Goal: Task Accomplishment & Management: Manage account settings

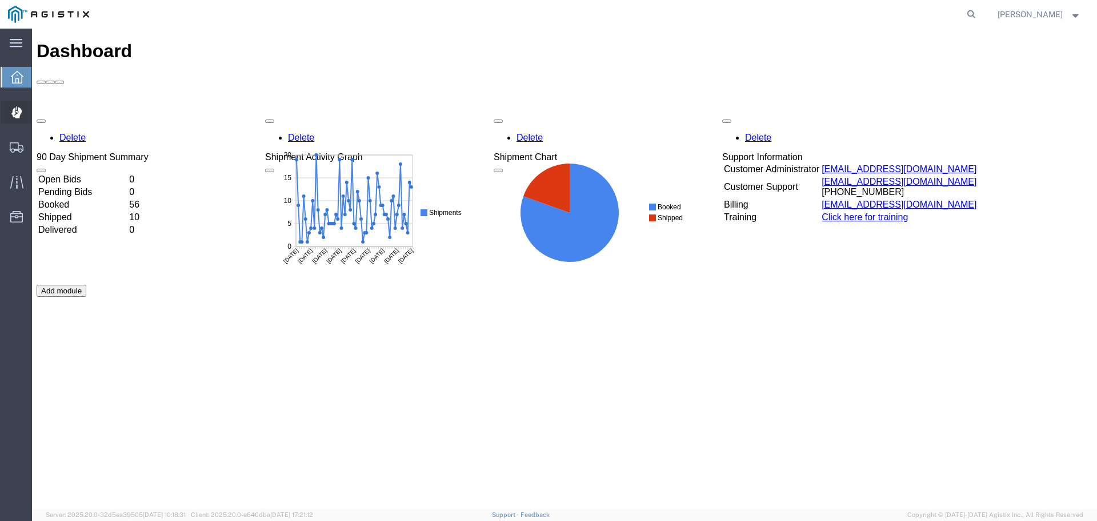
click at [39, 109] on span "Dispatch Manager" at bounding box center [35, 112] width 8 height 23
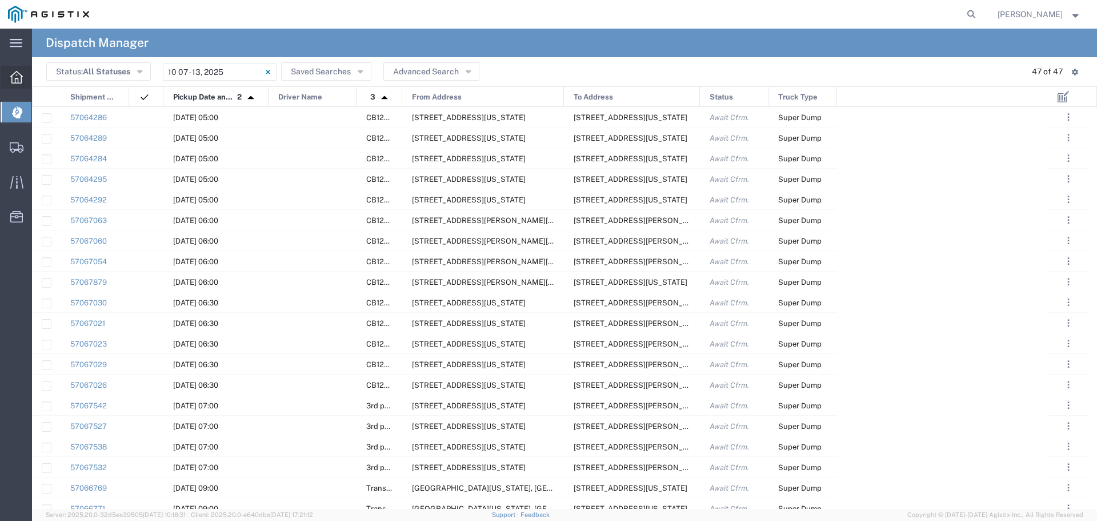
click at [15, 80] on icon at bounding box center [16, 77] width 13 height 13
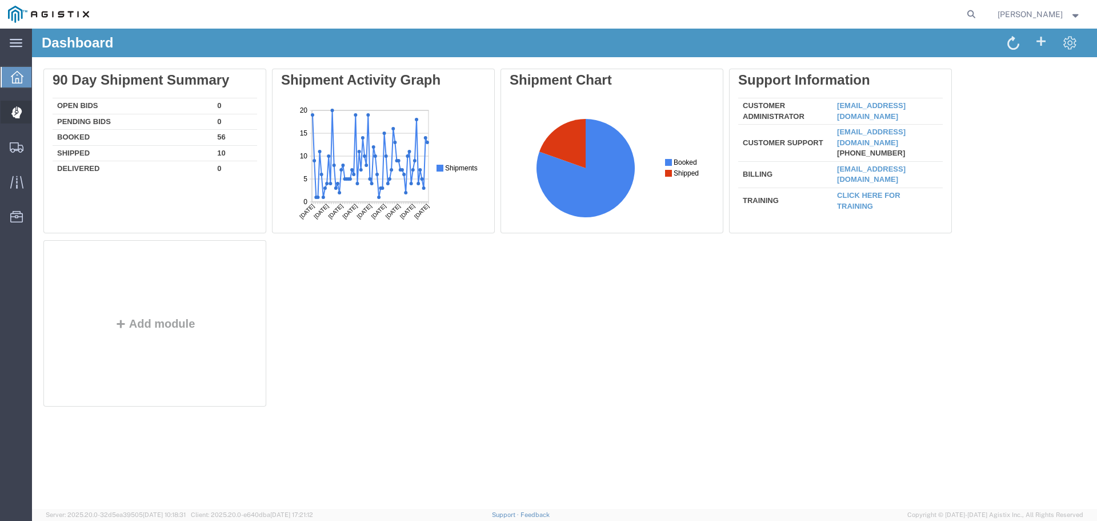
click at [39, 117] on span "Dispatch Manager" at bounding box center [35, 112] width 8 height 23
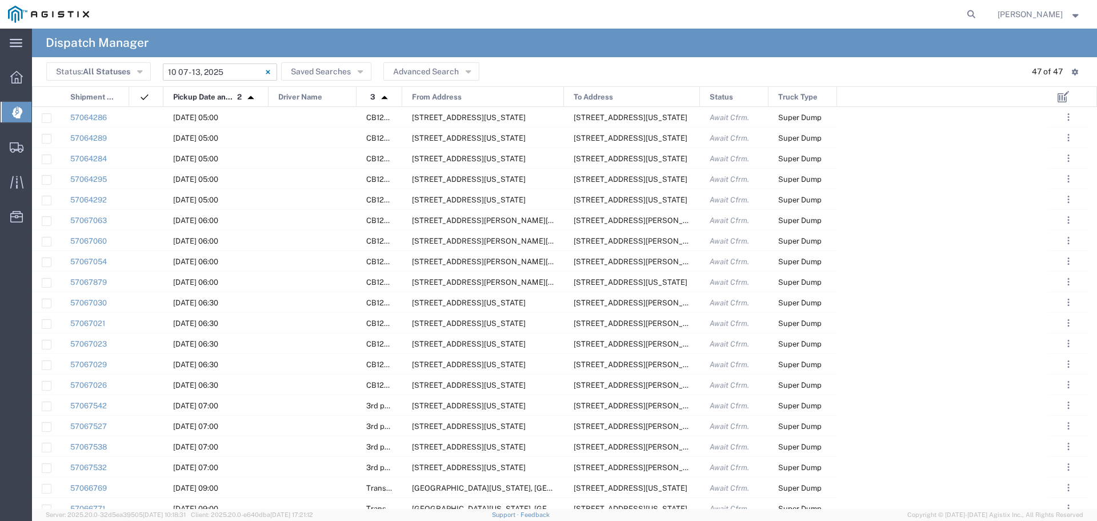
click at [235, 70] on input "10/07/2025 - 10/13/2025" at bounding box center [220, 71] width 114 height 17
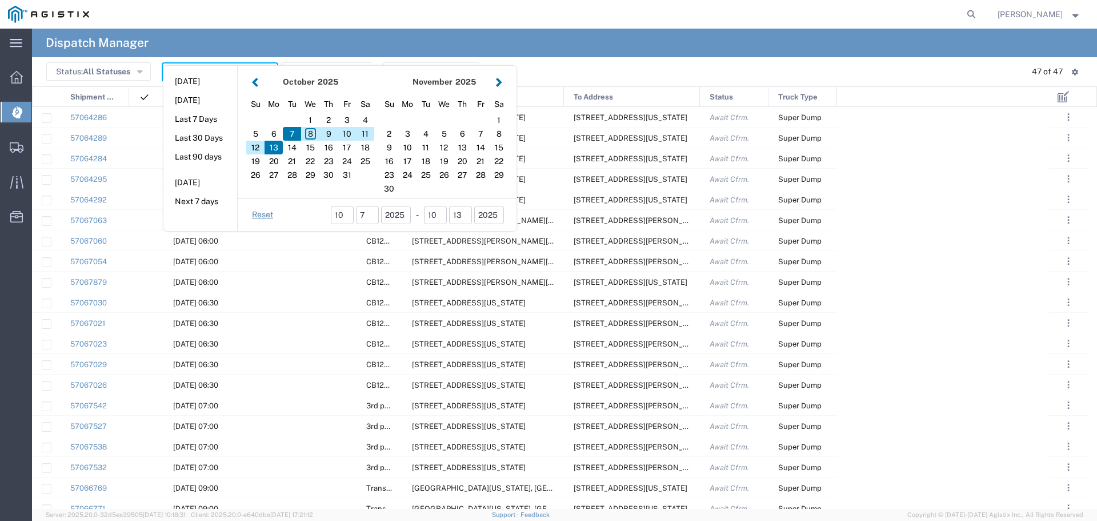
click at [235, 70] on aside "Today Yesterday Last 7 Days Last 30 Days Last 90 days Tomorrow Next 7 days" at bounding box center [200, 148] width 74 height 165
click at [309, 133] on div "8" at bounding box center [310, 134] width 18 height 14
click at [324, 135] on div "9" at bounding box center [328, 134] width 18 height 14
type input "10 08 - 09, 2025"
type input "10/08/2025 - 10/09/2025"
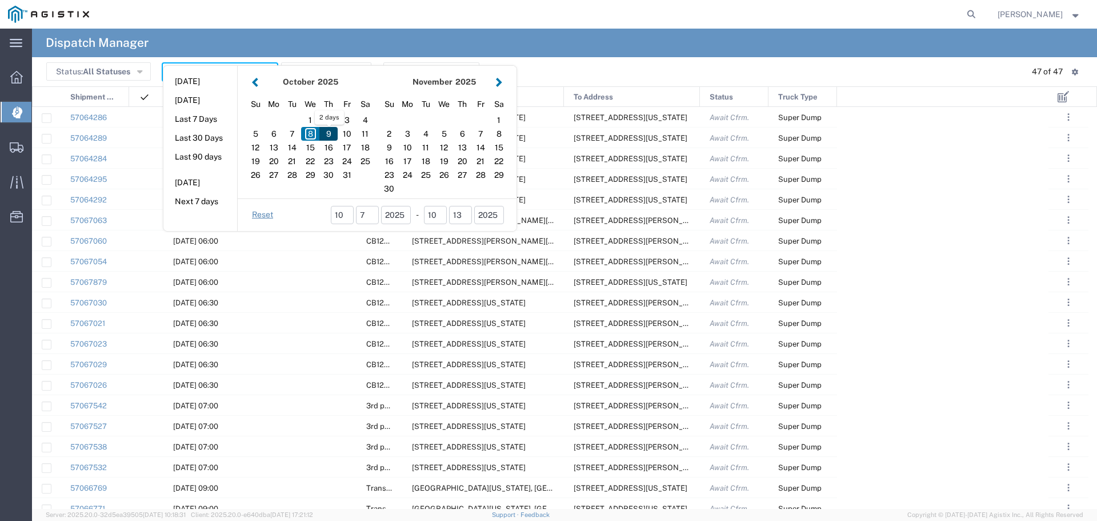
click at [324, 135] on div at bounding box center [313, 137] width 88 height 20
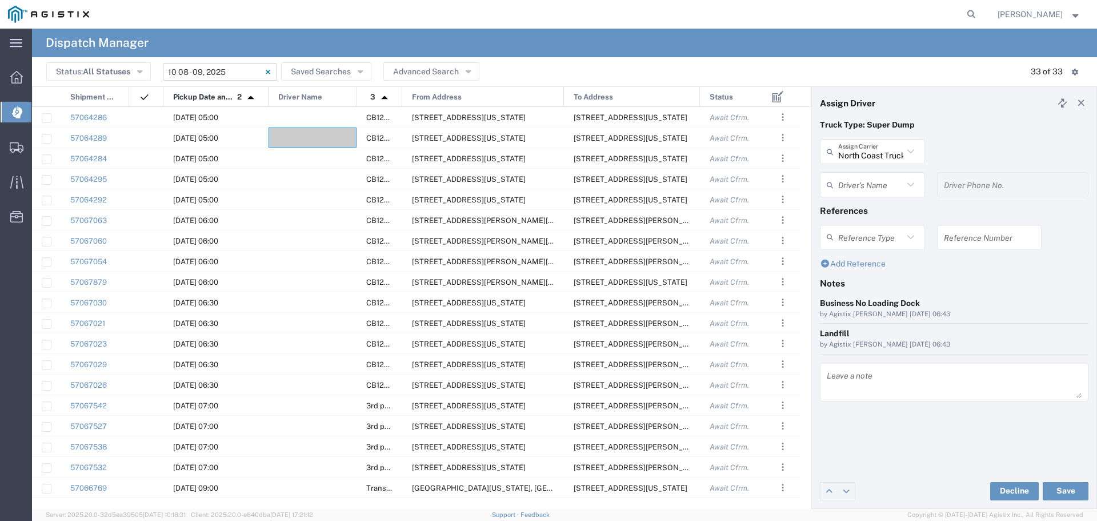
click at [251, 70] on input "10/08/2025 - 10/09/2025" at bounding box center [220, 71] width 114 height 17
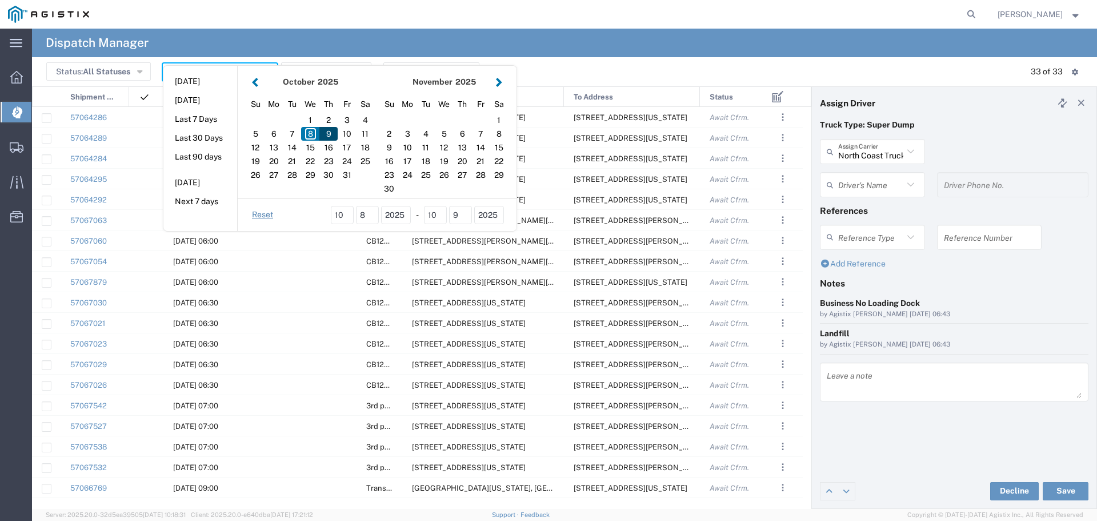
click at [327, 131] on div "9" at bounding box center [328, 134] width 18 height 14
type input "[DATE]"
type input "10/09/2025 - 10/09/2025"
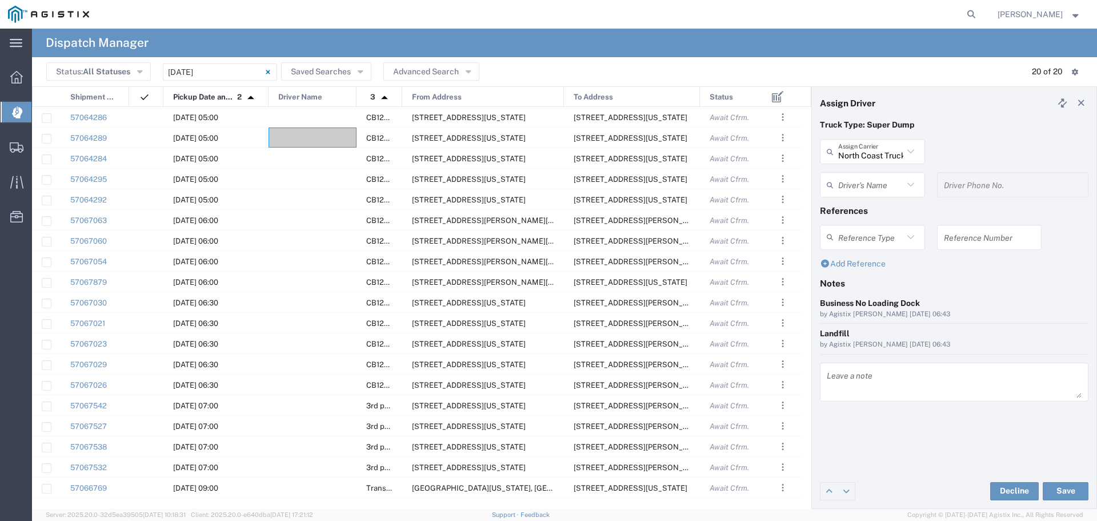
click at [466, 92] on div "From Address" at bounding box center [484, 97] width 162 height 21
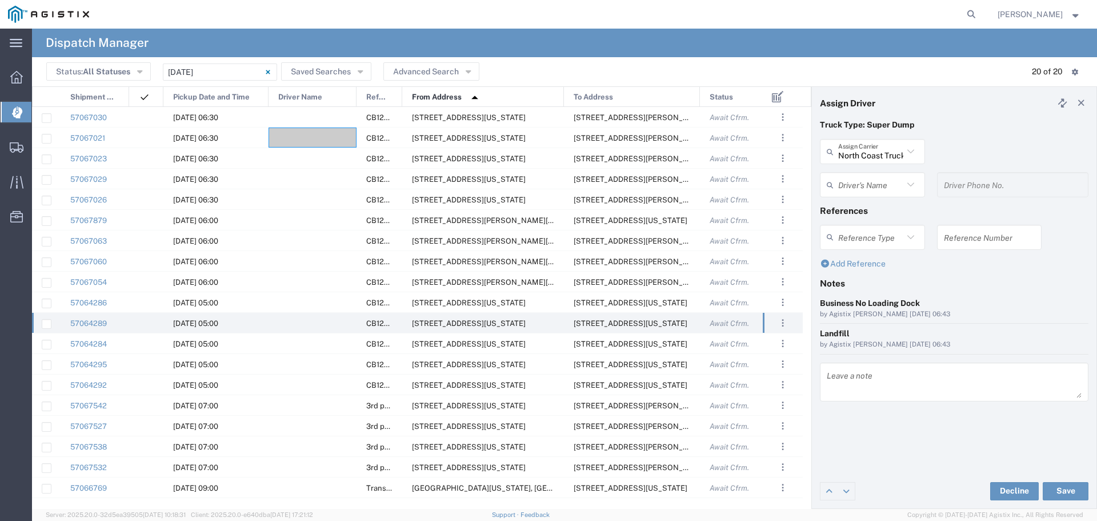
click at [632, 93] on div "To Address" at bounding box center [633, 97] width 136 height 21
click at [0, 0] on img at bounding box center [0, 0] width 0 height 0
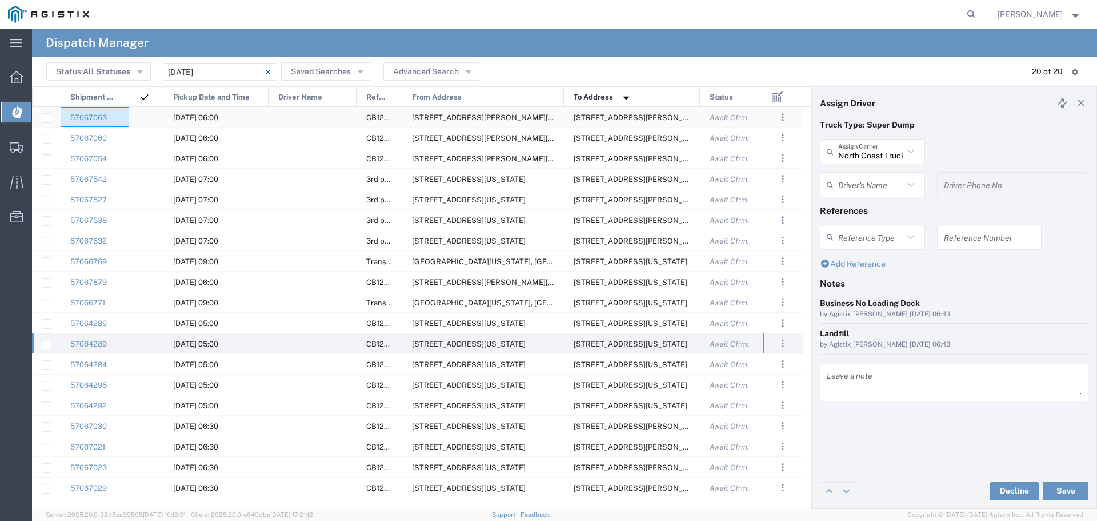
click at [111, 119] on div "57067063" at bounding box center [95, 117] width 69 height 20
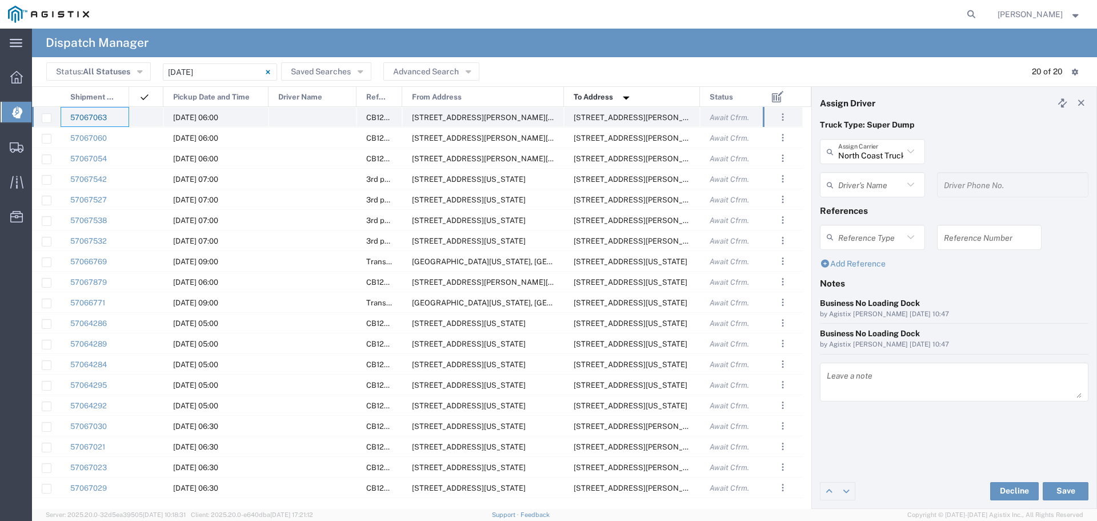
drag, startPoint x: 91, startPoint y: 123, endPoint x: 76, endPoint y: 114, distance: 17.9
click at [301, 113] on div at bounding box center [313, 117] width 88 height 20
click at [298, 118] on div at bounding box center [313, 117] width 88 height 20
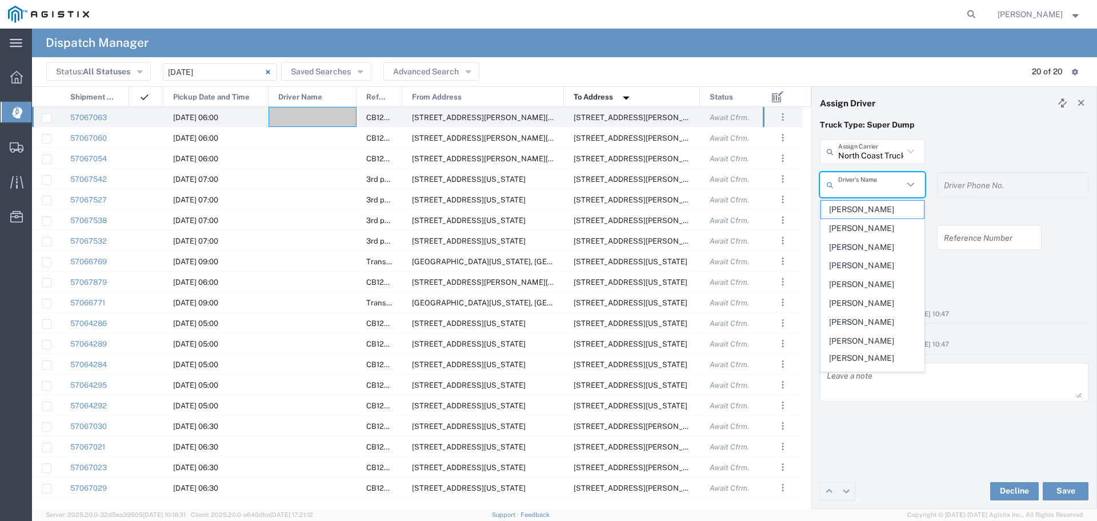
click at [883, 186] on input "text" at bounding box center [870, 185] width 65 height 20
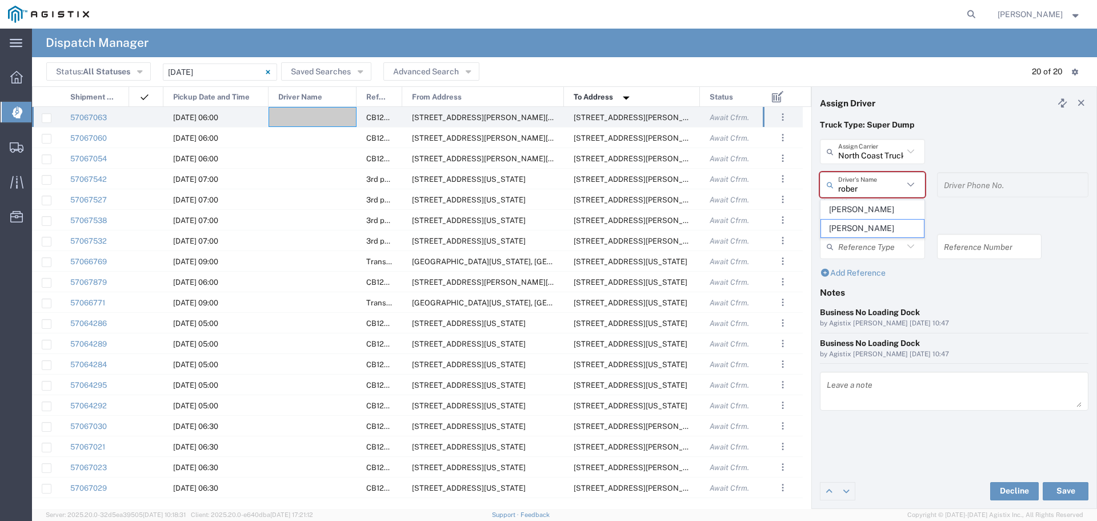
type input "Robert Maciel"
type input "916-969-7820"
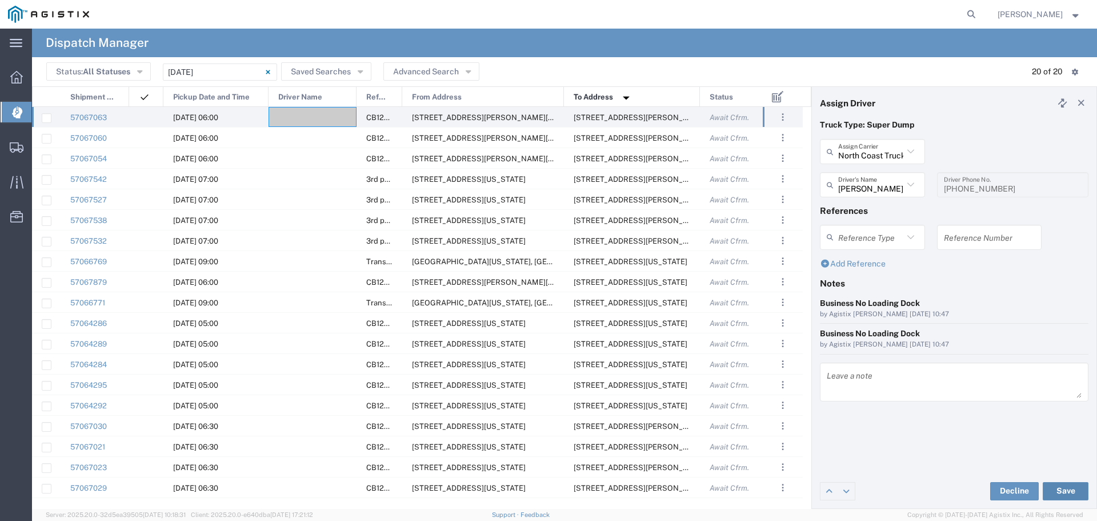
click at [1060, 488] on button "Save" at bounding box center [1066, 491] width 46 height 18
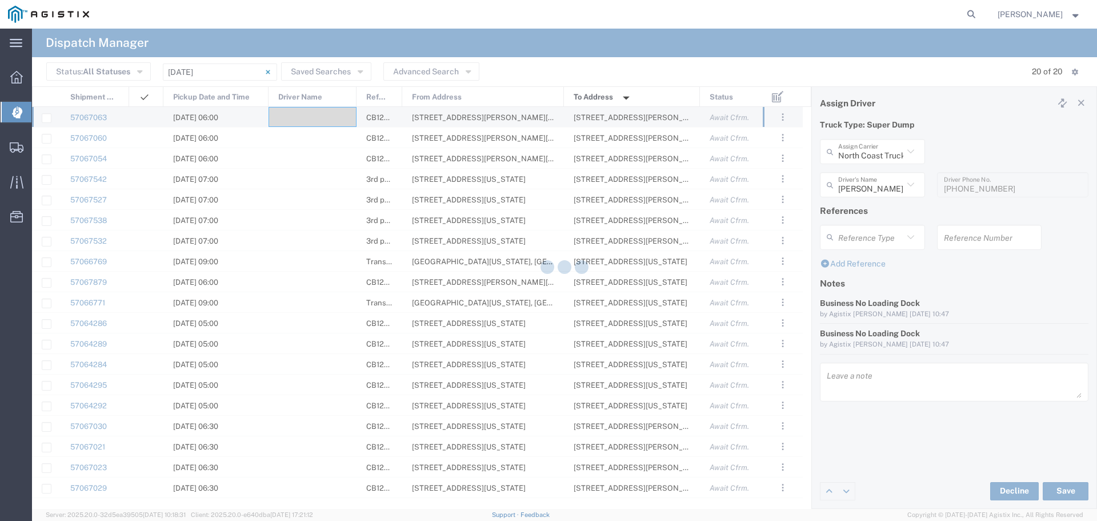
type input "Robert Maciel"
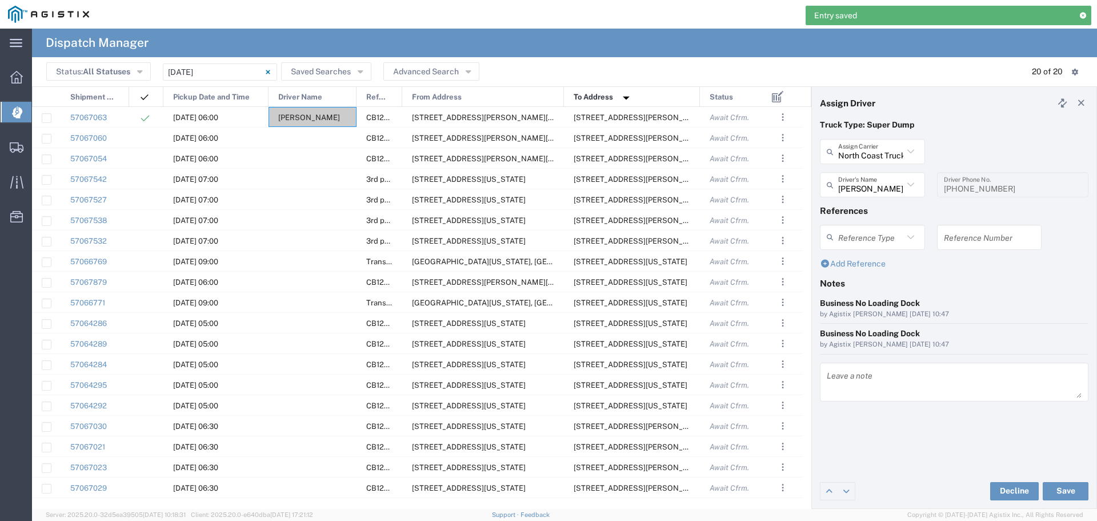
click at [3, 59] on div "Dashboard Dispatch Manager Shipments Create Shipment Simple Shipment Shipment M…" at bounding box center [16, 153] width 32 height 190
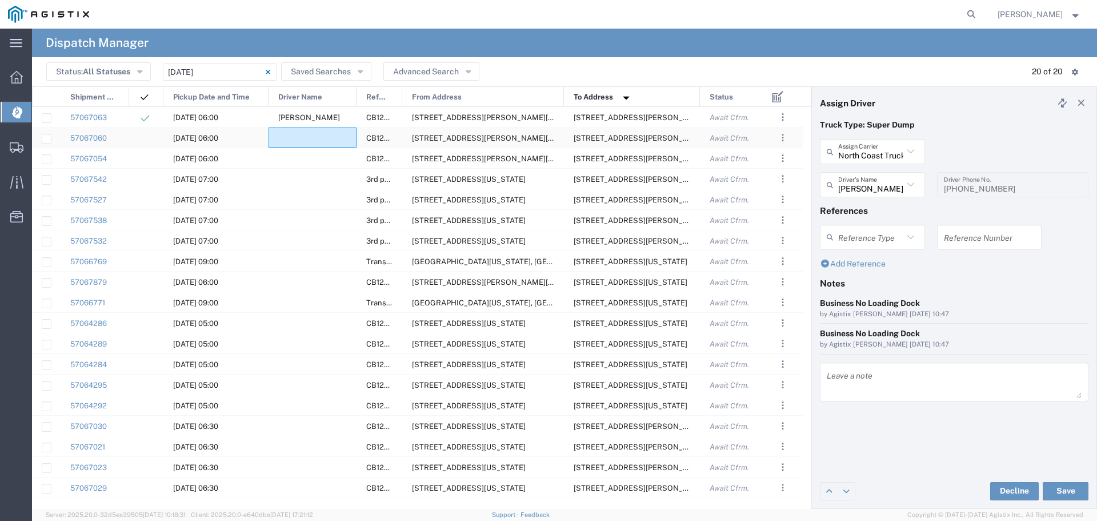
click at [338, 137] on div at bounding box center [313, 137] width 88 height 20
click at [872, 154] on input "text" at bounding box center [870, 152] width 65 height 20
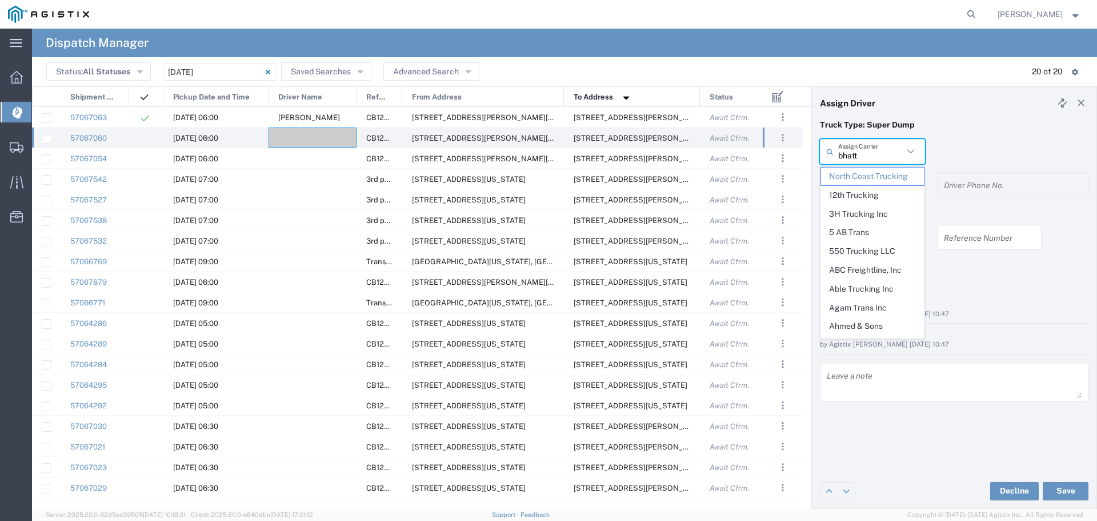
type input "bhatti"
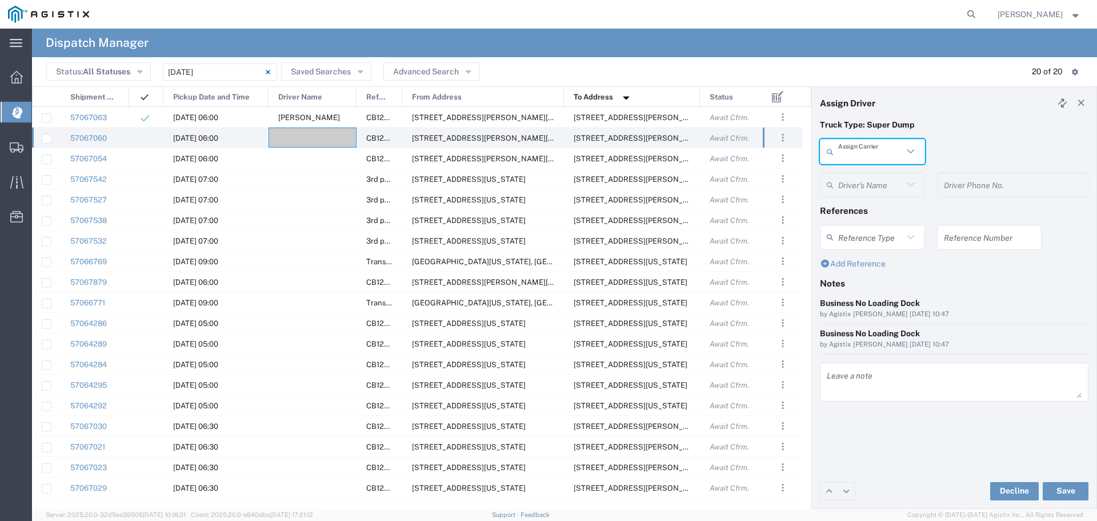
click at [872, 154] on input "text" at bounding box center [870, 152] width 65 height 20
click at [870, 176] on span "Bhatti Bros" at bounding box center [872, 176] width 103 height 18
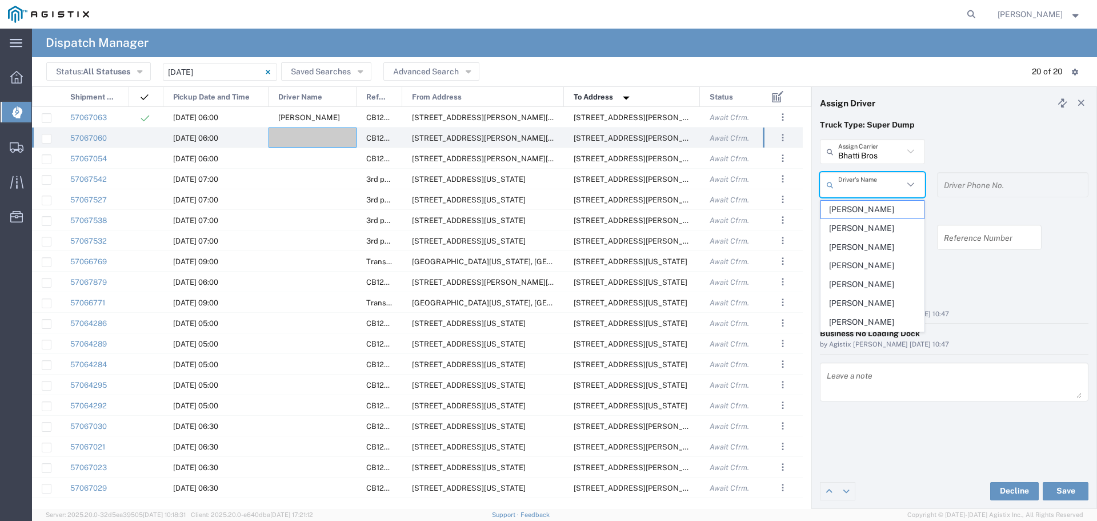
click at [873, 185] on input "text" at bounding box center [870, 185] width 65 height 20
type input "Bhatti Bros"
click at [878, 151] on input "Bhatti Bros" at bounding box center [870, 152] width 65 height 20
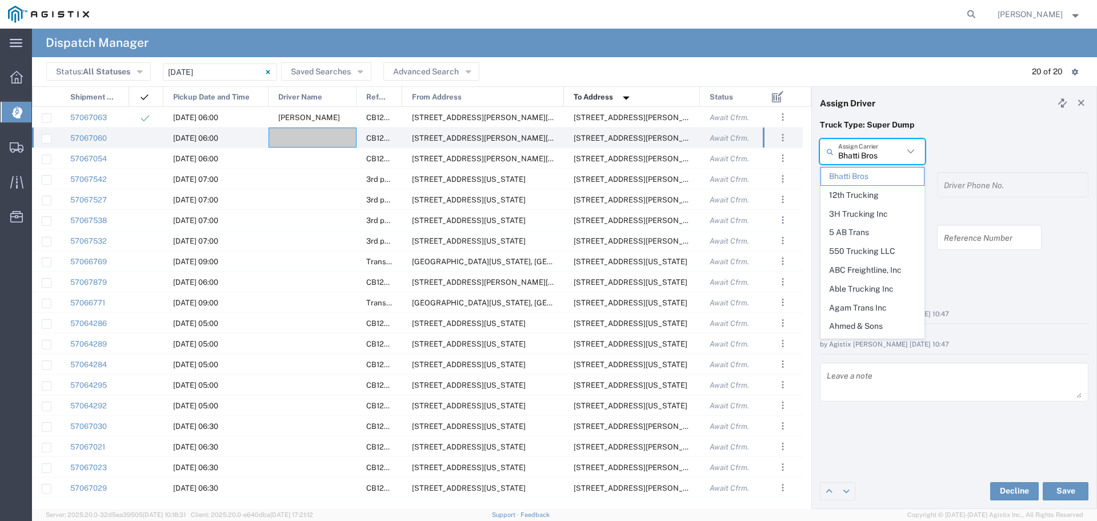
click at [878, 151] on input "Bhatti Bros" at bounding box center [870, 152] width 65 height 20
click at [874, 152] on input "Bhatti Bros" at bounding box center [870, 152] width 65 height 20
click at [869, 170] on span "Bhatti Bros" at bounding box center [872, 176] width 103 height 18
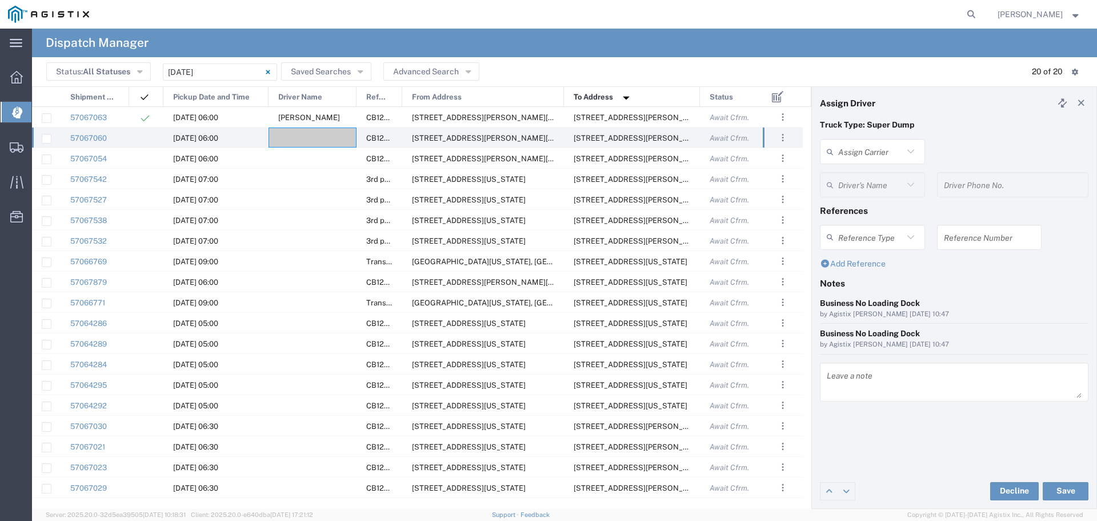
click at [869, 170] on div "Assign Carrier Bhatti Bros 12th Trucking 3H Trucking Inc 5 AB Trans 550 Truckin…" at bounding box center [872, 155] width 117 height 33
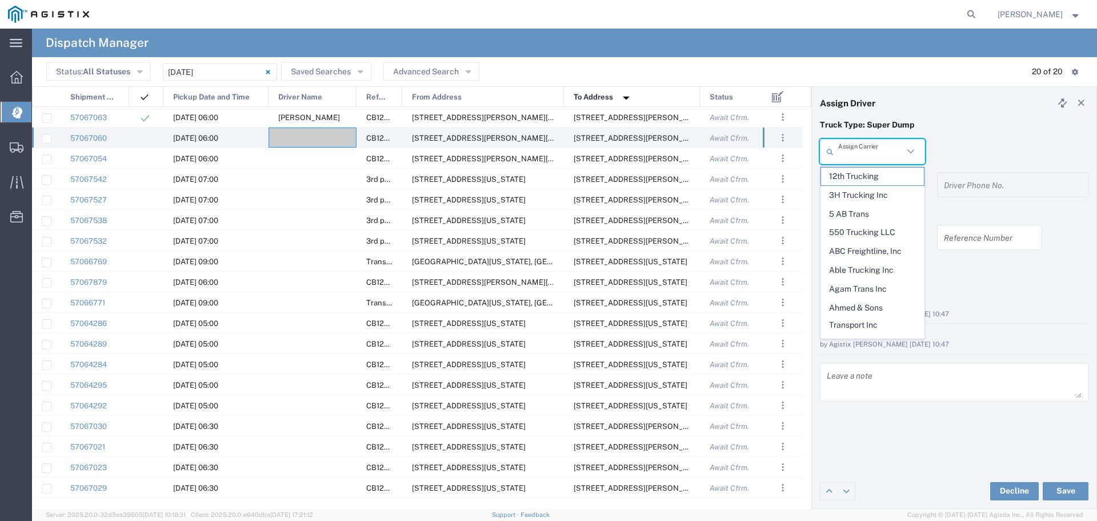
click at [871, 151] on input "text" at bounding box center [870, 152] width 65 height 20
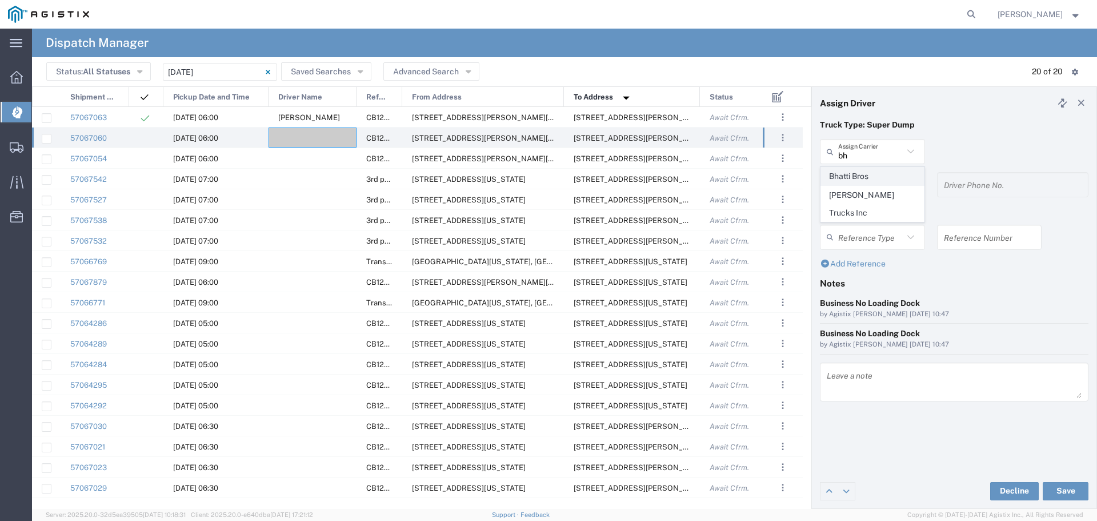
click at [878, 169] on span "Bhatti Bros" at bounding box center [872, 176] width 103 height 18
type input "Bhatti Bros"
click at [878, 169] on div "Bhatti Bros Assign Carrier Bhatti Bros Bhullar Trucks Inc" at bounding box center [872, 155] width 117 height 33
click at [882, 185] on input "text" at bounding box center [870, 185] width 65 height 20
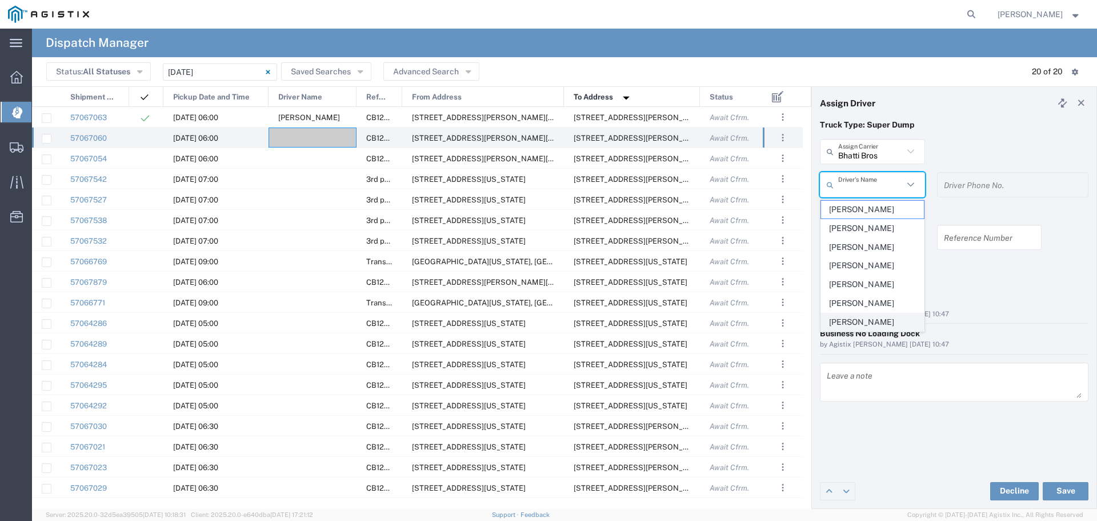
click at [890, 327] on span "Ramandeep Singh" at bounding box center [872, 322] width 103 height 18
type input "Ramandeep Singh"
type input "530-845-0025"
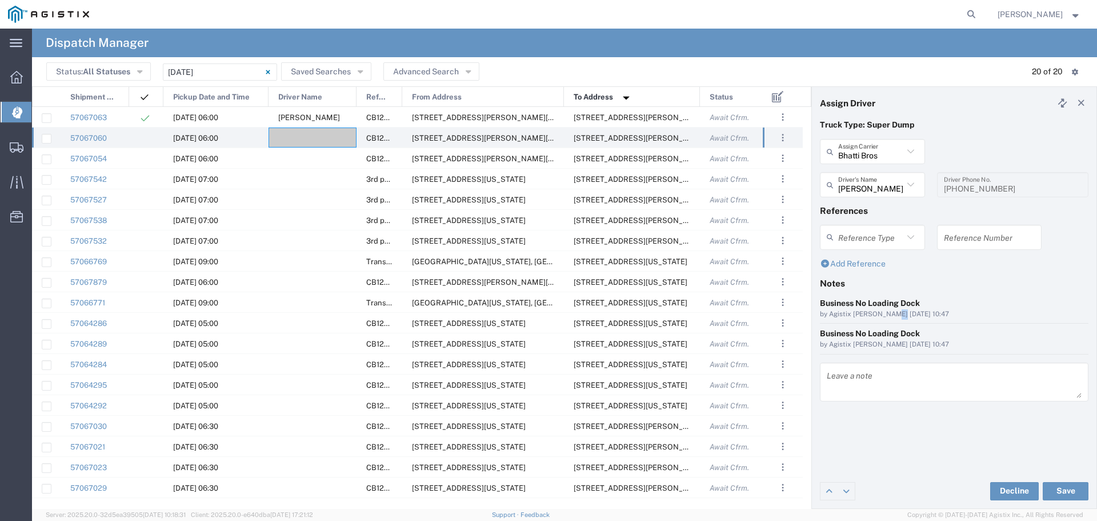
click at [890, 327] on div "Business No Loading Dock by Agistix Foreman 10/08/2025, 10:47" at bounding box center [954, 312] width 281 height 31
click at [1070, 488] on button "Save" at bounding box center [1066, 491] width 46 height 18
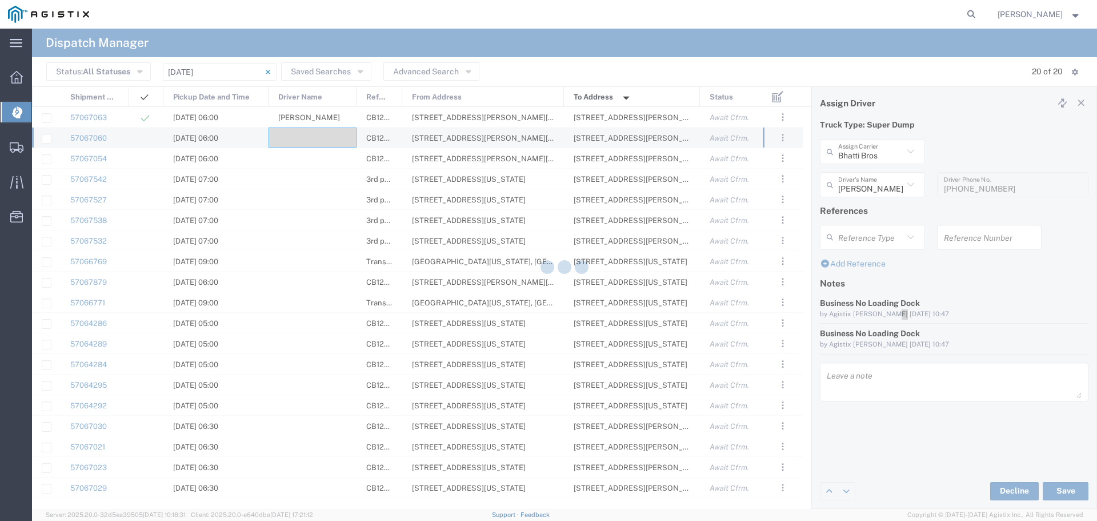
type input "Ramandeep Singh"
type input "Bhatti Bros"
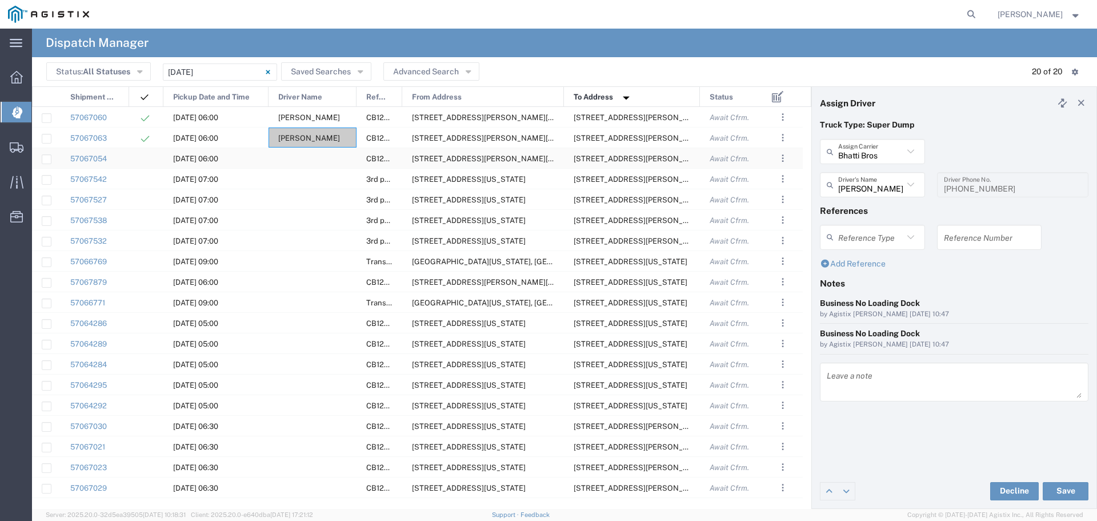
click at [316, 151] on div at bounding box center [313, 158] width 88 height 20
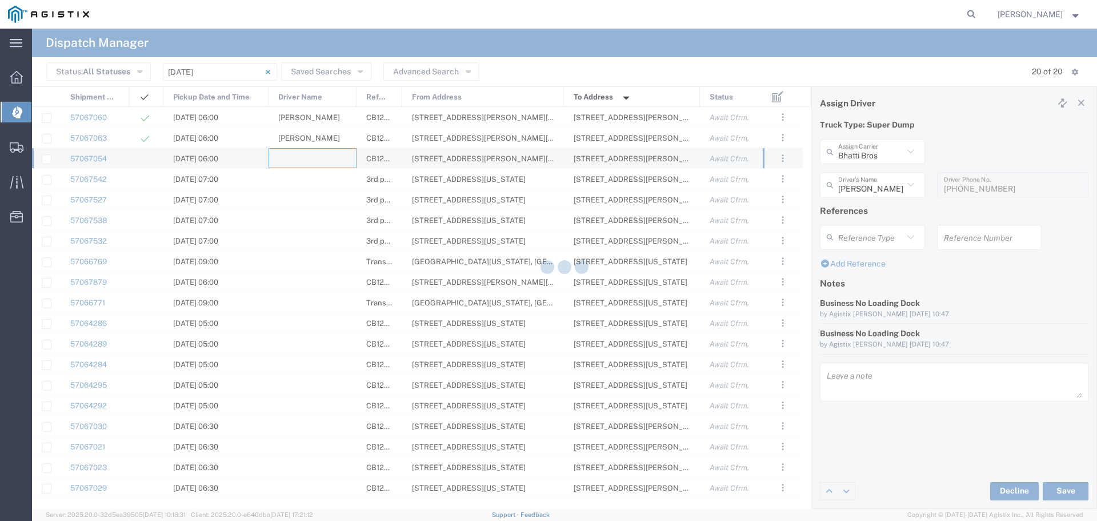
type input "North Coast Trucking"
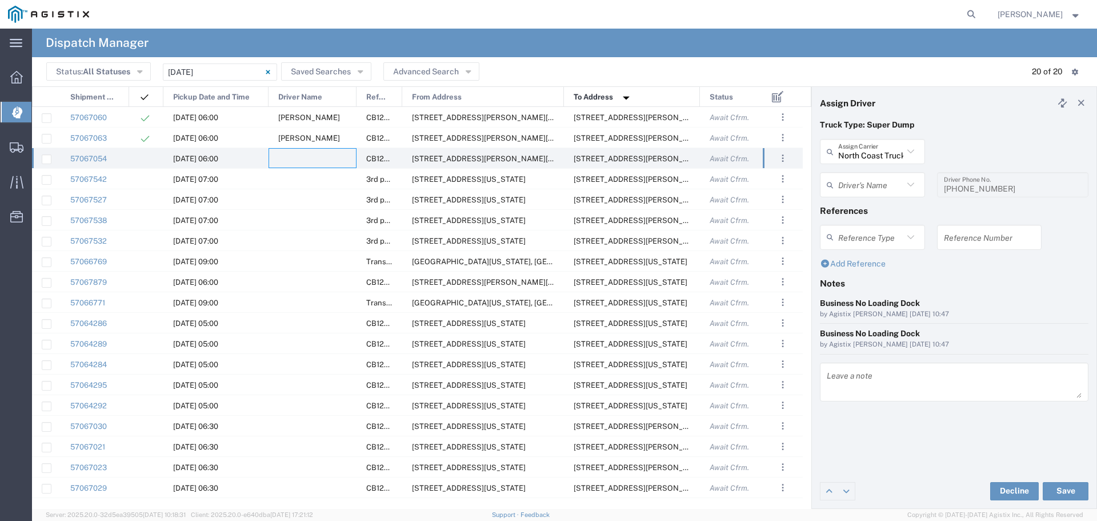
click at [906, 148] on icon at bounding box center [911, 151] width 15 height 15
type input "V&V Trucking LLC"
click at [873, 192] on input "text" at bounding box center [870, 185] width 65 height 20
click at [891, 211] on span "Jorge Soton" at bounding box center [872, 210] width 103 height 18
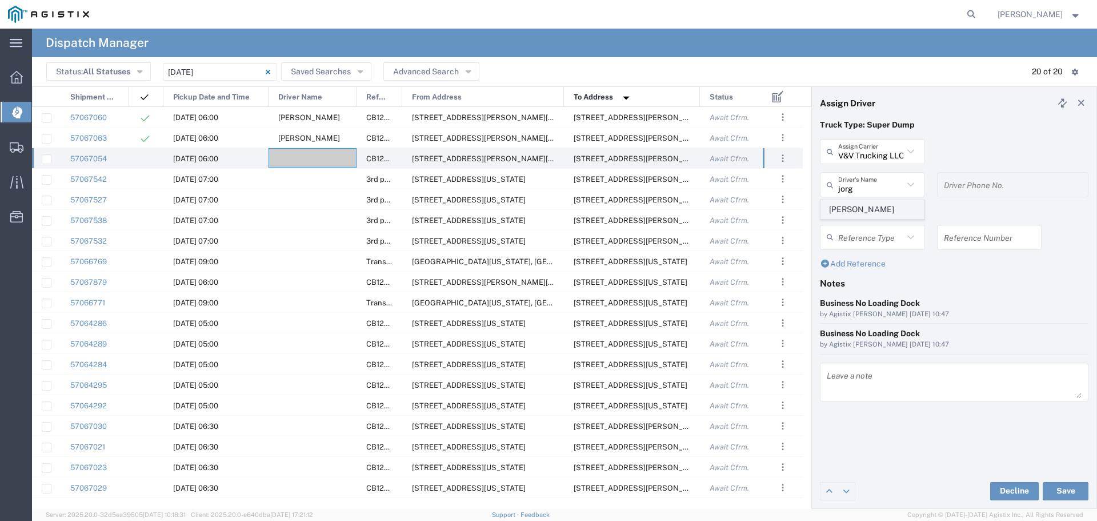
type input "Jorge Soton"
type input "5107754104"
click at [1056, 493] on button "Save" at bounding box center [1066, 491] width 46 height 18
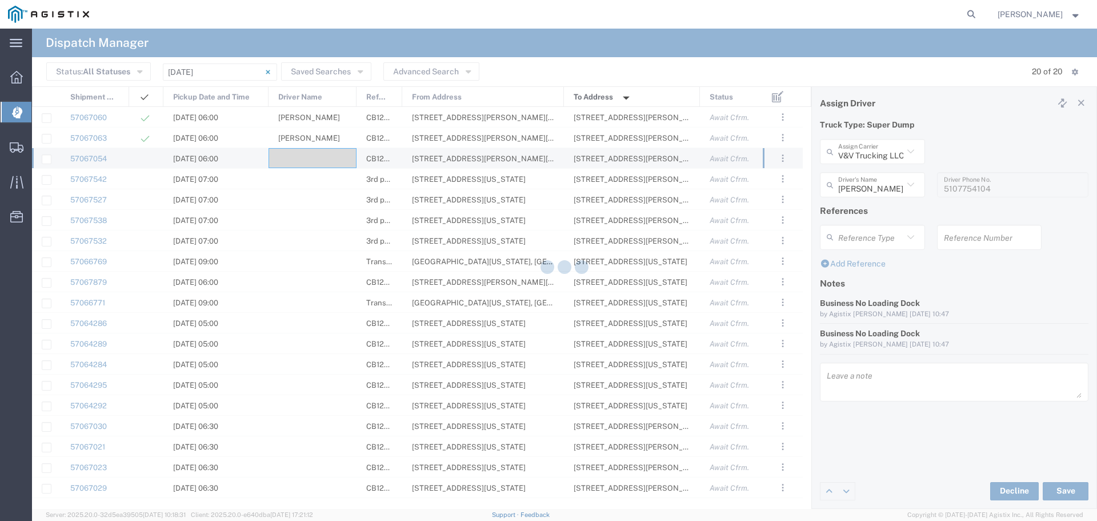
type input "Jorge Soton"
type input "V&V Trucking LLC"
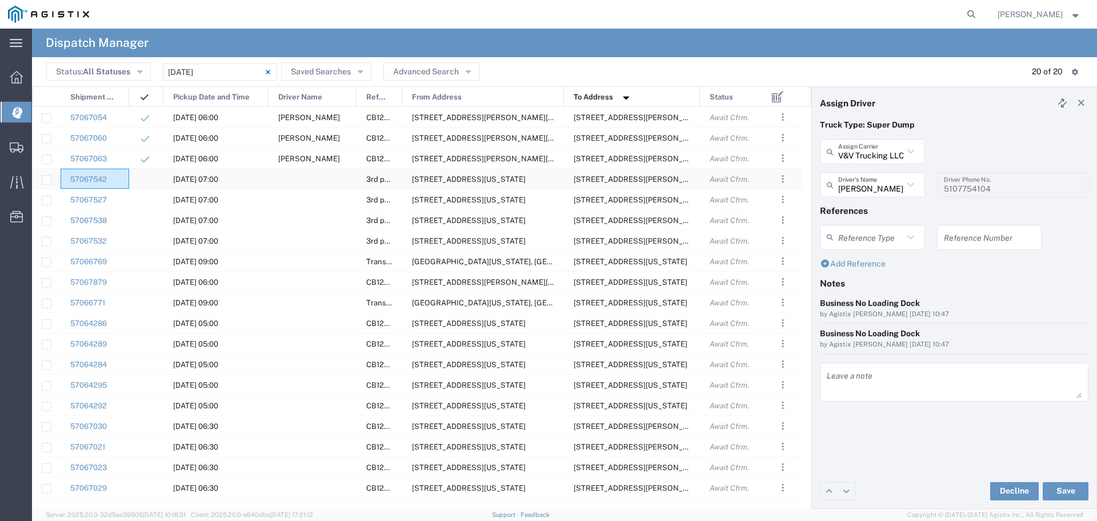
click at [124, 196] on div "57067527" at bounding box center [95, 199] width 69 height 20
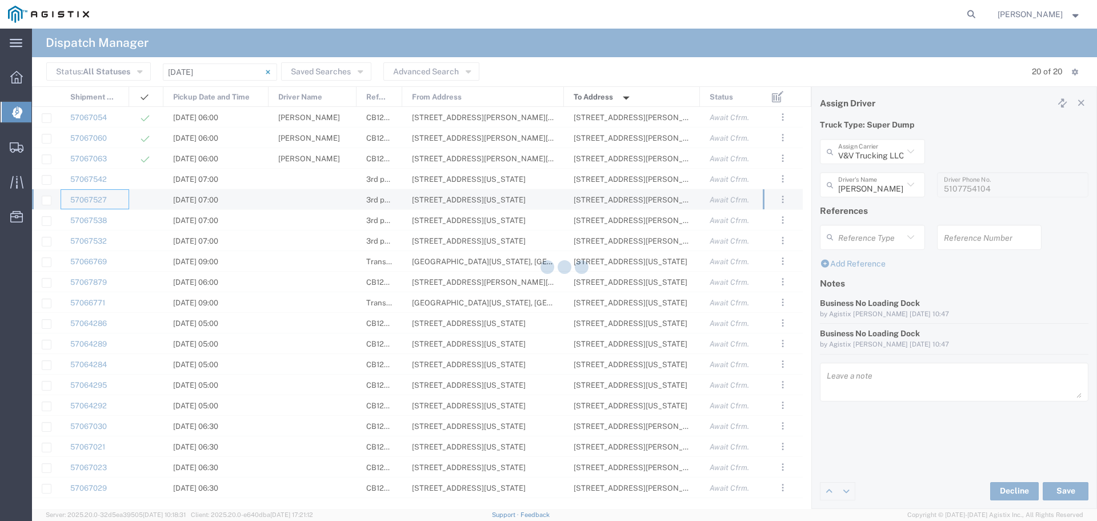
type input "North Coast Trucking"
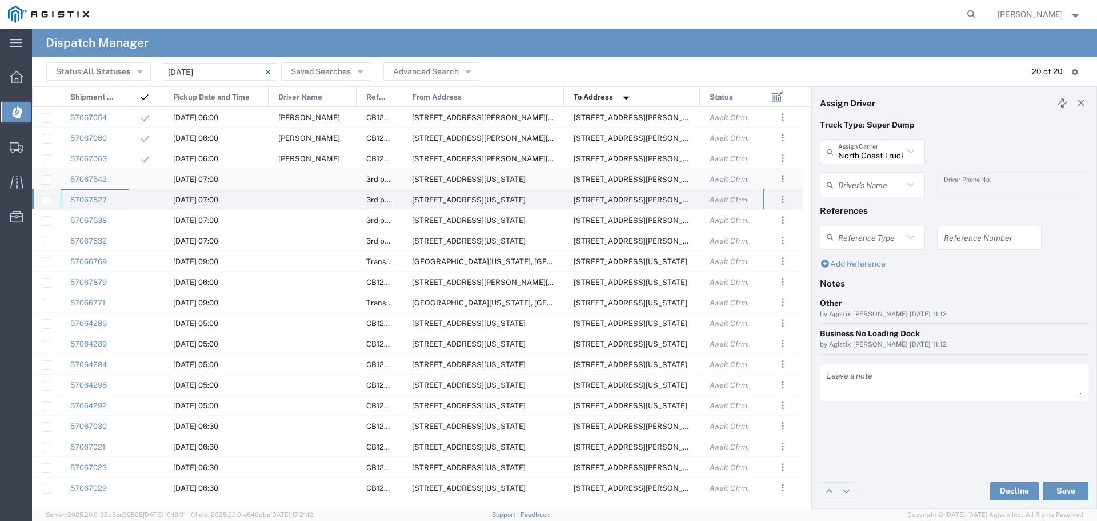
click at [290, 177] on div at bounding box center [313, 179] width 88 height 20
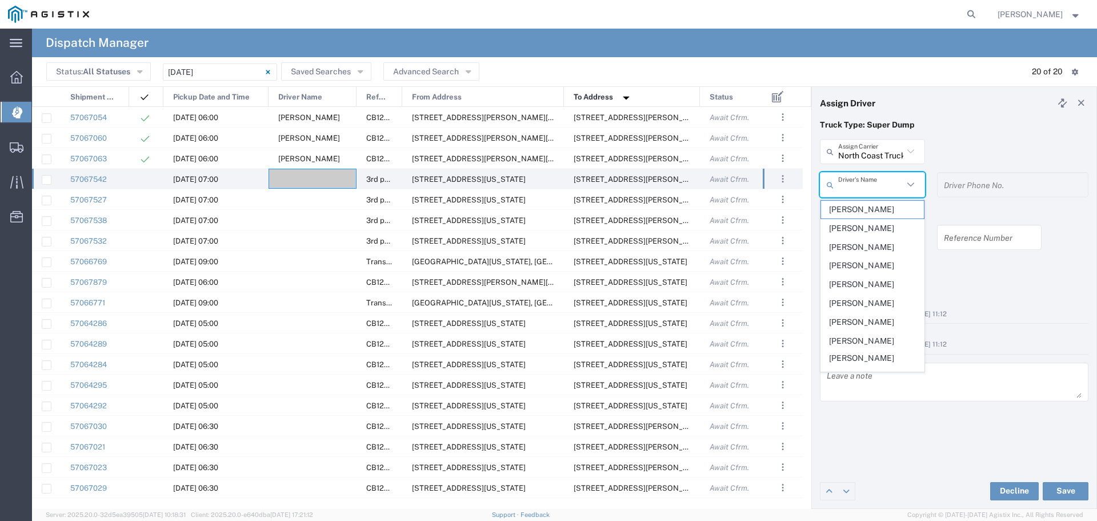
click at [867, 175] on input "text" at bounding box center [870, 185] width 65 height 20
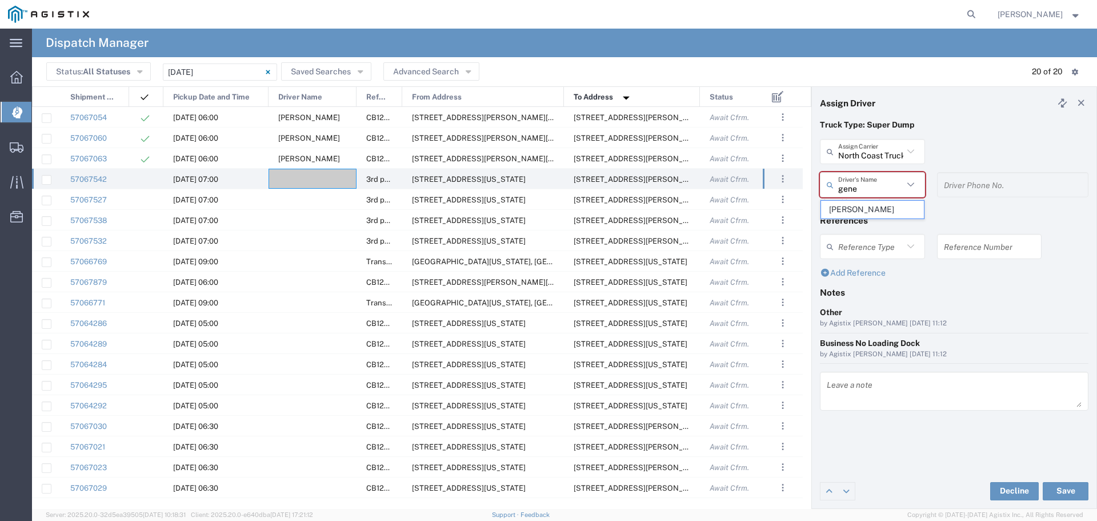
type input "Gene Scarbrough"
type input "9162719004"
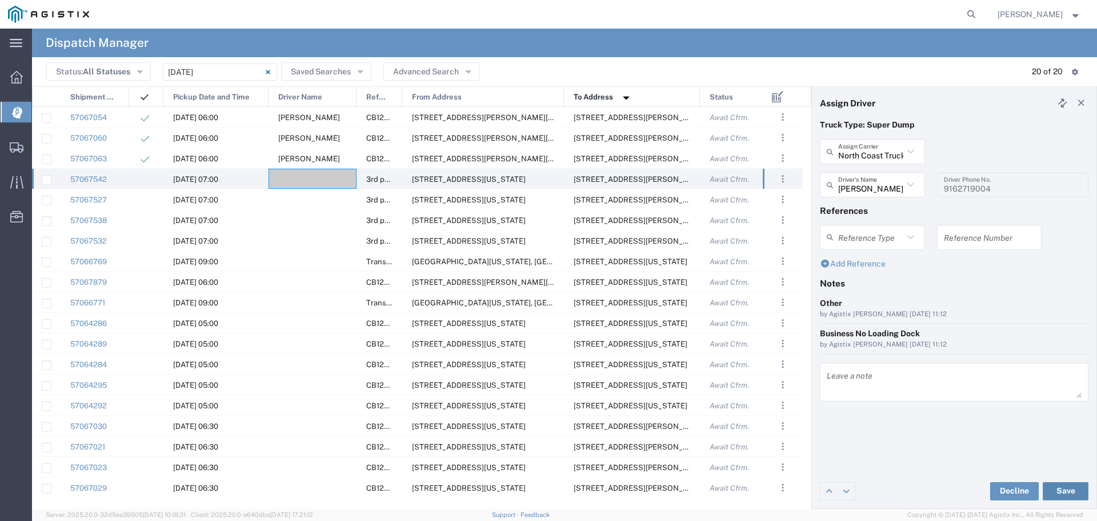
click at [1060, 489] on button "Save" at bounding box center [1066, 491] width 46 height 18
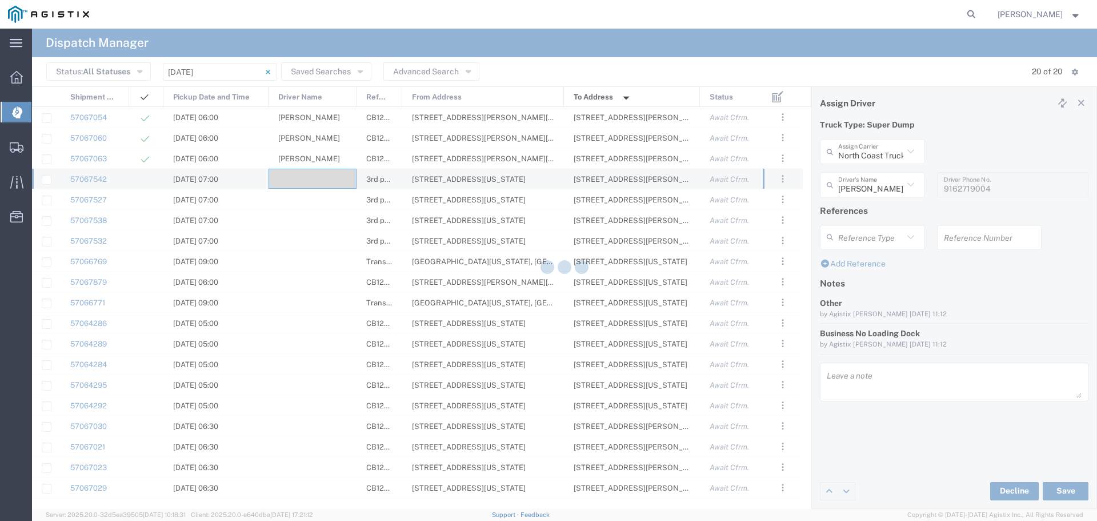
type input "Gene Scarbrough"
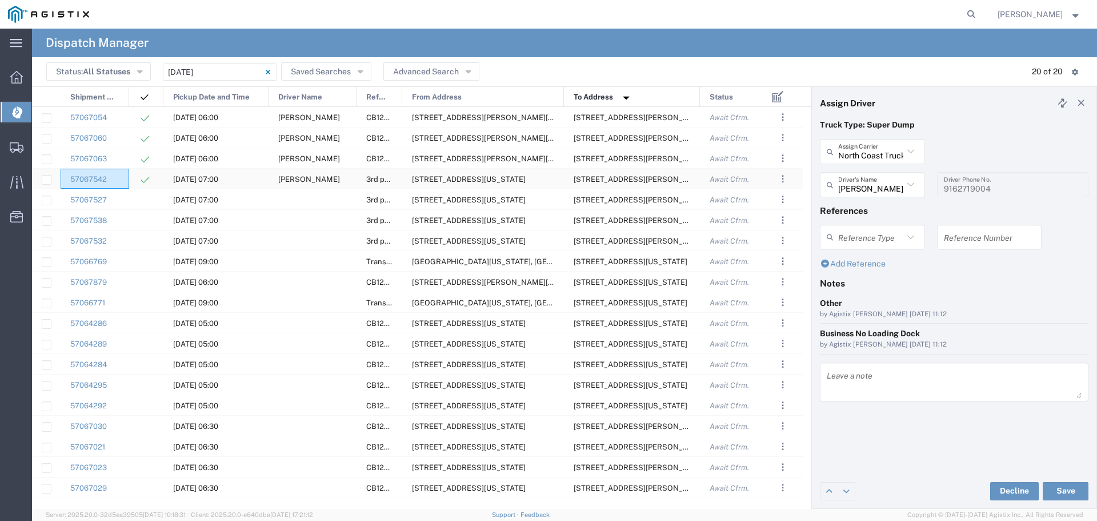
click at [142, 190] on div at bounding box center [146, 199] width 34 height 20
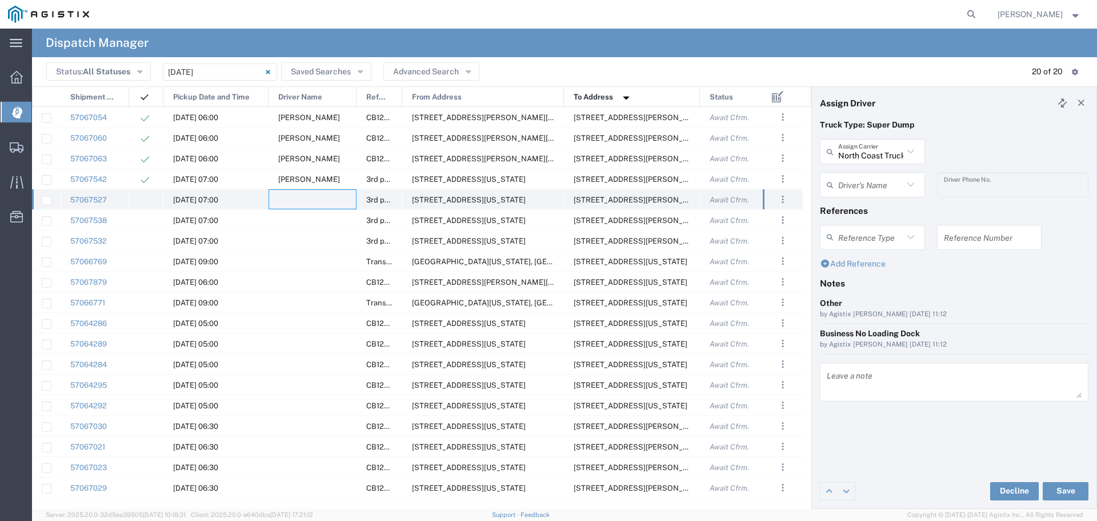
click at [309, 196] on div at bounding box center [313, 199] width 88 height 20
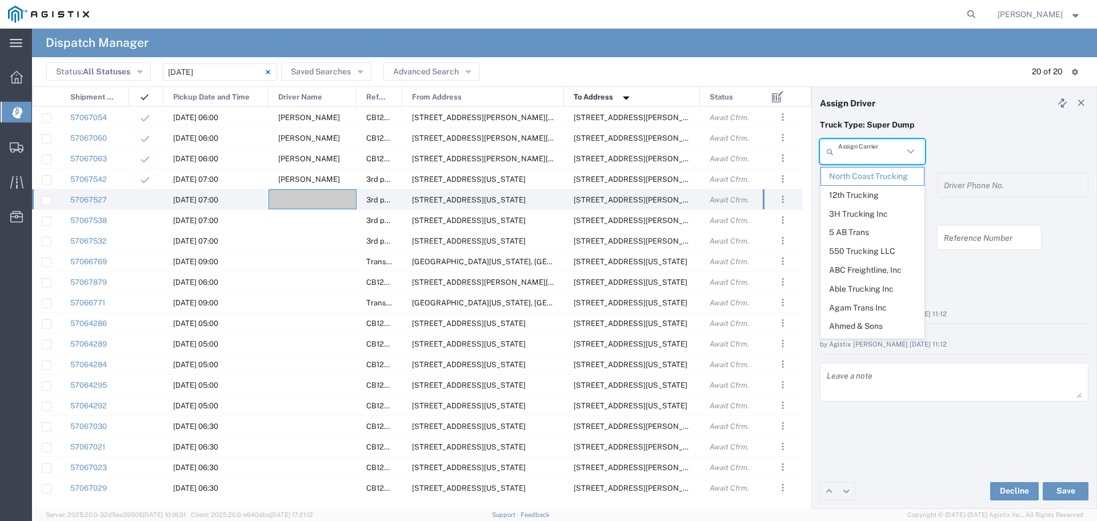
click at [864, 155] on input "text" at bounding box center [870, 152] width 65 height 20
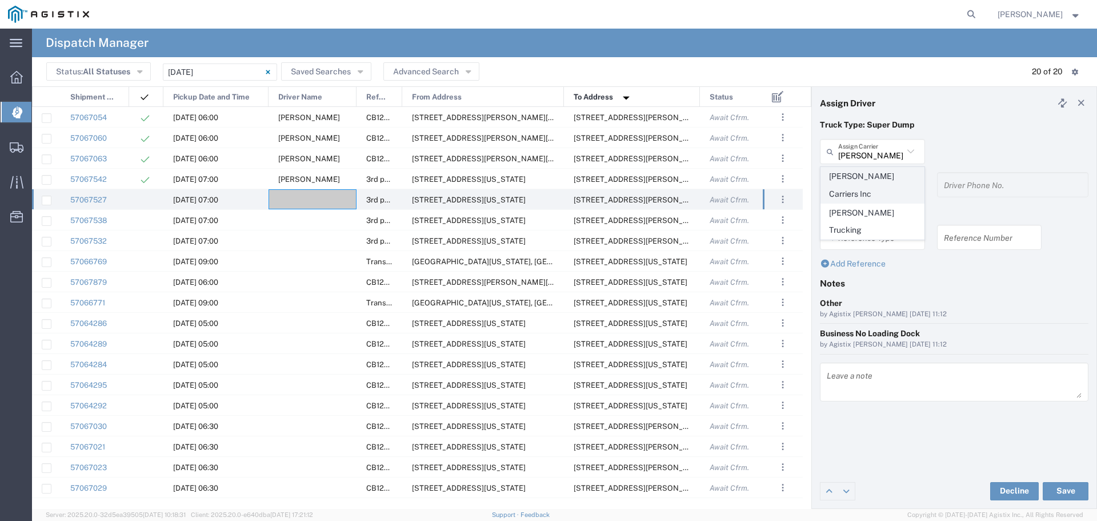
click at [868, 173] on span "Atwal Carriers Inc" at bounding box center [872, 184] width 103 height 35
type input "Atwal Carriers Inc"
click at [868, 173] on div "Driver's Name" at bounding box center [872, 184] width 105 height 25
click at [878, 241] on span "Satvir Singh" at bounding box center [872, 247] width 103 height 18
type input "Satvir Singh"
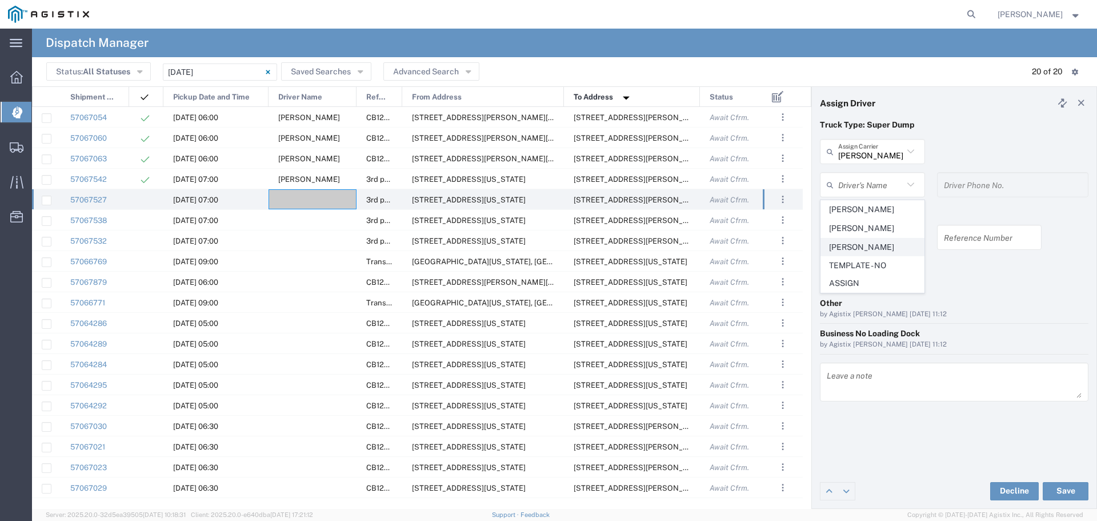
type input "916-862-4448"
click at [1066, 489] on button "Save" at bounding box center [1066, 491] width 46 height 18
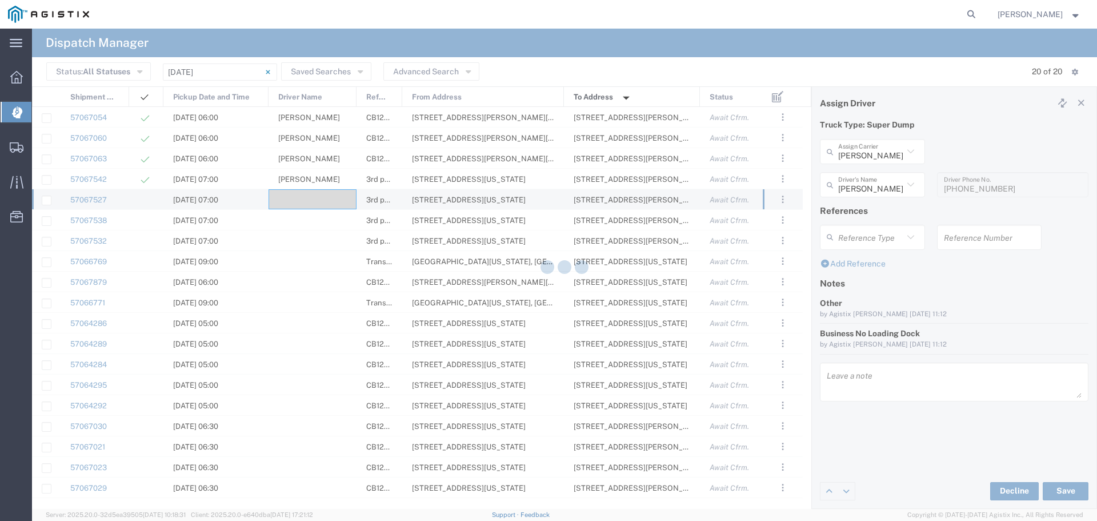
type input "Satvir Singh"
type input "Atwal Carriers Inc"
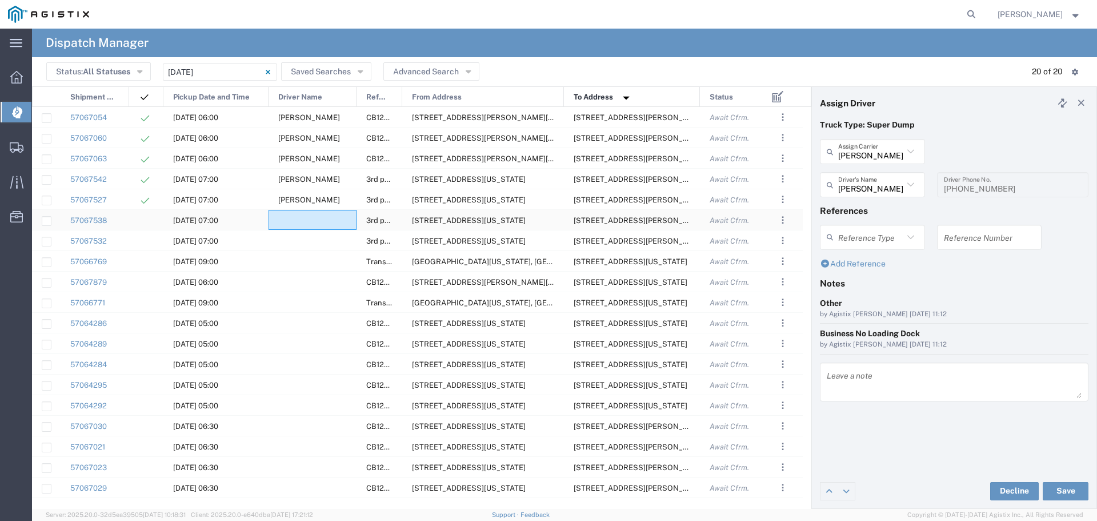
click at [321, 226] on div at bounding box center [313, 220] width 88 height 20
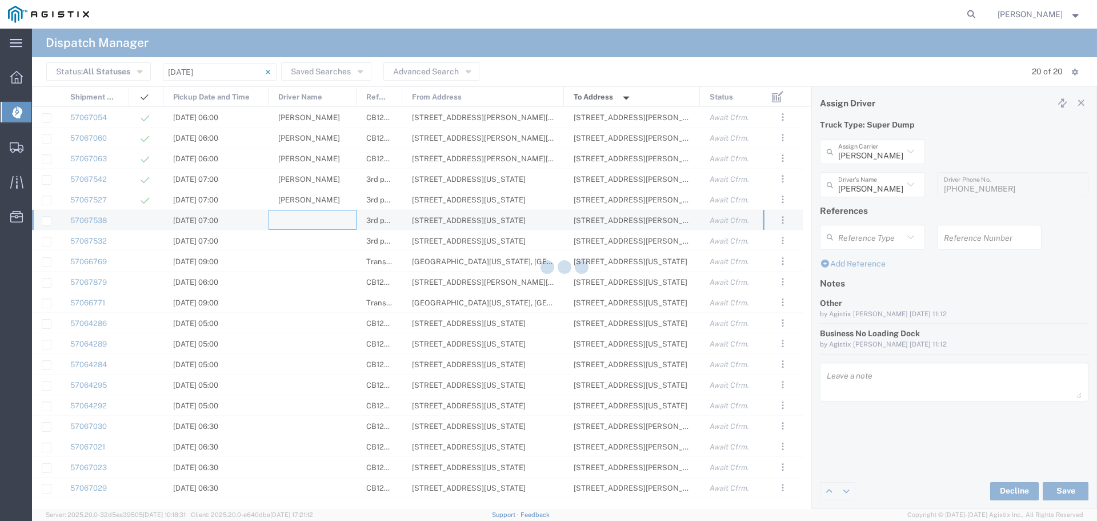
type input "North Coast Trucking"
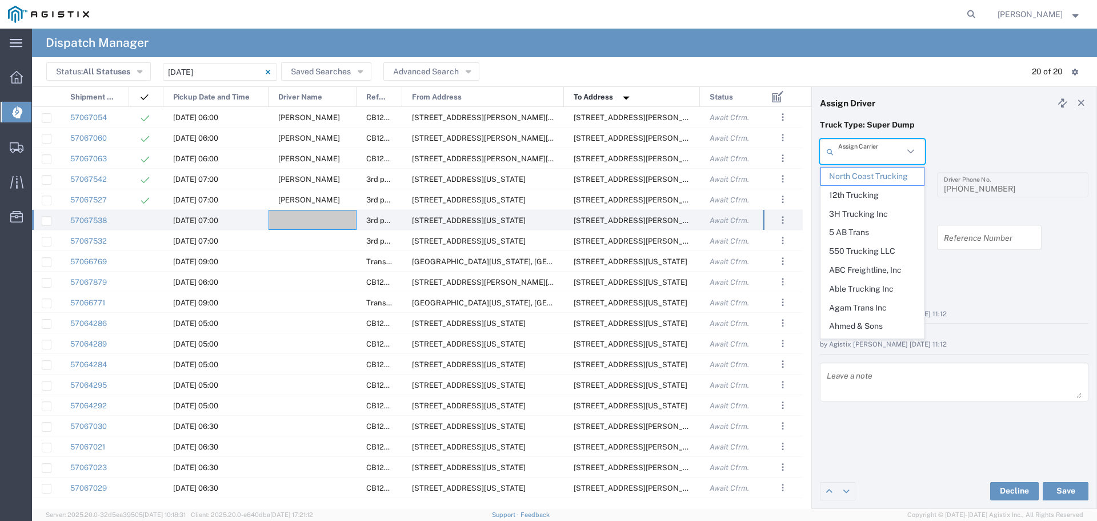
click at [878, 155] on input "text" at bounding box center [870, 152] width 65 height 20
type input "s"
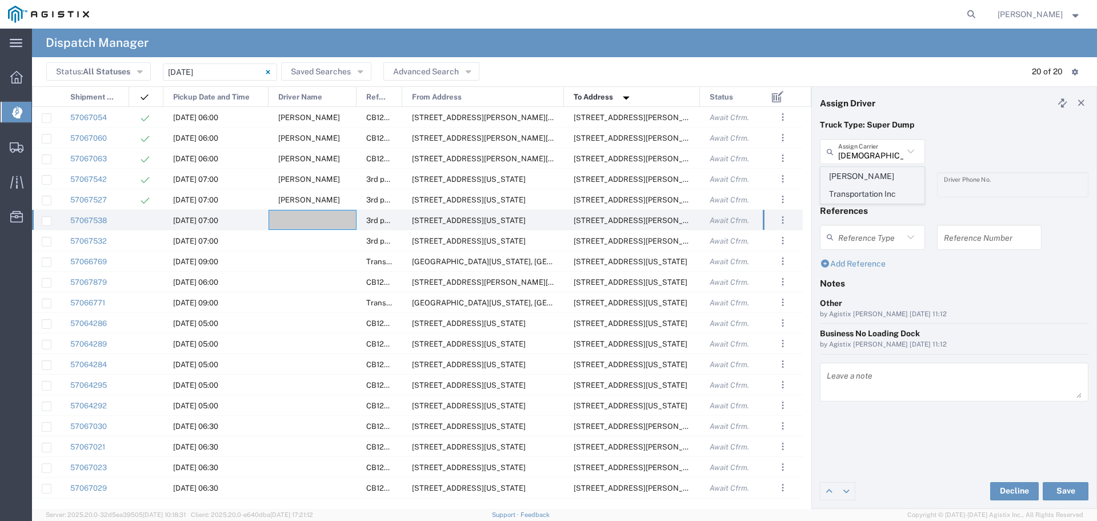
click at [861, 176] on span "Shaan Transportation Inc" at bounding box center [872, 184] width 103 height 35
type input "Shaan Transportation Inc"
click at [861, 189] on input "text" at bounding box center [870, 185] width 65 height 20
click at [860, 211] on span "Gary Cheema" at bounding box center [872, 210] width 103 height 18
type input "Gary Cheema"
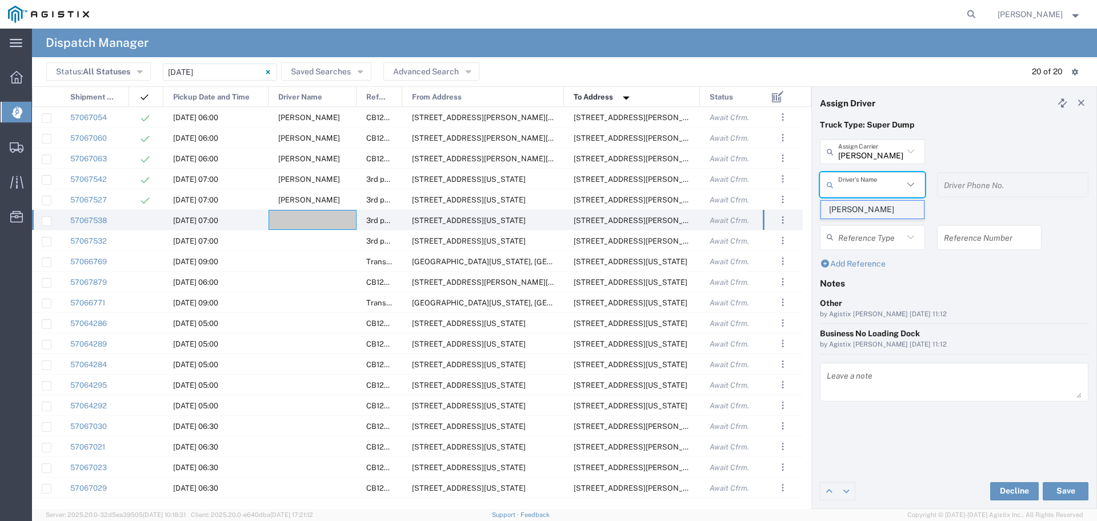
type input "916-710-5197"
click at [860, 211] on h4 "References" at bounding box center [954, 210] width 269 height 10
click at [1070, 488] on button "Save" at bounding box center [1066, 491] width 46 height 18
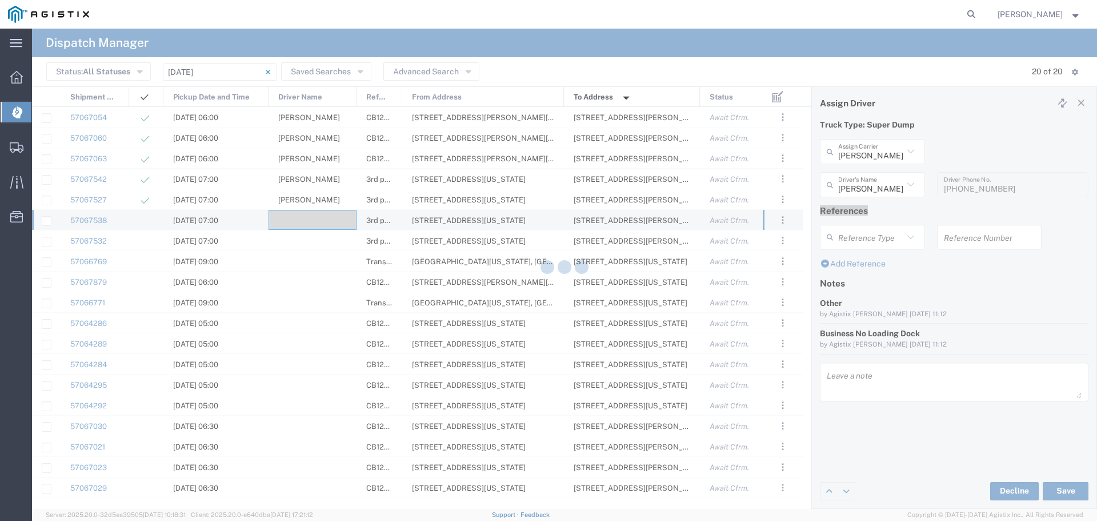
type input "Gary Cheema"
type input "Shaan Transportation Inc"
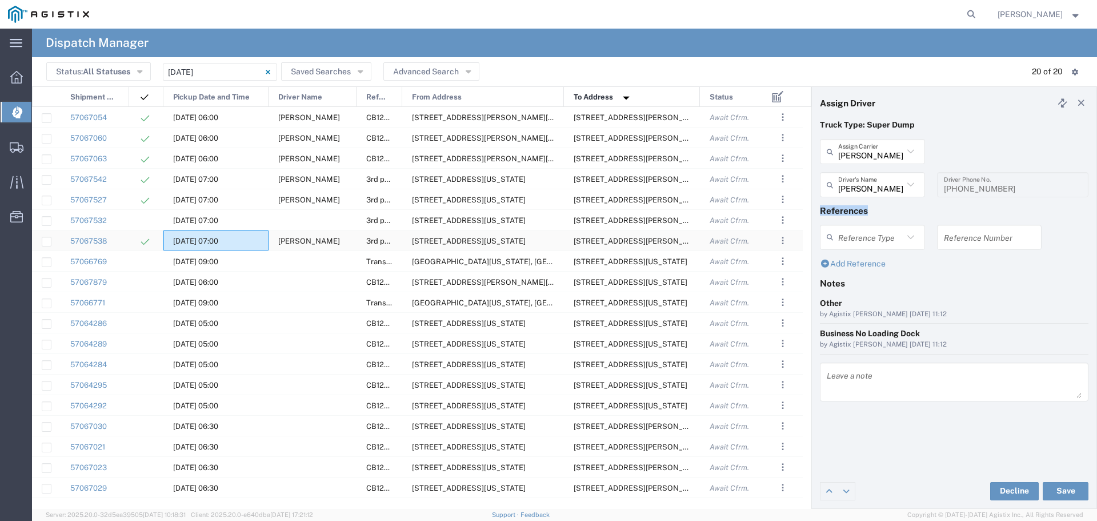
click at [251, 234] on div "10/09/2025, 07:00" at bounding box center [215, 240] width 105 height 20
click at [321, 244] on span "Gary Cheema" at bounding box center [309, 241] width 62 height 9
click at [321, 210] on div at bounding box center [313, 220] width 88 height 20
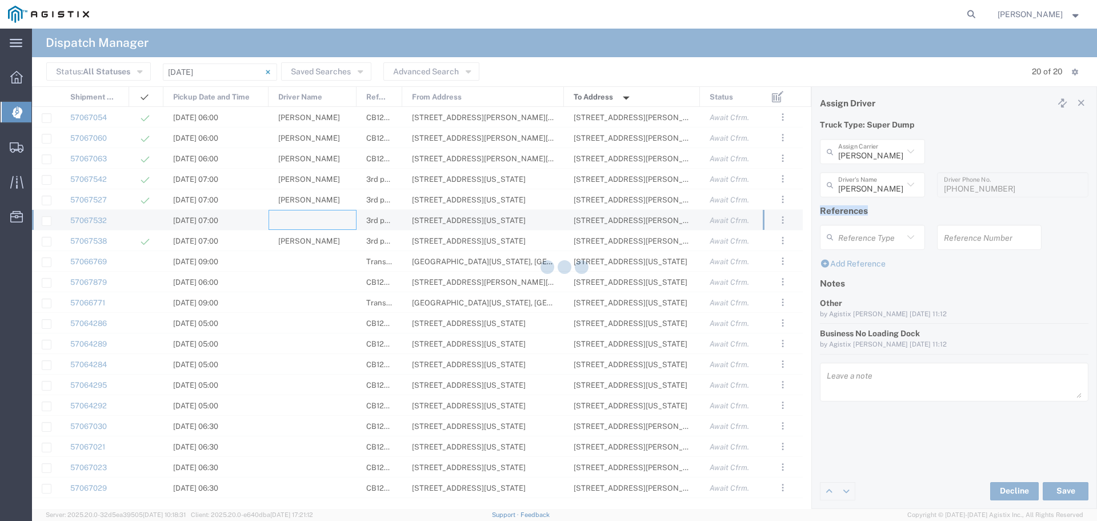
type input "North Coast Trucking"
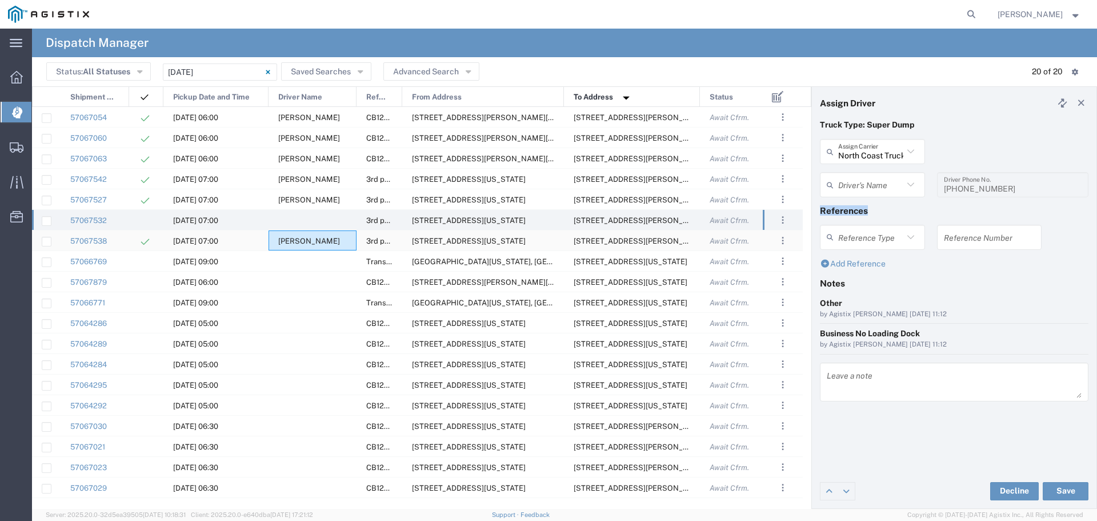
click at [325, 238] on div "Gary Cheema" at bounding box center [313, 240] width 88 height 20
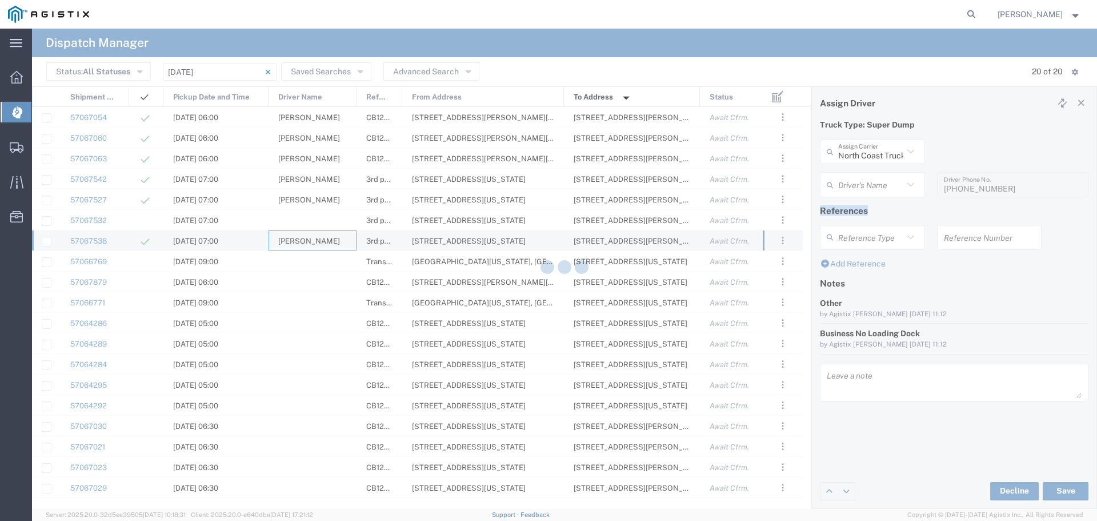
type input "Gary Cheema"
type input "Shaan Transportation Inc"
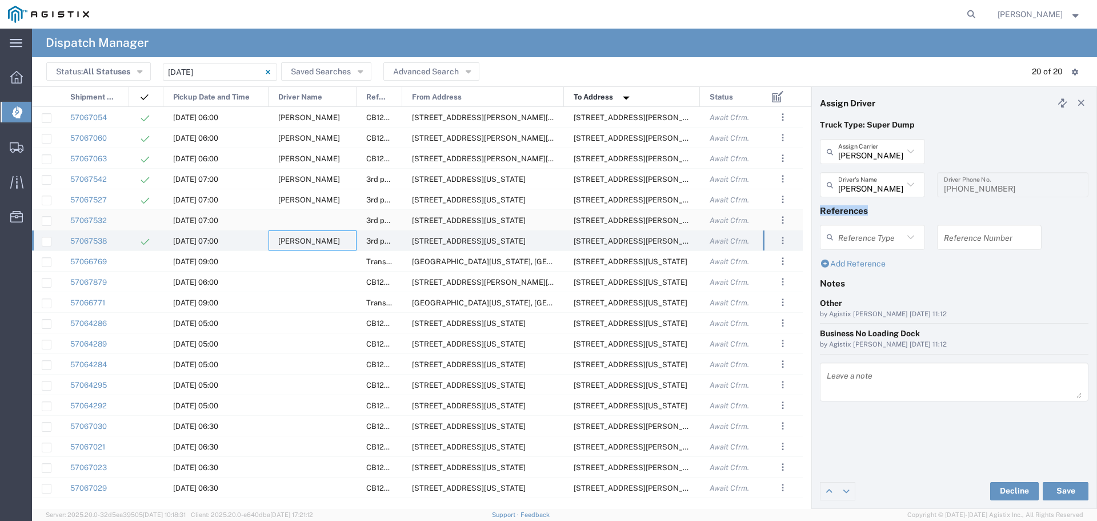
click at [310, 214] on div at bounding box center [313, 220] width 88 height 20
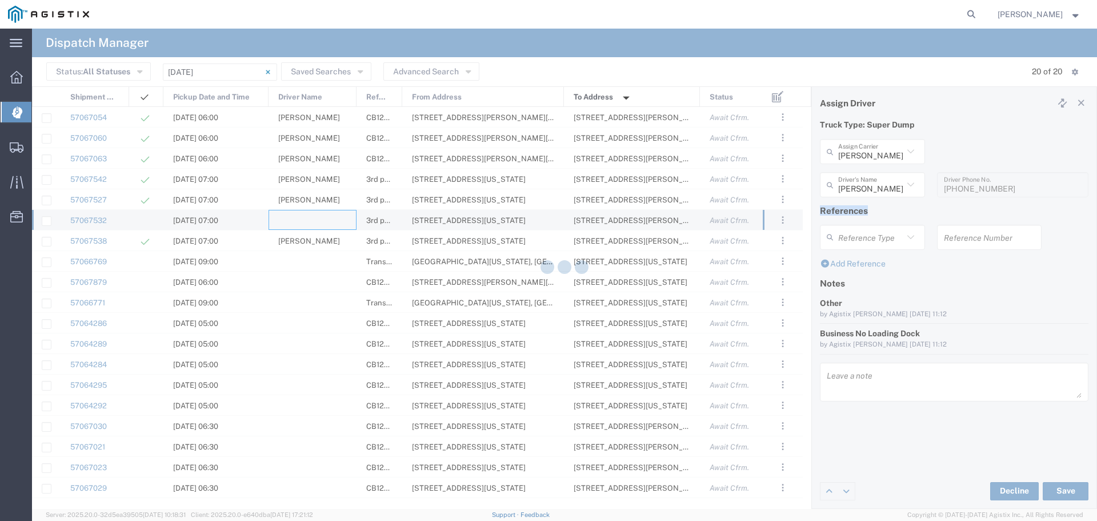
type input "North Coast Trucking"
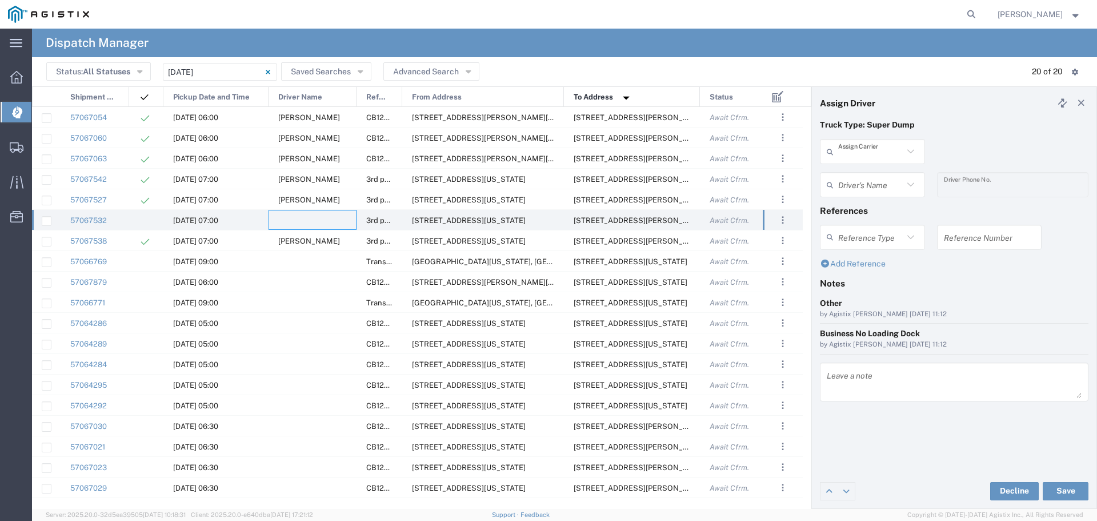
click at [873, 153] on input "text" at bounding box center [870, 152] width 65 height 20
click at [883, 204] on span "Atwal Trucking" at bounding box center [872, 221] width 103 height 35
type input "Atwal Trucking"
click at [882, 190] on input "text" at bounding box center [870, 185] width 65 height 20
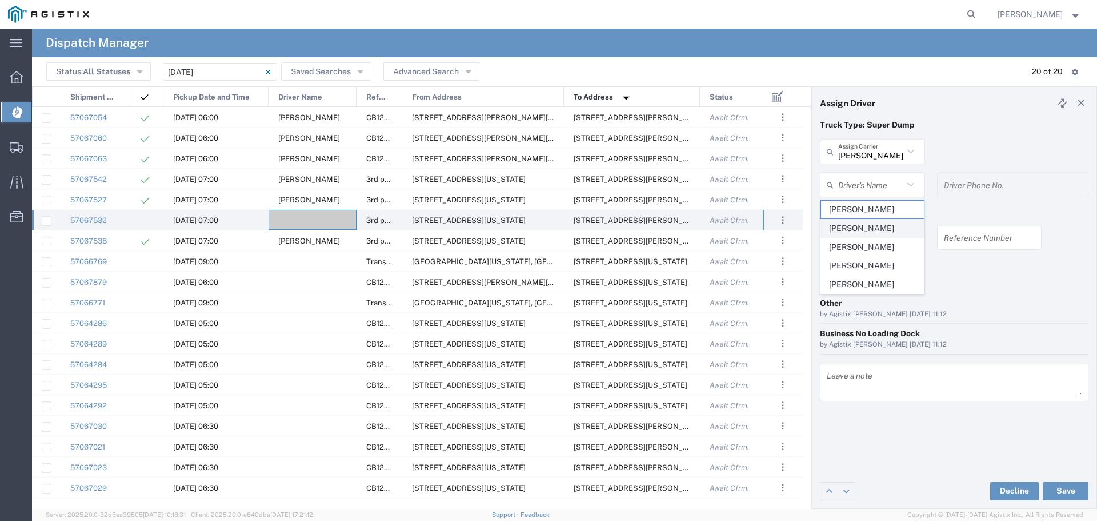
click at [852, 231] on span "Jaggi Atwal" at bounding box center [872, 228] width 103 height 18
type input "Jaggi Atwal"
type input "916-870-5048"
click at [852, 231] on input "text" at bounding box center [870, 237] width 65 height 20
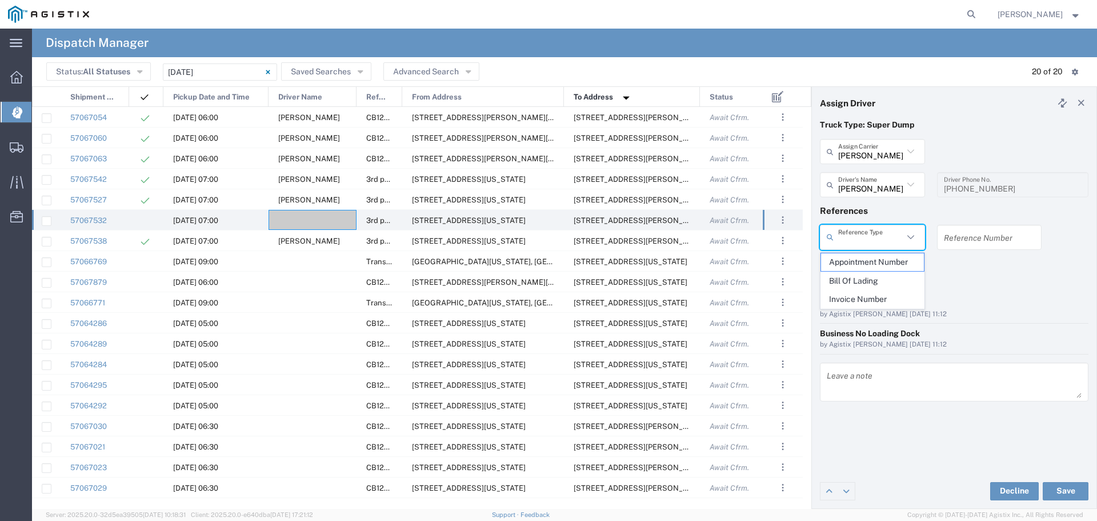
type input "Jaggi Atwal"
click at [878, 179] on input "Jaggi Atwal" at bounding box center [870, 185] width 65 height 20
click at [1069, 492] on button "Save" at bounding box center [1066, 491] width 46 height 18
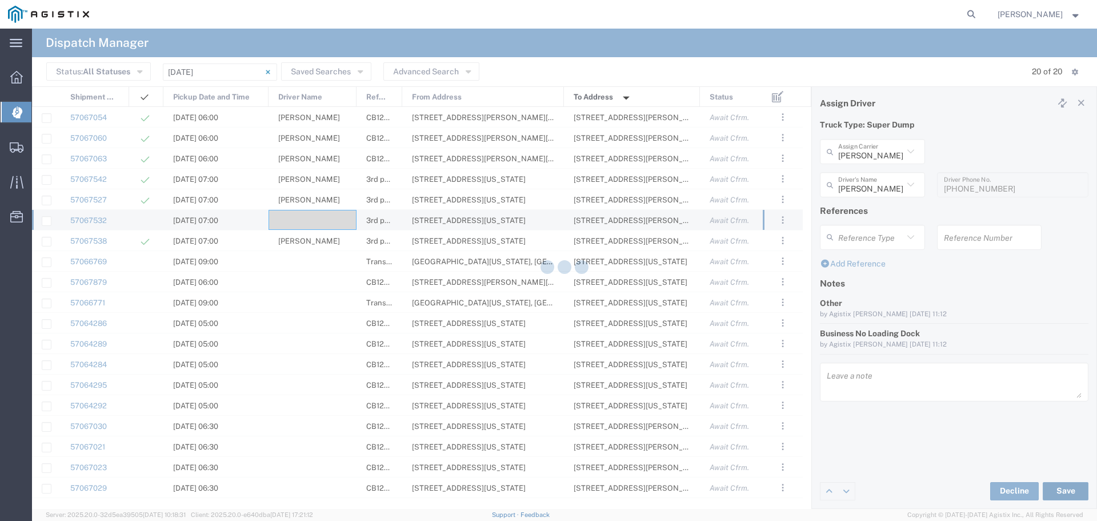
type input "Atwal Trucking"
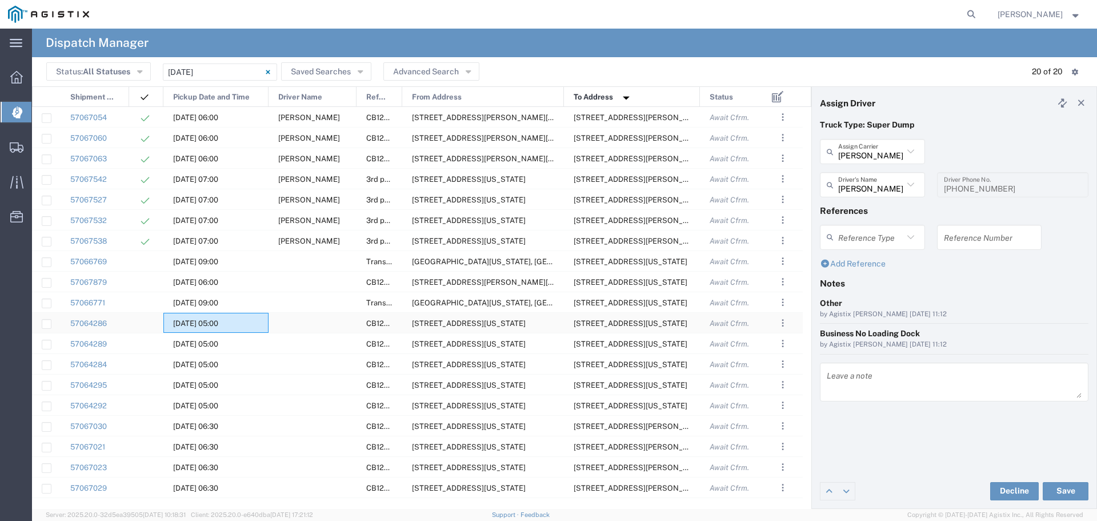
click at [266, 319] on div "10/09/2025, 05:00" at bounding box center [215, 323] width 105 height 20
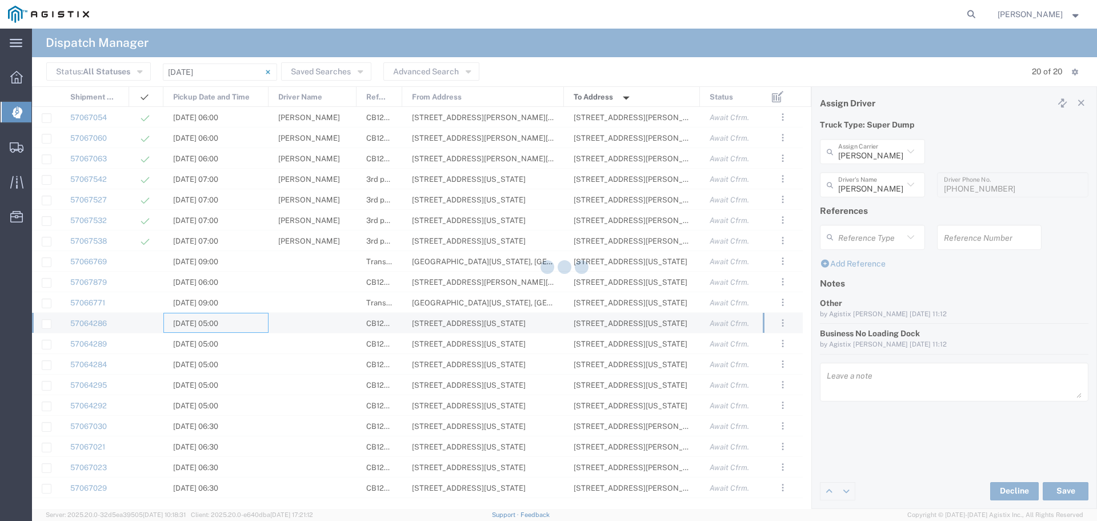
type input "North Coast Trucking"
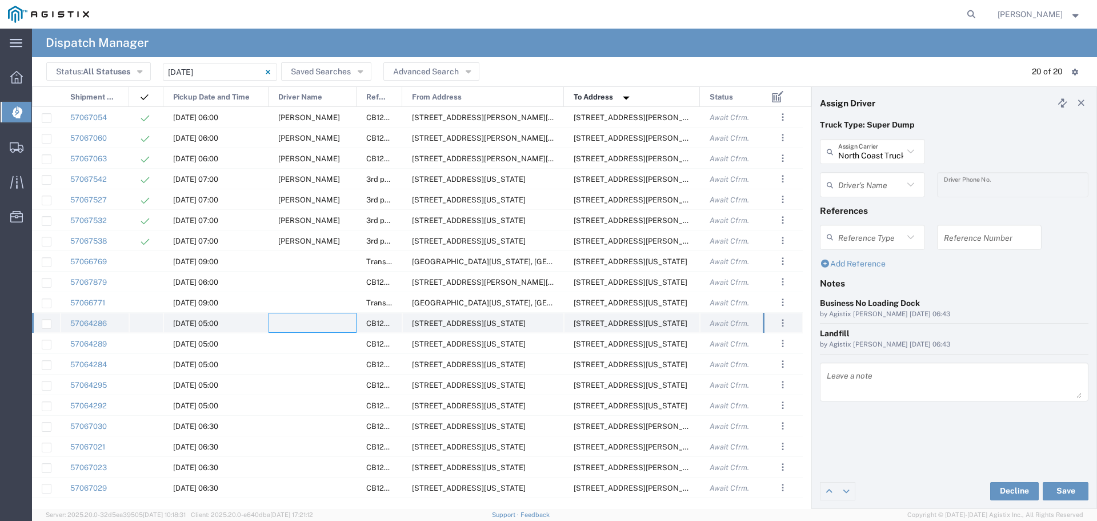
click at [293, 321] on div at bounding box center [313, 323] width 88 height 20
click at [869, 160] on input "text" at bounding box center [870, 152] width 65 height 20
type input "Chepe Trucking LLC"
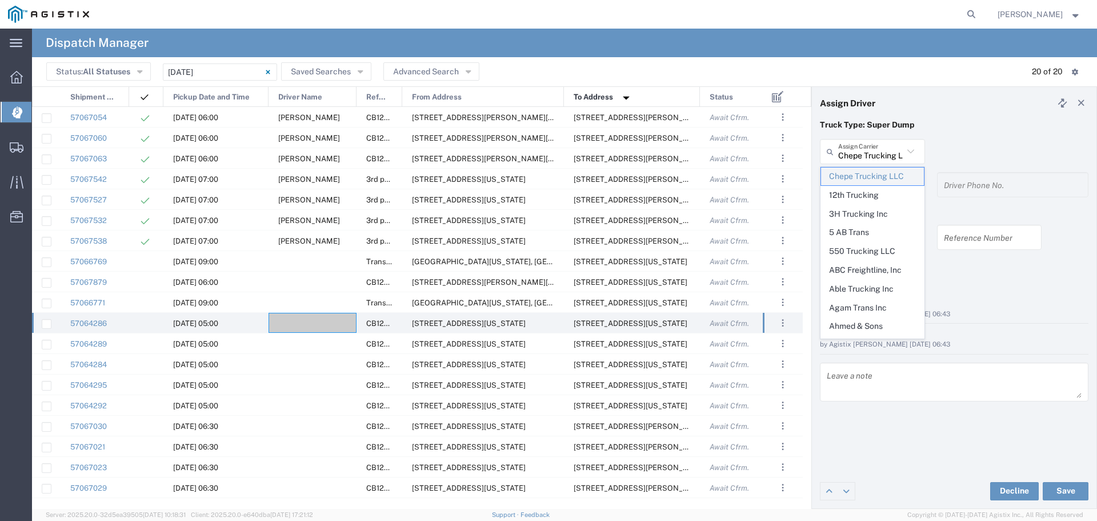
click at [882, 177] on span "Chepe Trucking LLC" at bounding box center [872, 176] width 103 height 18
click at [866, 152] on input "text" at bounding box center [870, 152] width 65 height 20
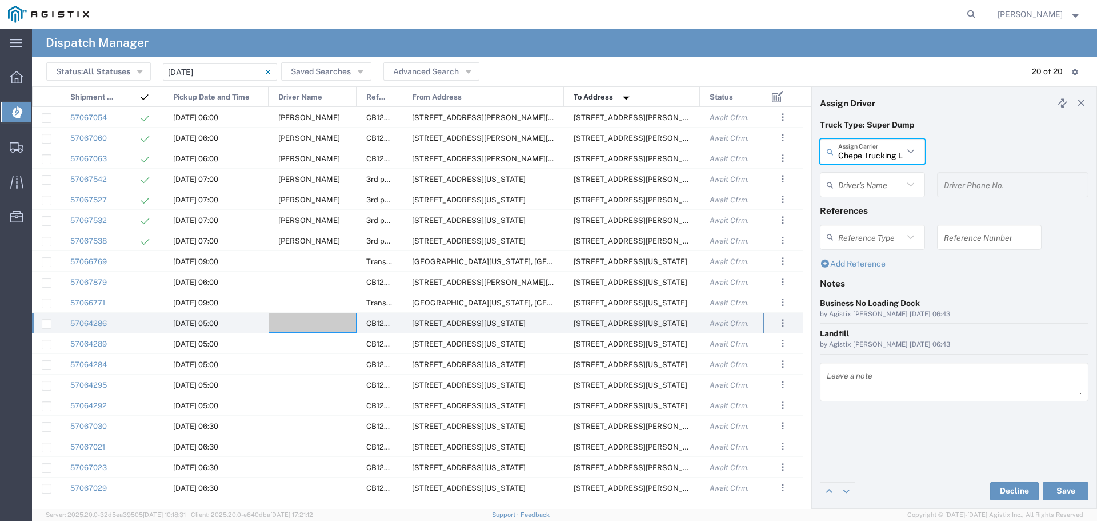
type input "Chepe Trucking LLC"
click at [852, 176] on div "Driver's Name" at bounding box center [872, 184] width 105 height 25
click at [852, 176] on input "text" at bounding box center [870, 185] width 65 height 20
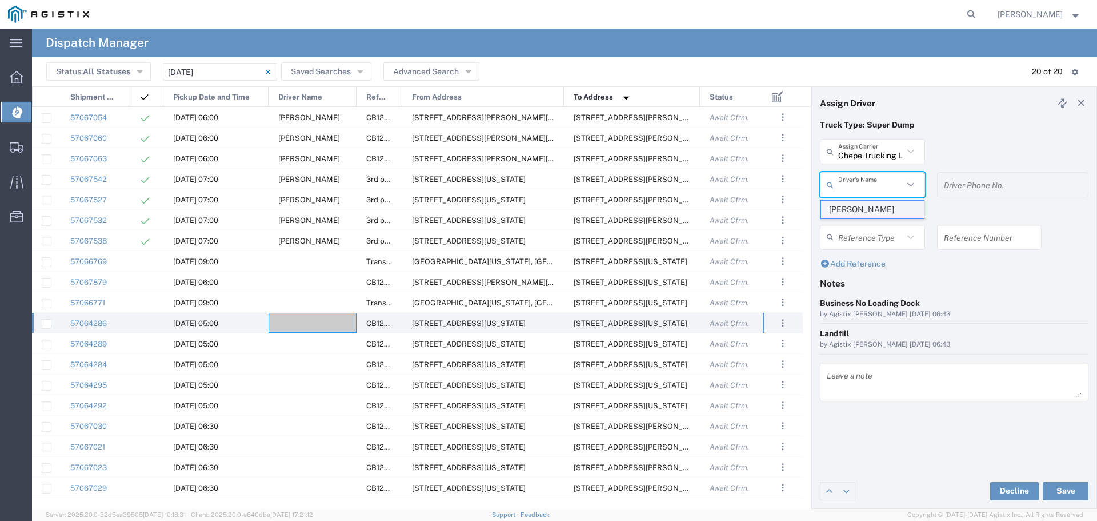
click at [853, 202] on span "Jose Fernandez" at bounding box center [872, 210] width 103 height 18
type input "Jose Fernandez"
type input "6613641939"
click at [853, 202] on div "Jose Fernandez Driver's Name Jose Fernandez" at bounding box center [872, 188] width 117 height 33
click at [985, 325] on div "Business No Loading Dock by Agistix Foreman 10/08/2025, 06:43" at bounding box center [954, 312] width 281 height 31
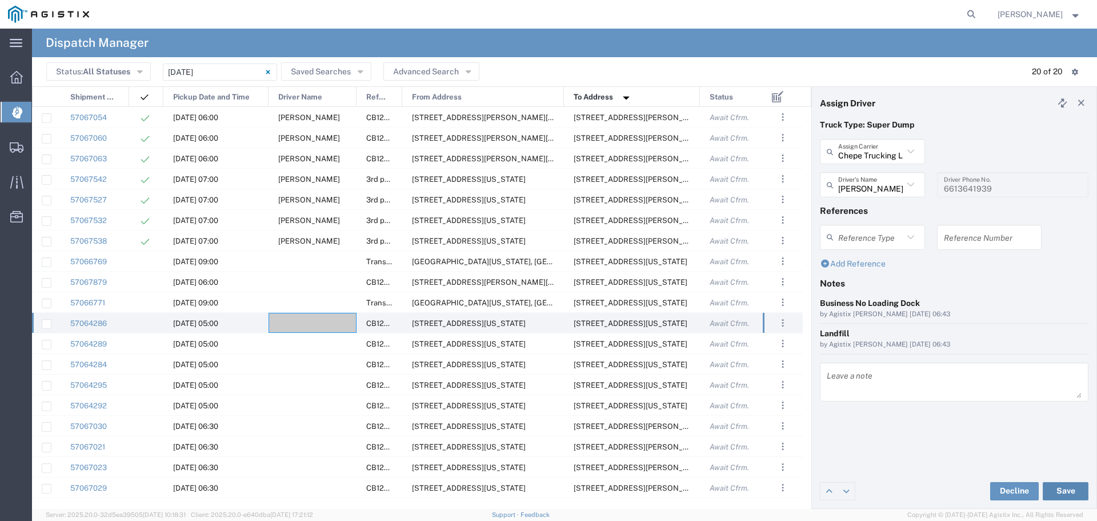
click at [1061, 486] on button "Save" at bounding box center [1066, 491] width 46 height 18
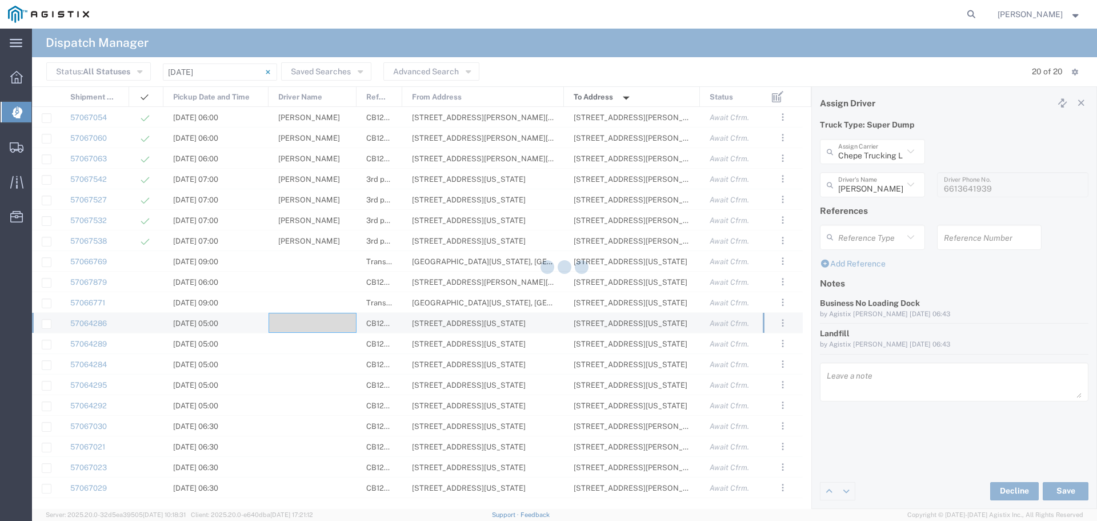
type input "Jose Fernandez"
type input "Chepe Trucking LLC"
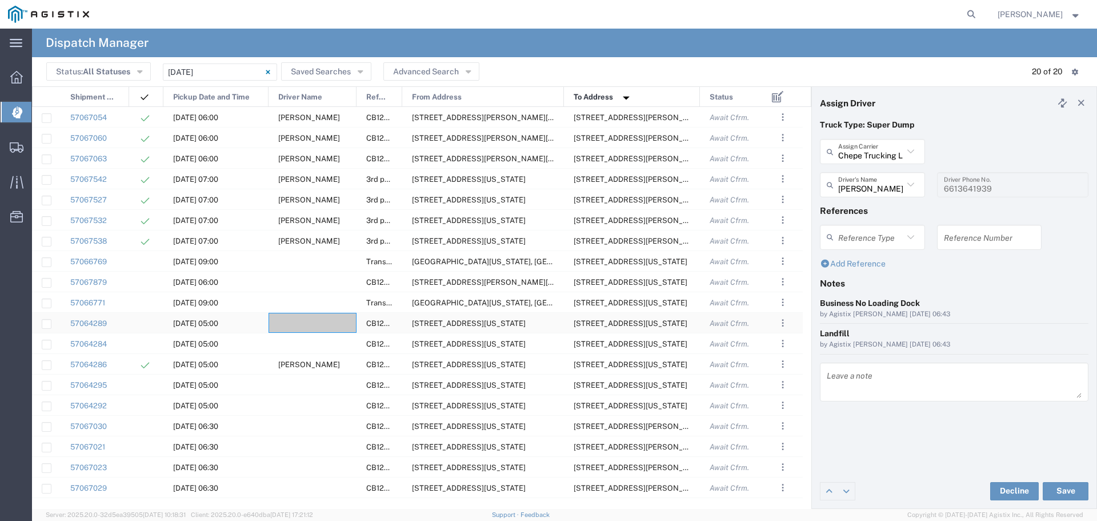
click at [291, 325] on div at bounding box center [313, 323] width 88 height 20
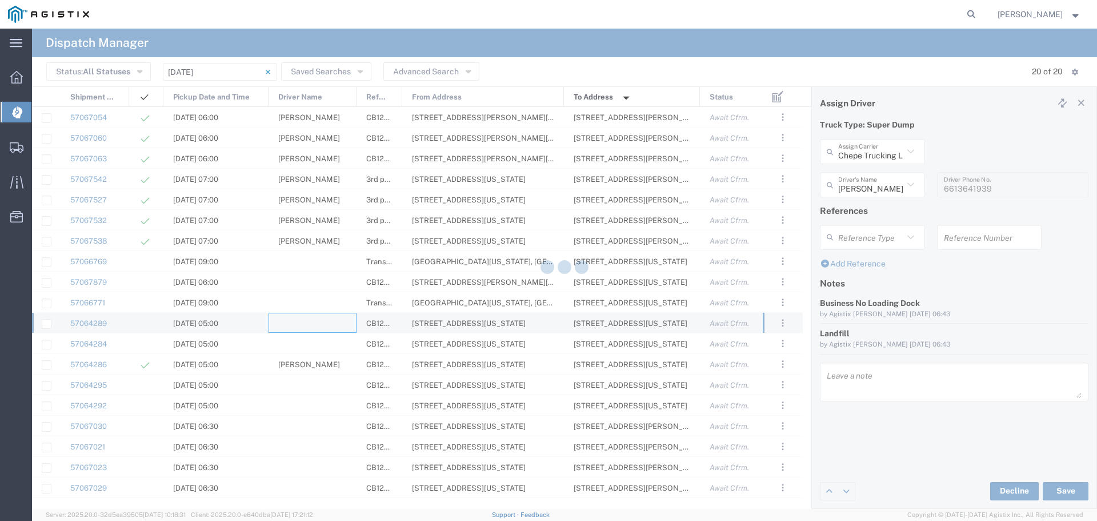
type input "North Coast Trucking"
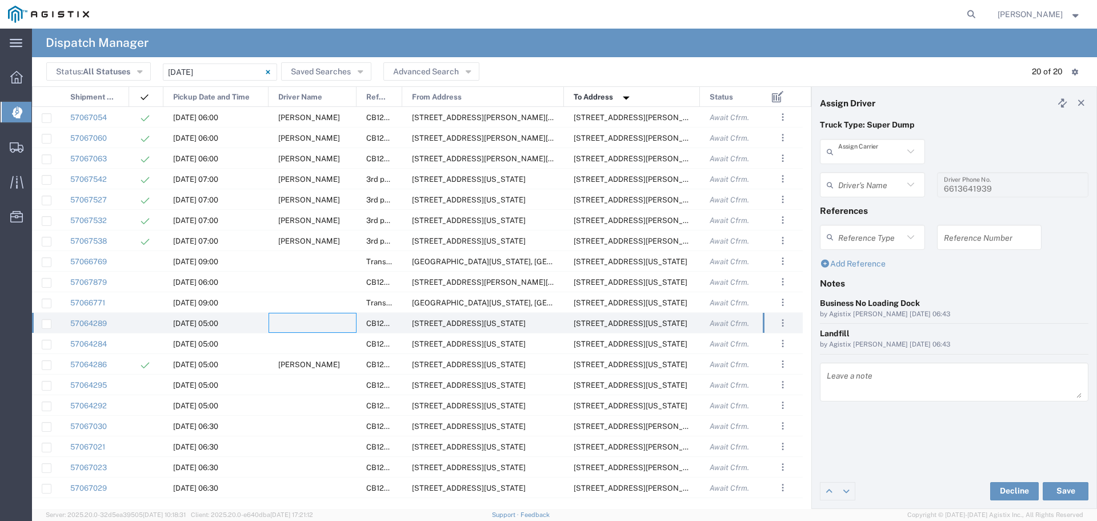
click at [879, 147] on input "text" at bounding box center [870, 152] width 65 height 20
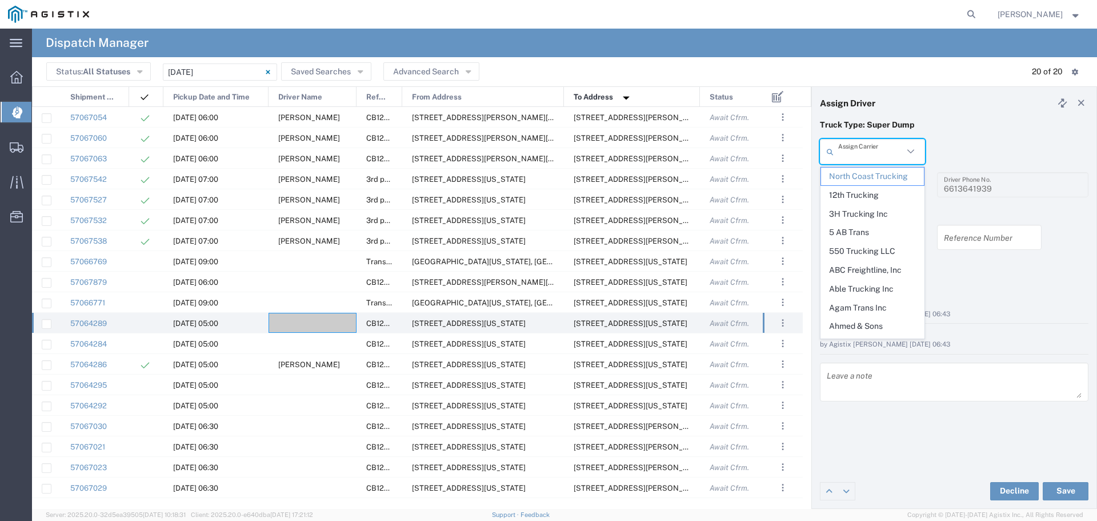
click at [879, 147] on input "text" at bounding box center [870, 152] width 65 height 20
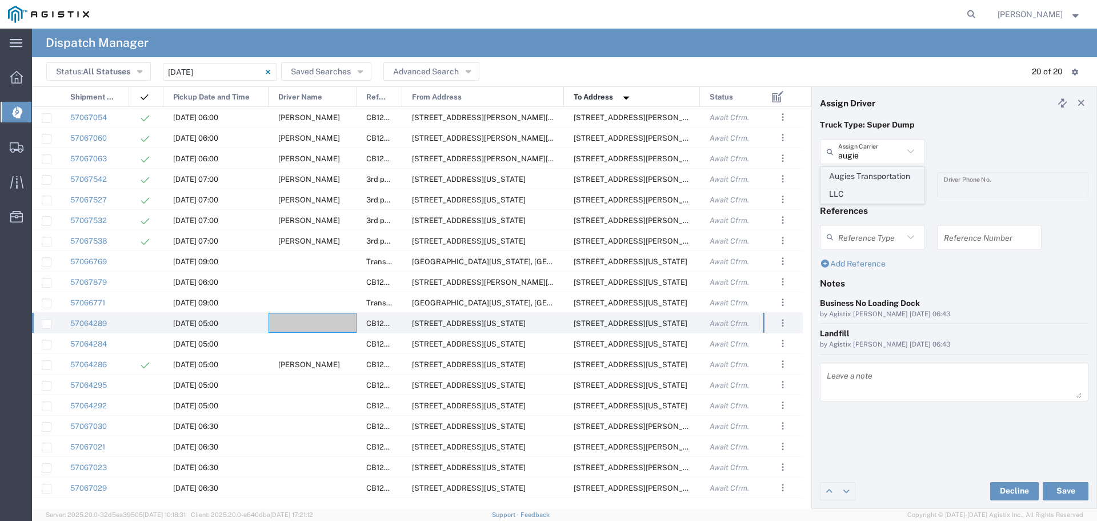
click at [876, 174] on span "Augies Transportation LLC" at bounding box center [872, 184] width 103 height 35
type input "Augies Transportation LLC"
click at [874, 183] on input "text" at bounding box center [870, 185] width 65 height 20
click at [875, 181] on input "text" at bounding box center [870, 185] width 65 height 20
click at [878, 213] on span "Agustin Landeros" at bounding box center [872, 210] width 103 height 18
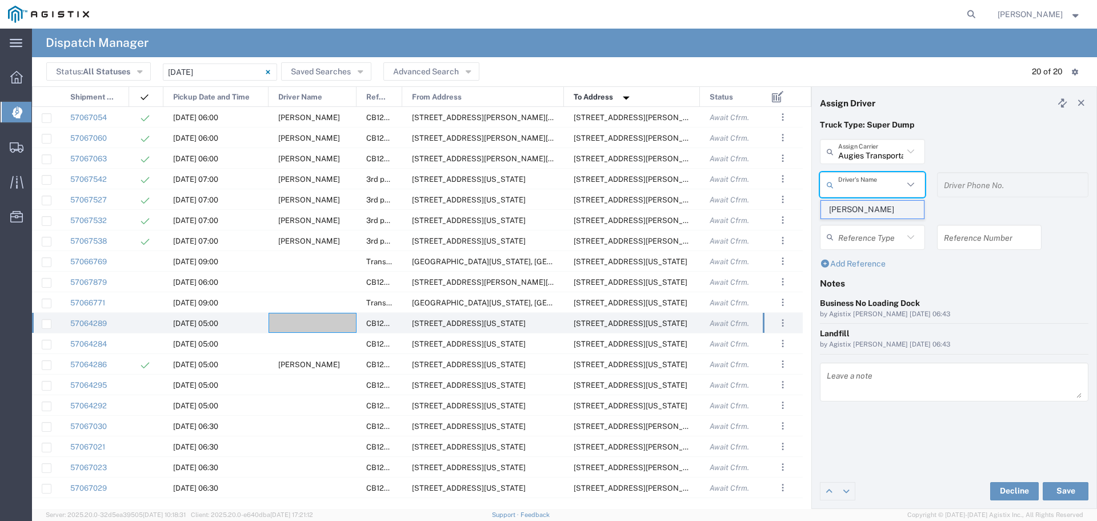
type input "Agustin Landeros"
type input "661-364-2360"
click at [1066, 485] on button "Save" at bounding box center [1066, 491] width 46 height 18
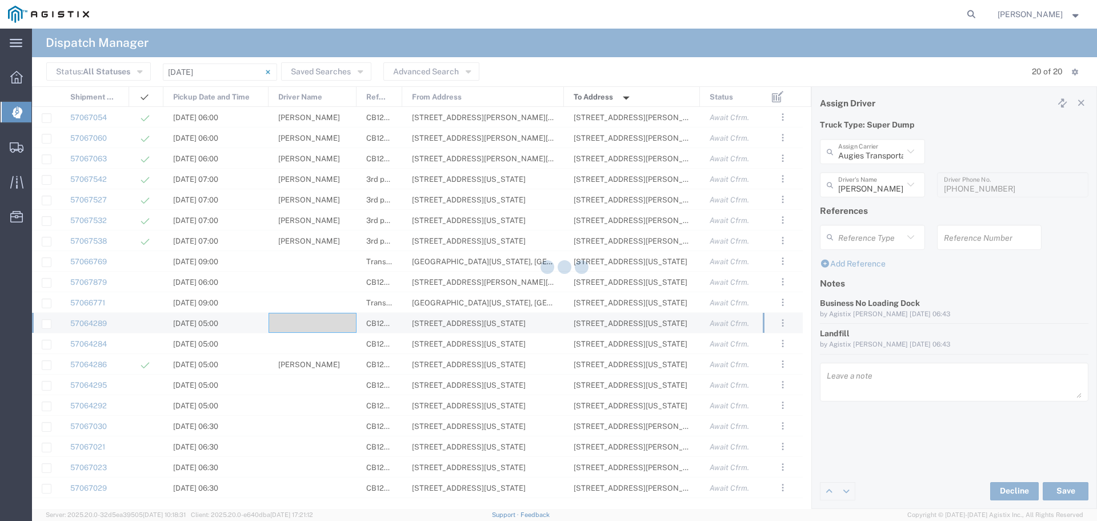
type input "Agustin Landeros"
type input "Augies Transportation LLC"
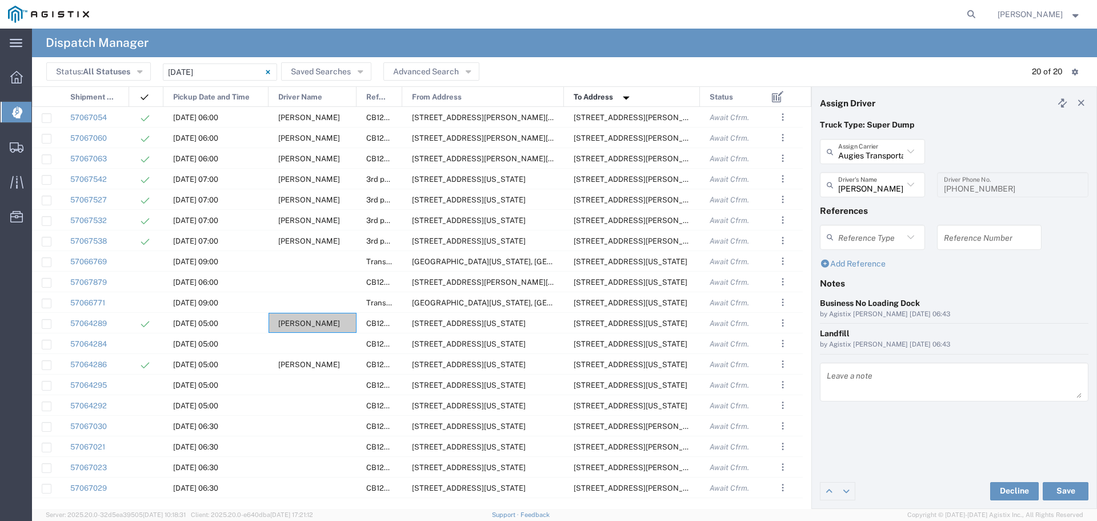
click at [906, 179] on icon at bounding box center [911, 184] width 15 height 15
click at [873, 207] on span "Agustin Landeros" at bounding box center [872, 210] width 103 height 18
click at [873, 207] on h4 "References" at bounding box center [954, 210] width 269 height 10
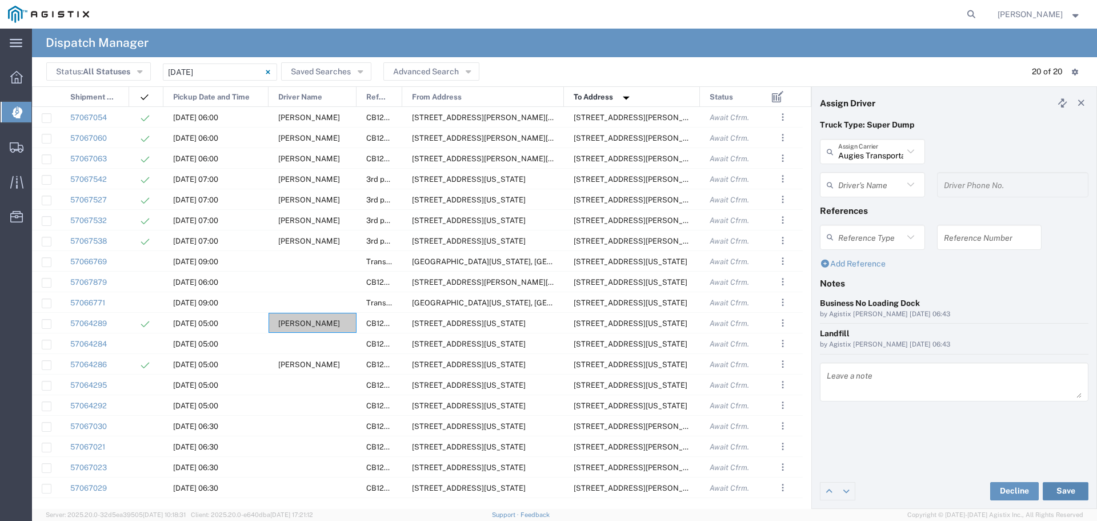
click at [1057, 486] on button "Save" at bounding box center [1066, 491] width 46 height 18
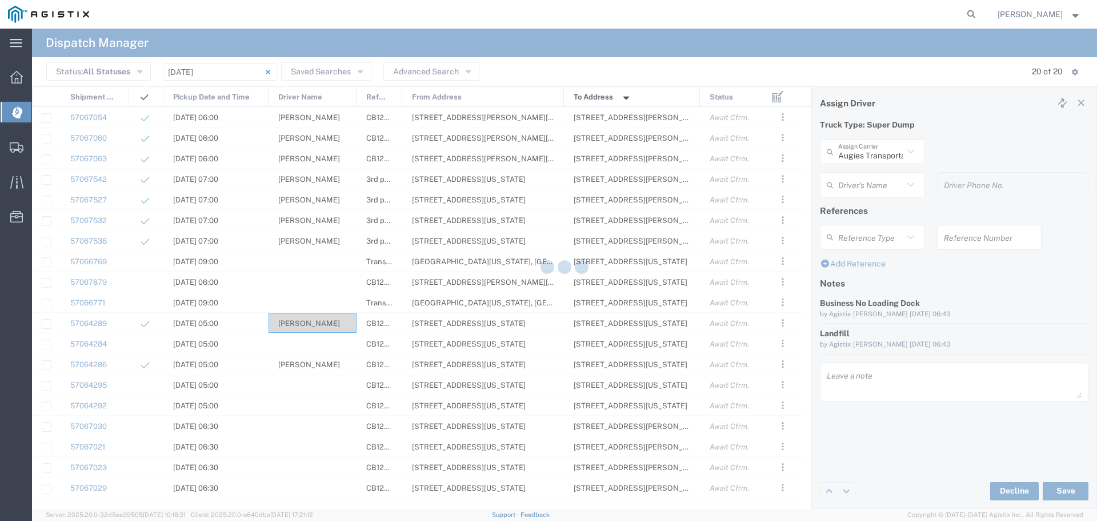
type input "Agustin Landeros"
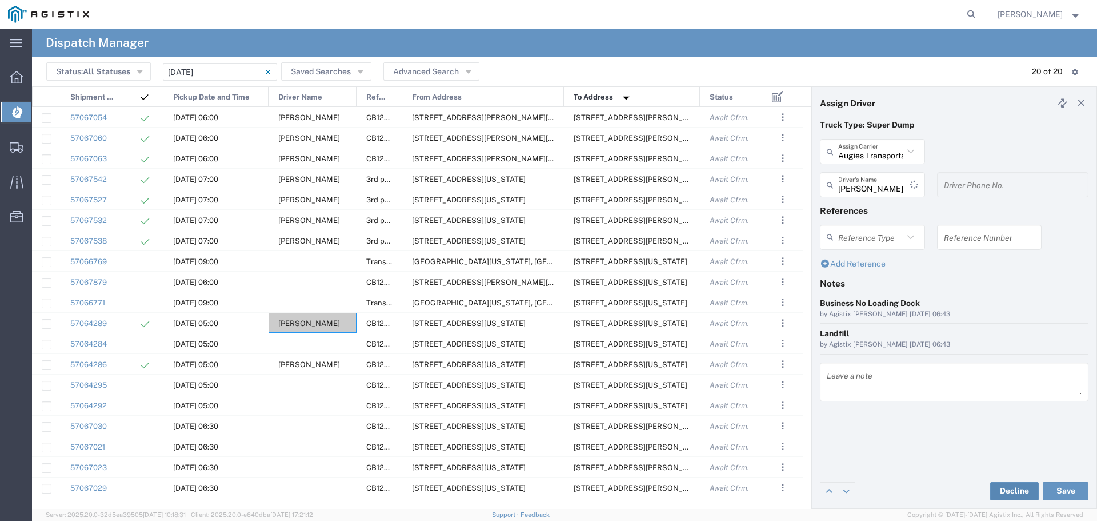
type input "661-364-2360"
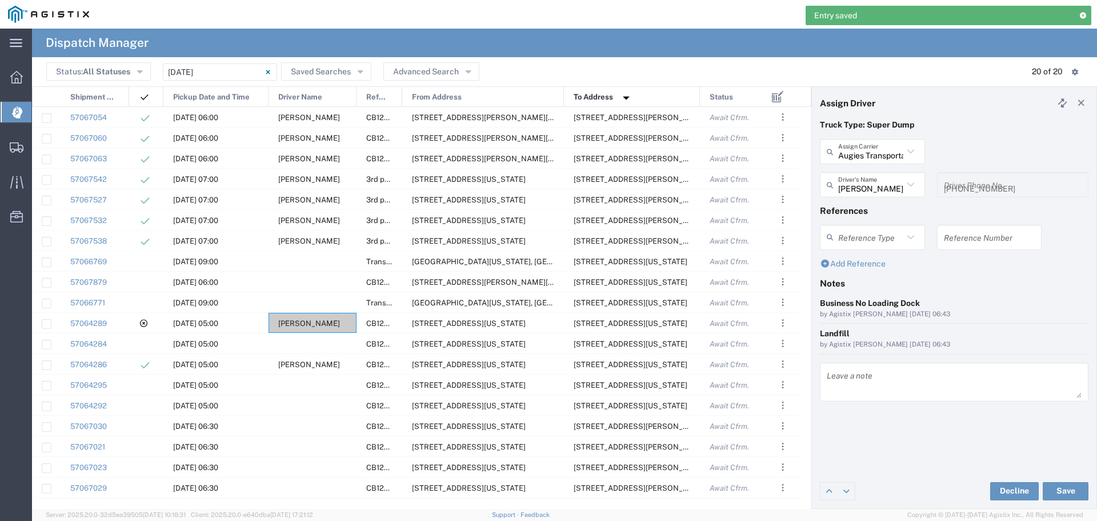
click at [963, 283] on h4 "Notes" at bounding box center [954, 283] width 269 height 10
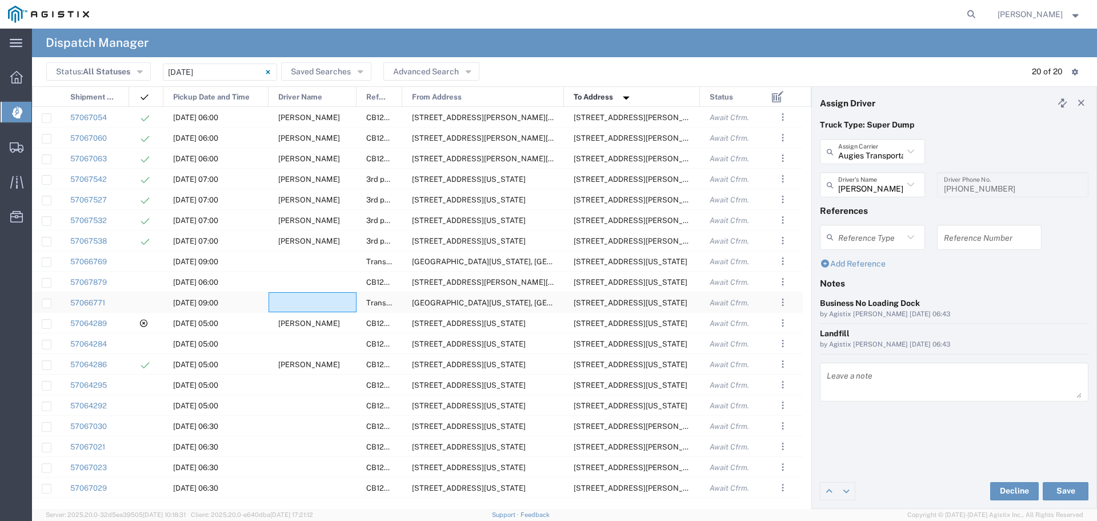
click at [307, 295] on div at bounding box center [313, 302] width 88 height 20
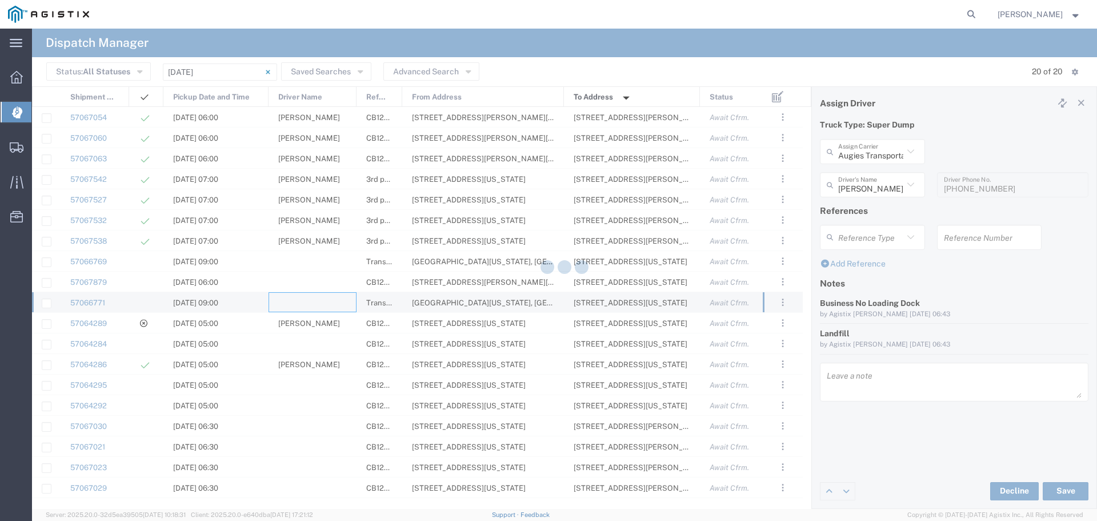
type input "North Coast Trucking"
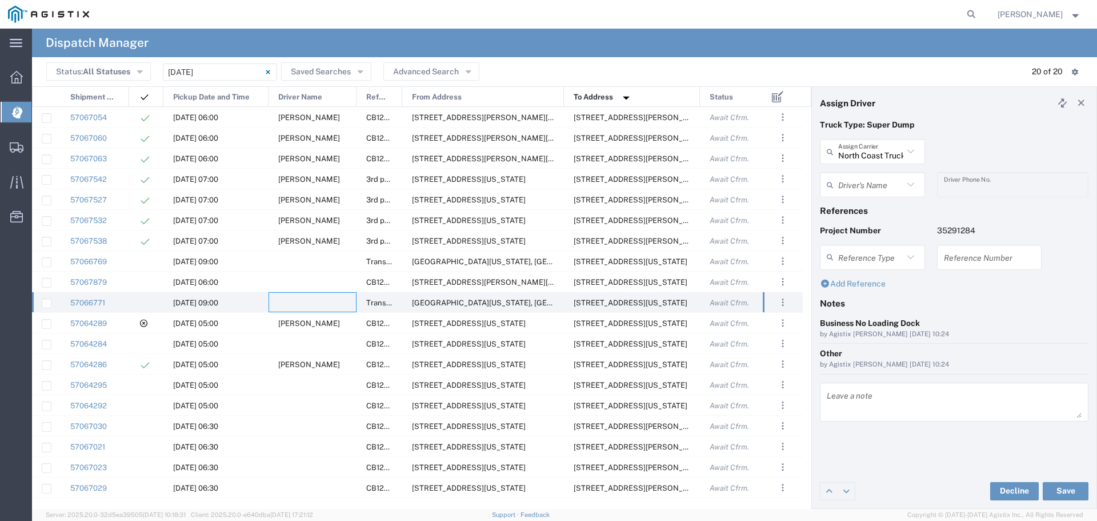
click at [1006, 289] on div "Add Reference" at bounding box center [954, 284] width 269 height 12
drag, startPoint x: 1006, startPoint y: 289, endPoint x: 770, endPoint y: 339, distance: 240.7
click at [1006, 290] on div "Add Reference" at bounding box center [954, 288] width 281 height 20
click at [310, 326] on span "Agustin Landeros" at bounding box center [309, 323] width 62 height 9
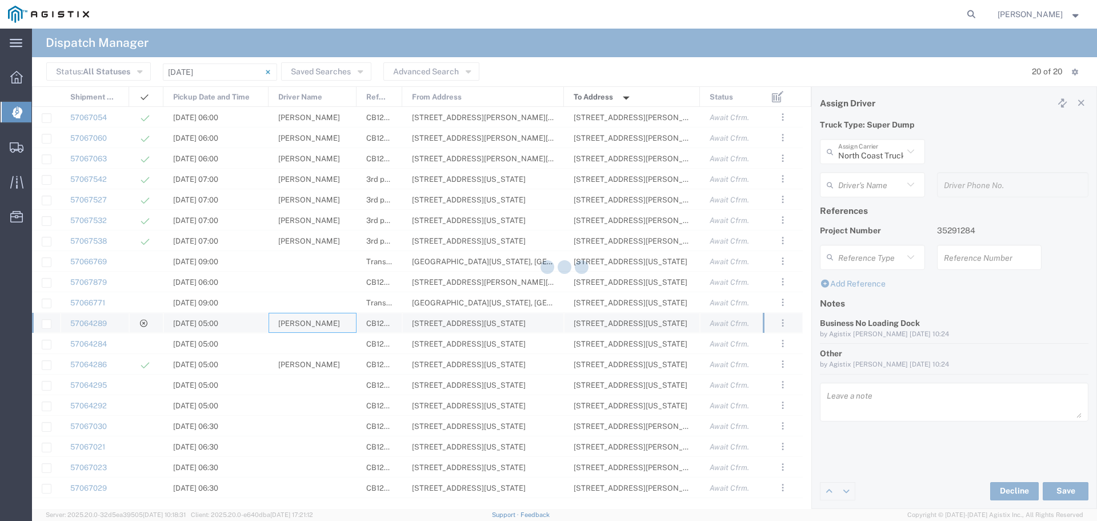
click at [310, 326] on agx-block-ui "Dispatch Manager Status: All Statuses All Statuses Awaiting Assignment Declined…" at bounding box center [564, 269] width 1065 height 480
type input "Augies Transportation LLC"
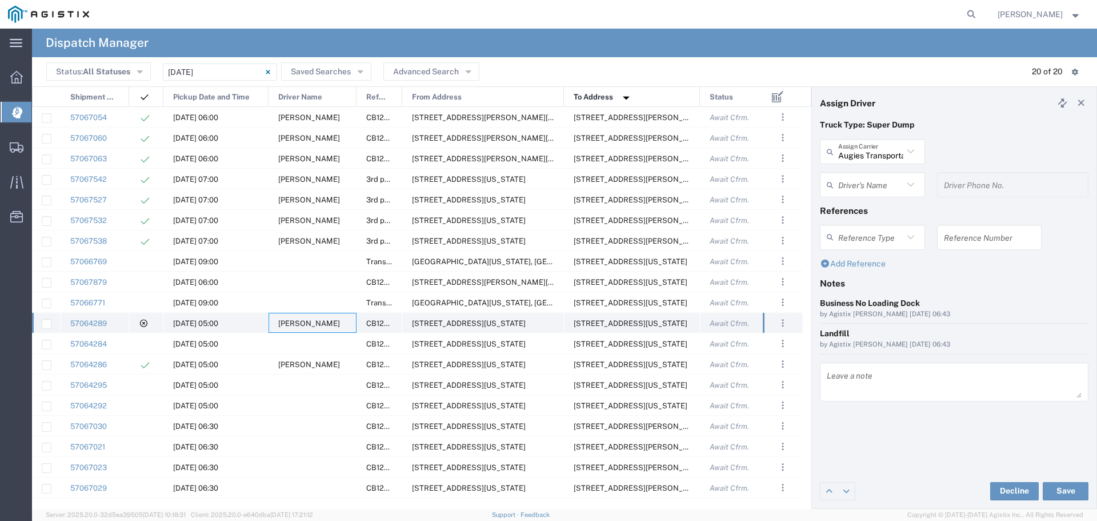
type input "Agustin Landeros"
type input "661-364-2360"
click at [951, 427] on div "Truck Type: Super Dump Augies Transportation LLC Assign Carrier Augies Transpor…" at bounding box center [954, 296] width 285 height 355
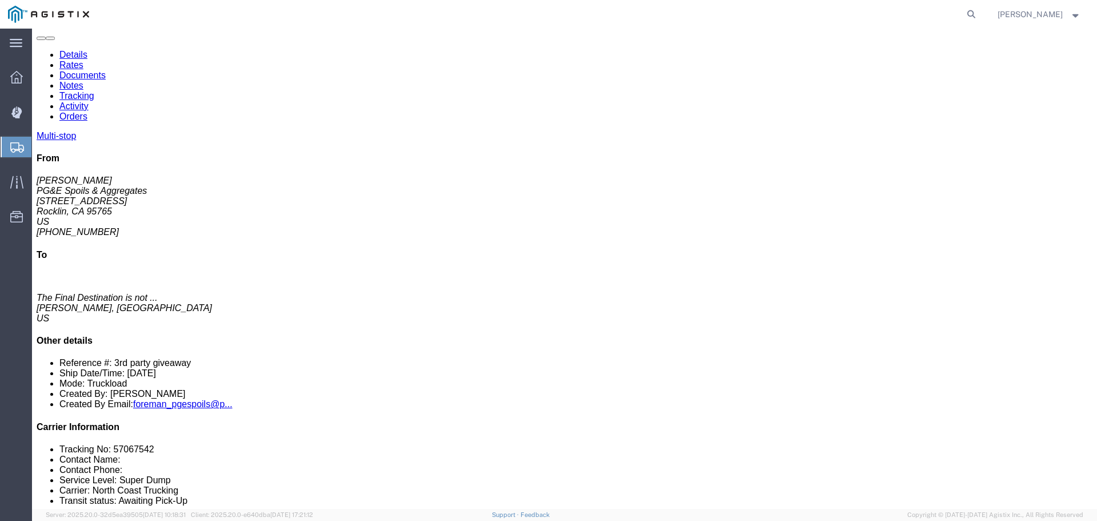
scroll to position [114, 0]
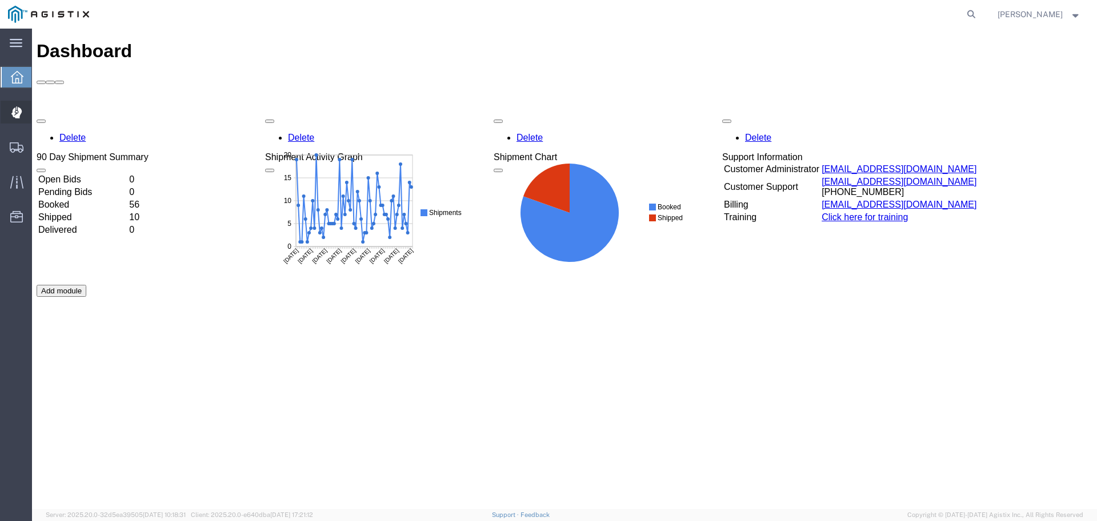
click at [39, 112] on span "Dispatch Manager" at bounding box center [35, 112] width 8 height 23
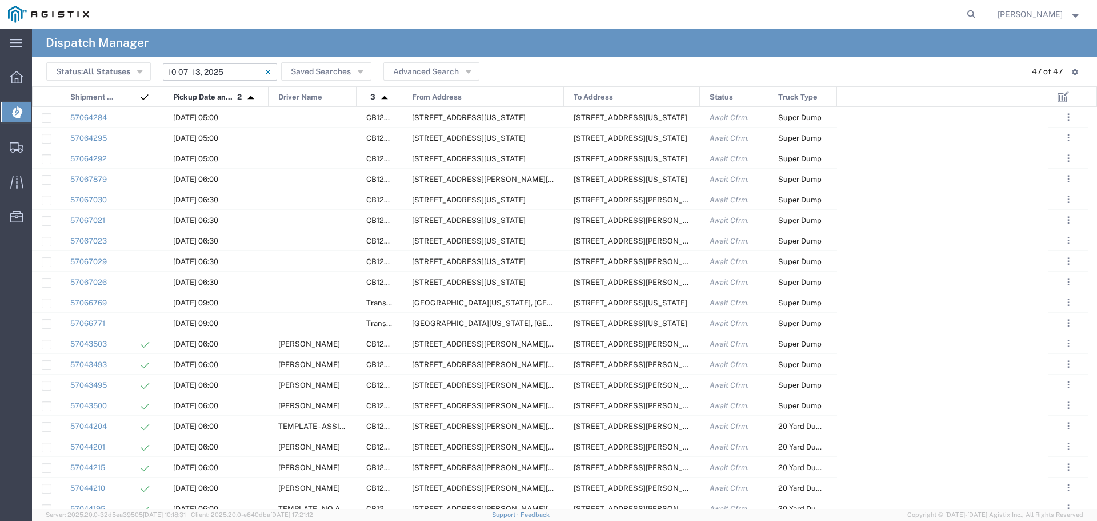
click at [200, 75] on input "10/07/2025 - 10/13/2025" at bounding box center [220, 71] width 114 height 17
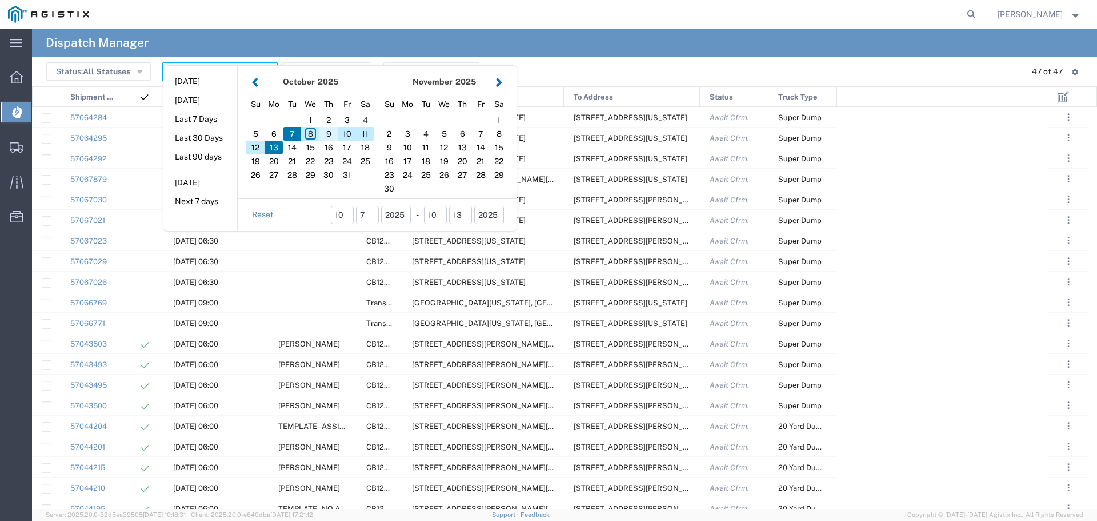
click at [327, 131] on div "9" at bounding box center [328, 134] width 18 height 14
type input "[DATE]"
type input "10/09/2025 - 10/09/2025"
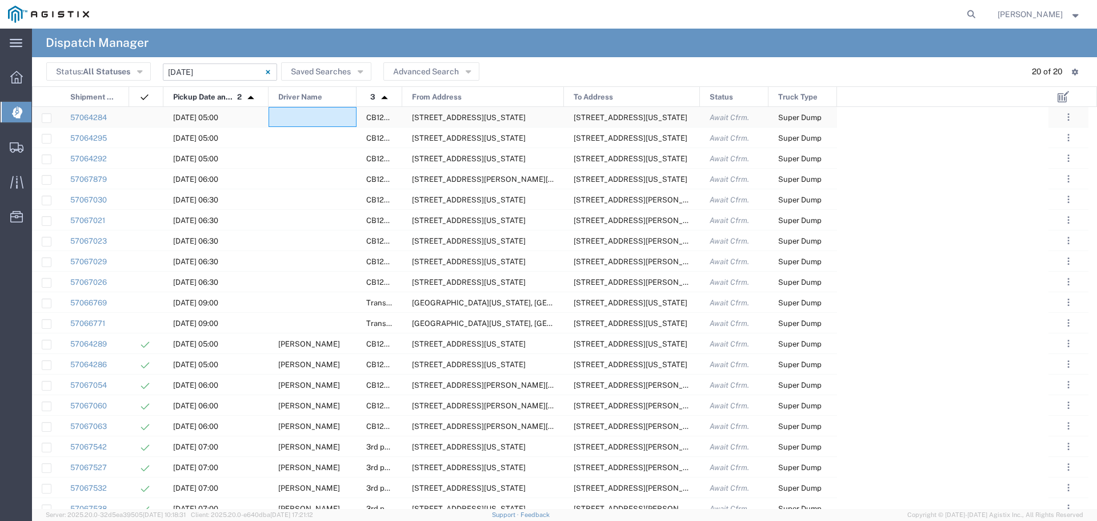
click at [296, 117] on div at bounding box center [313, 117] width 88 height 20
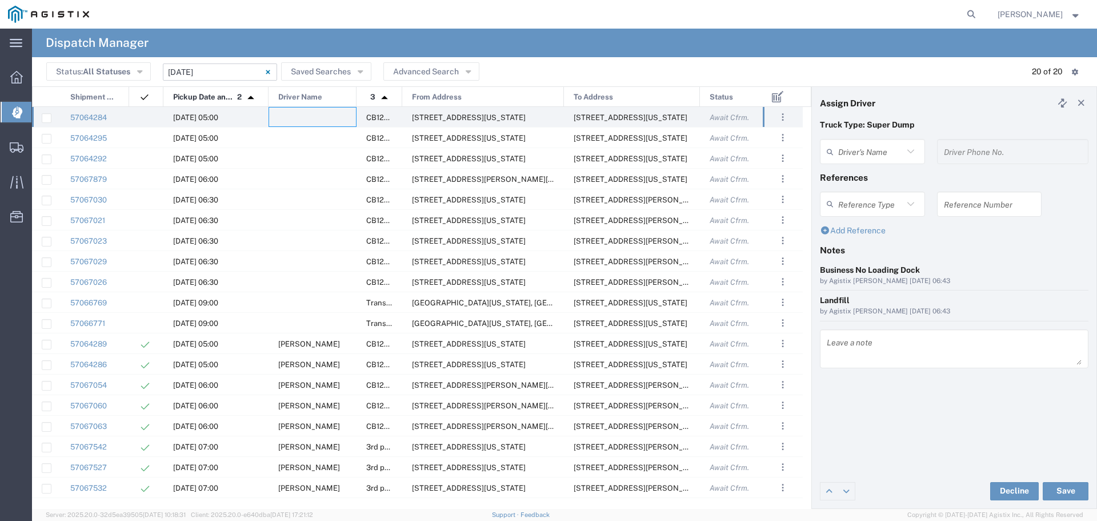
click at [852, 151] on agx-dispatcher-assign-widget "Driver's Name Driver Phone No." at bounding box center [954, 155] width 269 height 33
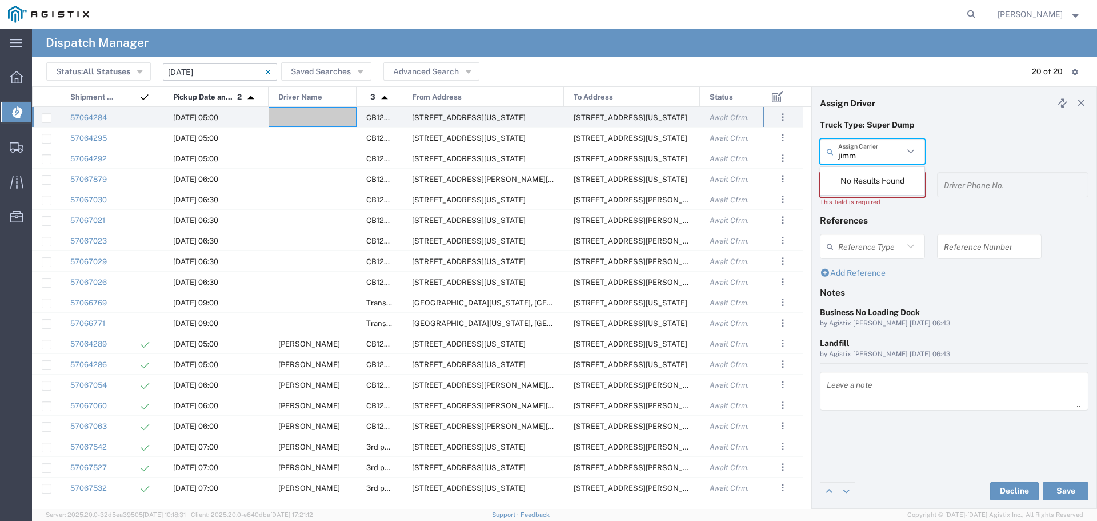
type input "jimm"
drag, startPoint x: 866, startPoint y: 156, endPoint x: 747, endPoint y: 175, distance: 121.0
click at [793, 169] on div "Assign Driver Truck Type: Super Dump jimm Assign Carrier No Results Found Drive…" at bounding box center [564, 297] width 1065 height 422
click at [750, 174] on div "Await Cfrm." at bounding box center [734, 179] width 69 height 20
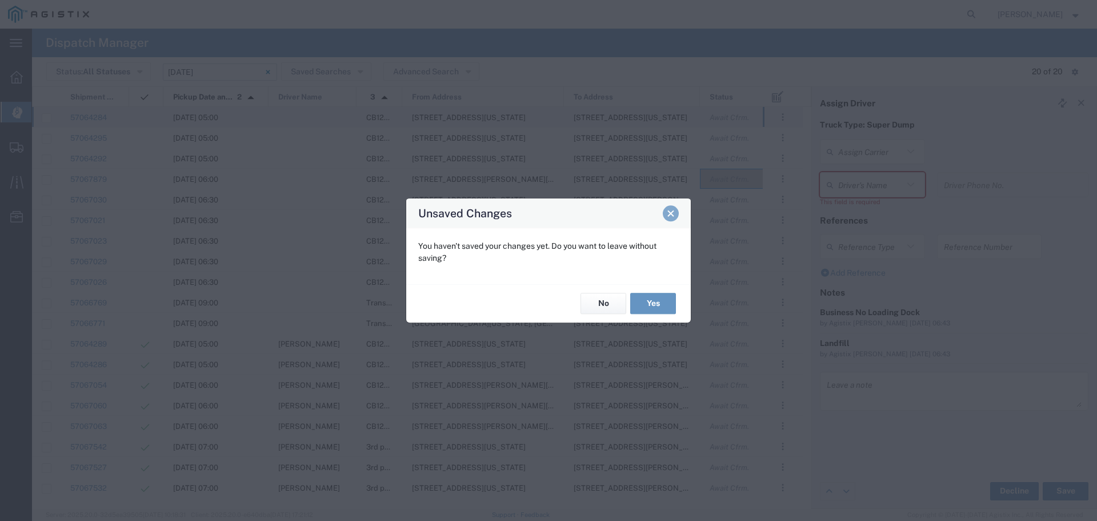
click at [668, 210] on span "Close" at bounding box center [671, 213] width 8 height 8
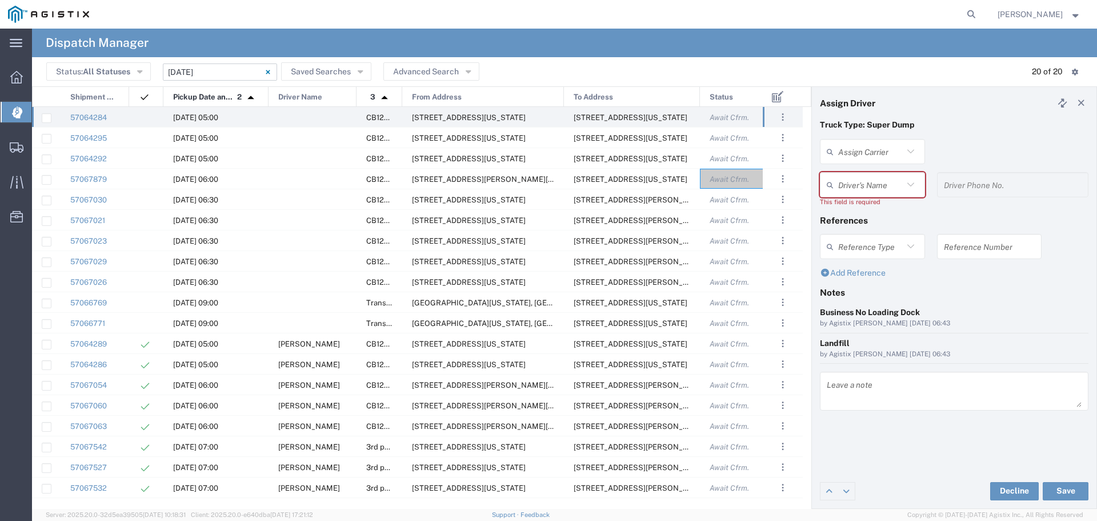
click at [854, 151] on input "text" at bounding box center [870, 152] width 65 height 20
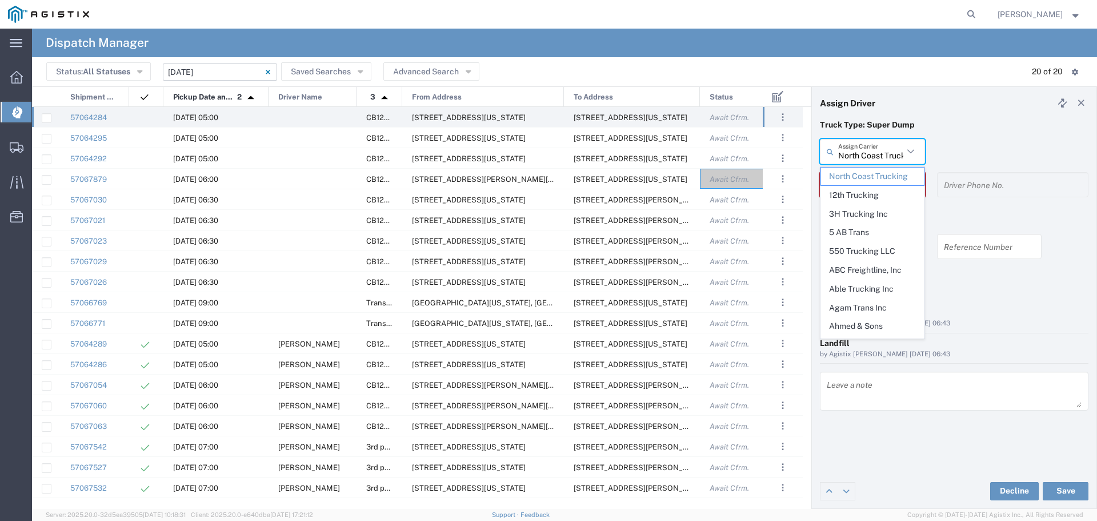
click at [890, 154] on input "North Coast Trucking" at bounding box center [870, 152] width 65 height 20
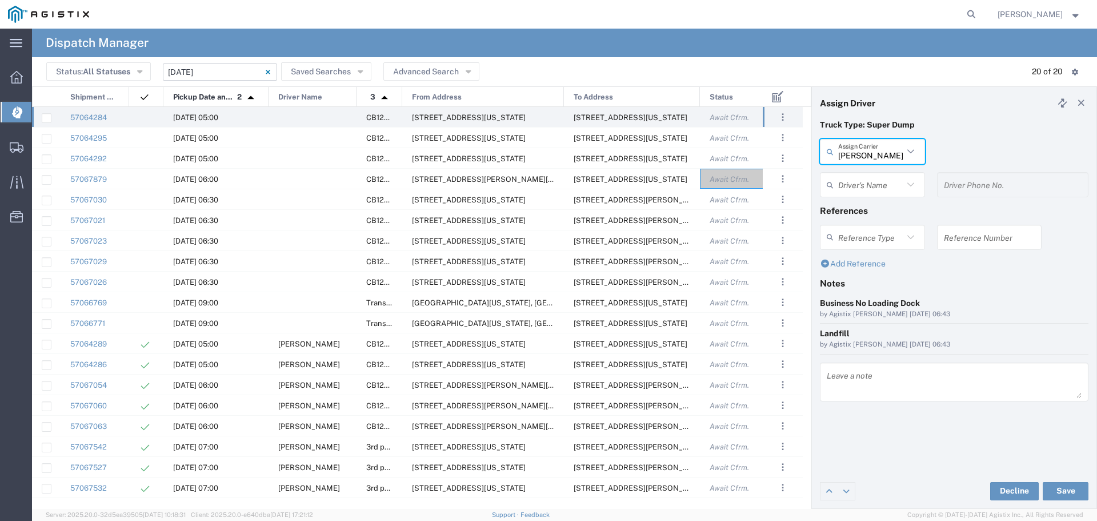
type input "James Coast Trucking, LLC"
click at [890, 181] on input "text" at bounding box center [870, 185] width 65 height 20
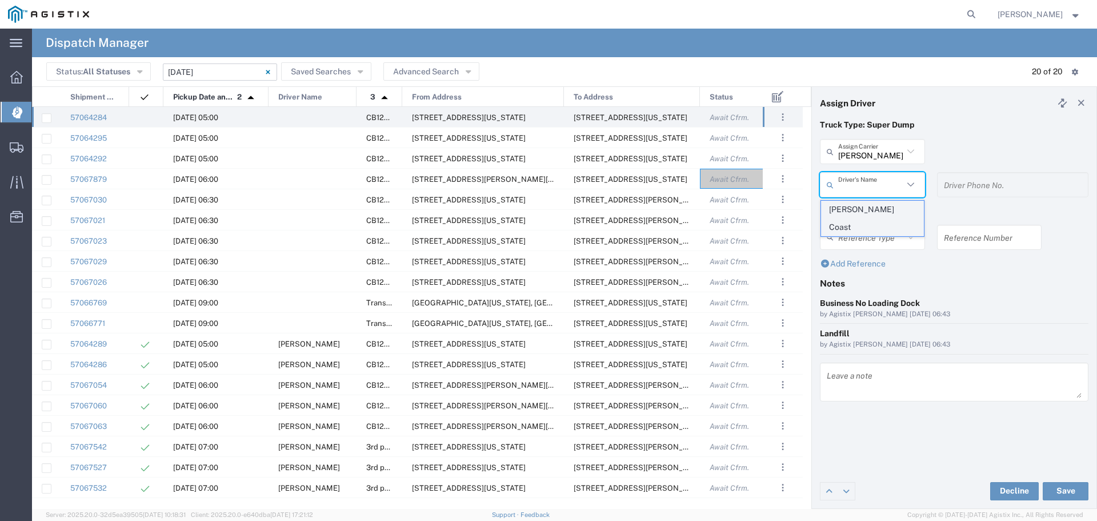
click at [863, 213] on span "James Coast" at bounding box center [872, 218] width 103 height 35
type input "James Coast"
type input "6616191927"
click at [863, 213] on h4 "References" at bounding box center [954, 210] width 269 height 10
click at [1065, 493] on button "Save" at bounding box center [1066, 491] width 46 height 18
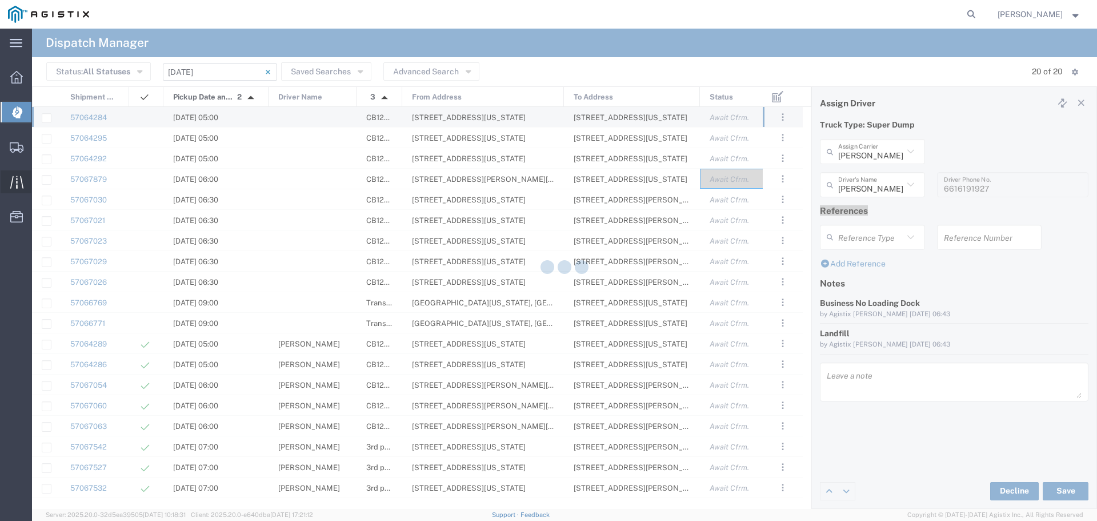
type input "James Coast"
type input "James Coast Trucking, LLC"
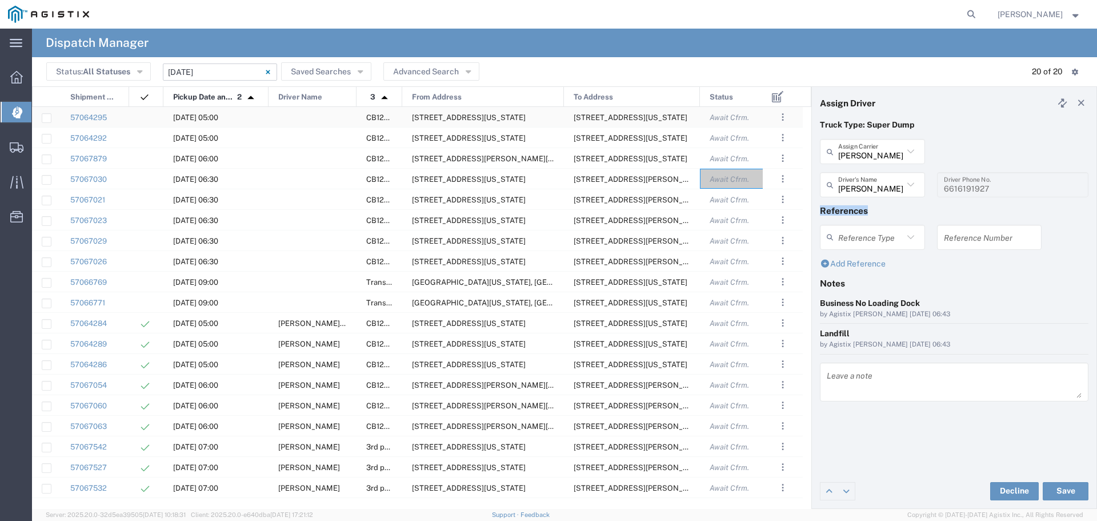
click at [297, 110] on div at bounding box center [313, 117] width 88 height 20
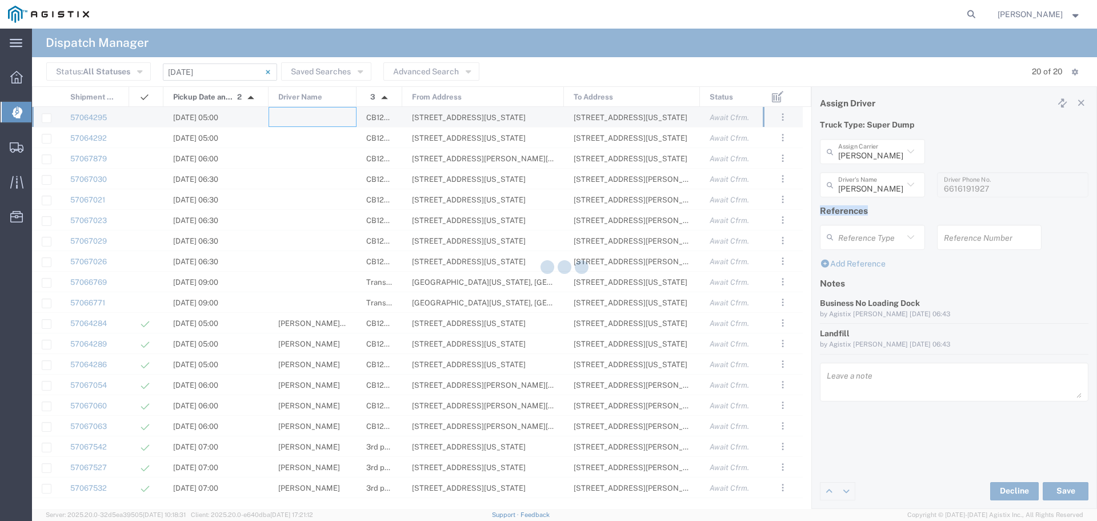
click at [297, 110] on agx-block-ui "Dispatch Manager Status: All Statuses All Statuses Awaiting Assignment Declined…" at bounding box center [564, 269] width 1065 height 480
type input "North Coast Trucking"
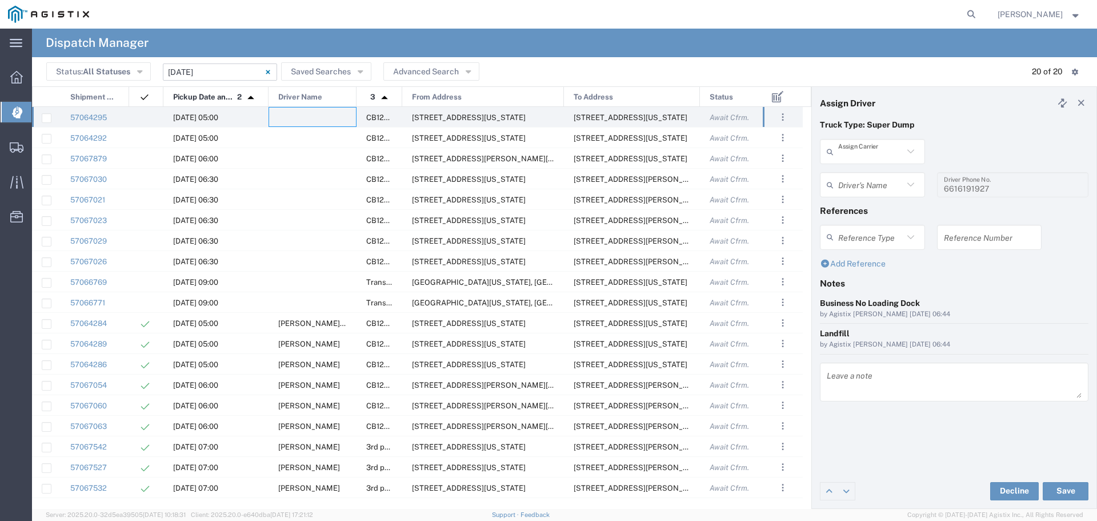
click at [870, 151] on input "text" at bounding box center [870, 152] width 65 height 20
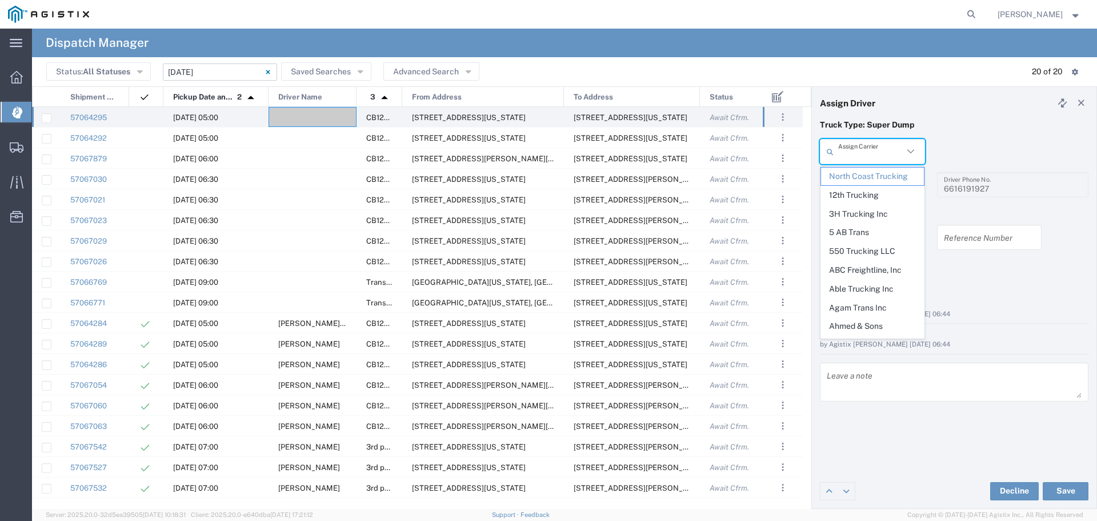
type input "5"
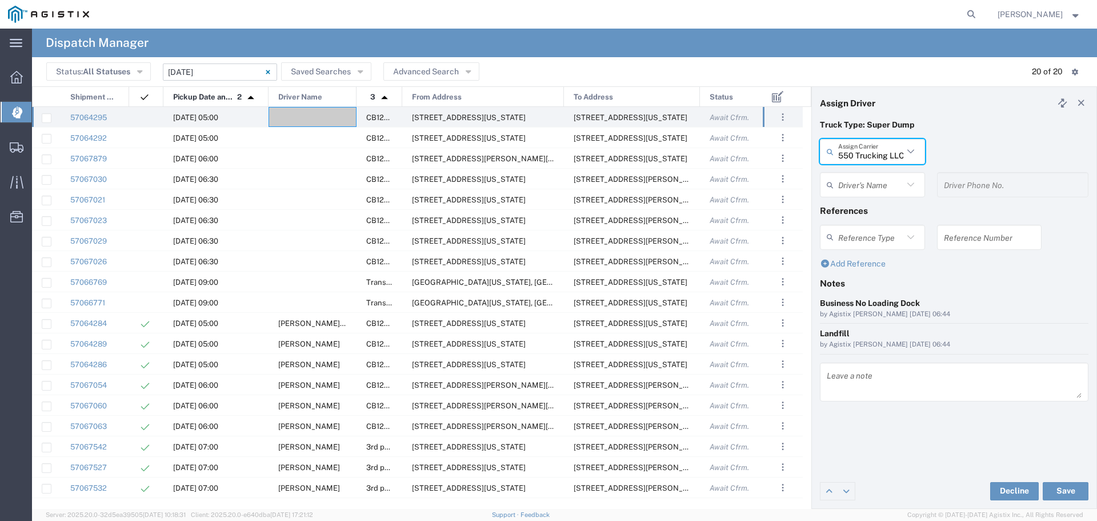
type input "550 Trucking LLC"
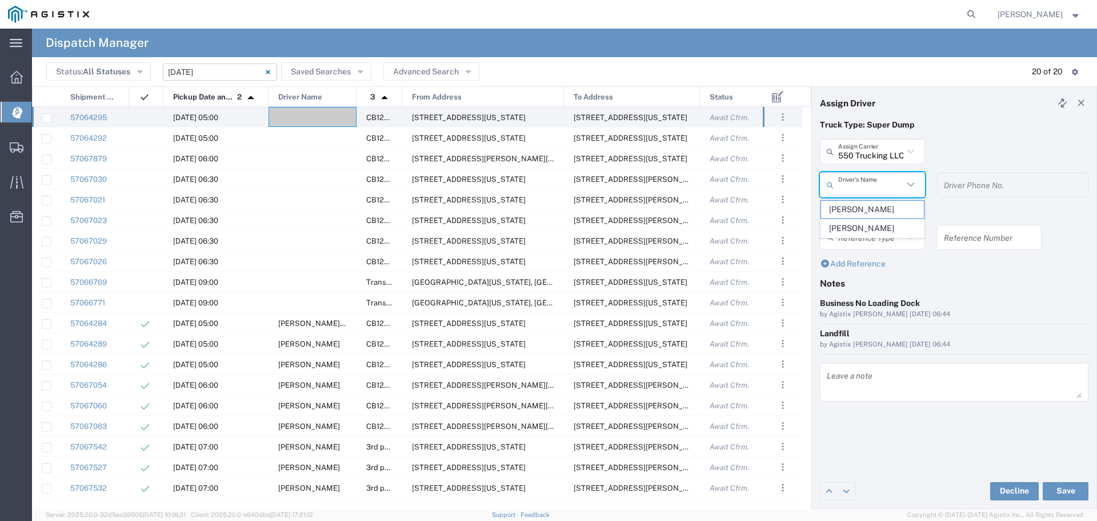
click at [852, 187] on input "text" at bounding box center [870, 185] width 65 height 20
click at [884, 205] on span "Eddie Sanchez" at bounding box center [872, 210] width 103 height 18
type input "Eddie Sanchez"
type input "8183894153"
click at [884, 205] on h4 "References" at bounding box center [954, 210] width 269 height 10
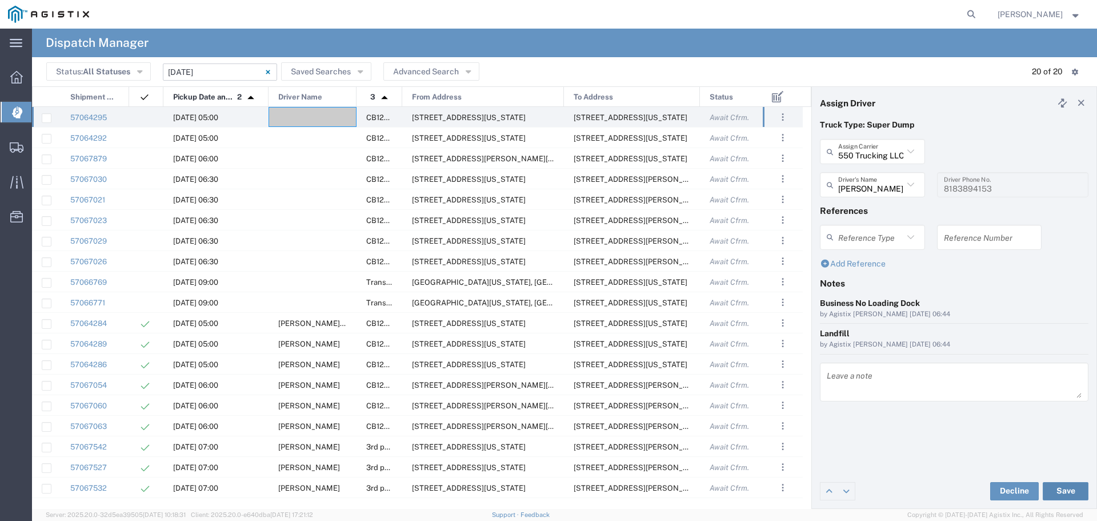
click at [1064, 487] on button "Save" at bounding box center [1066, 491] width 46 height 18
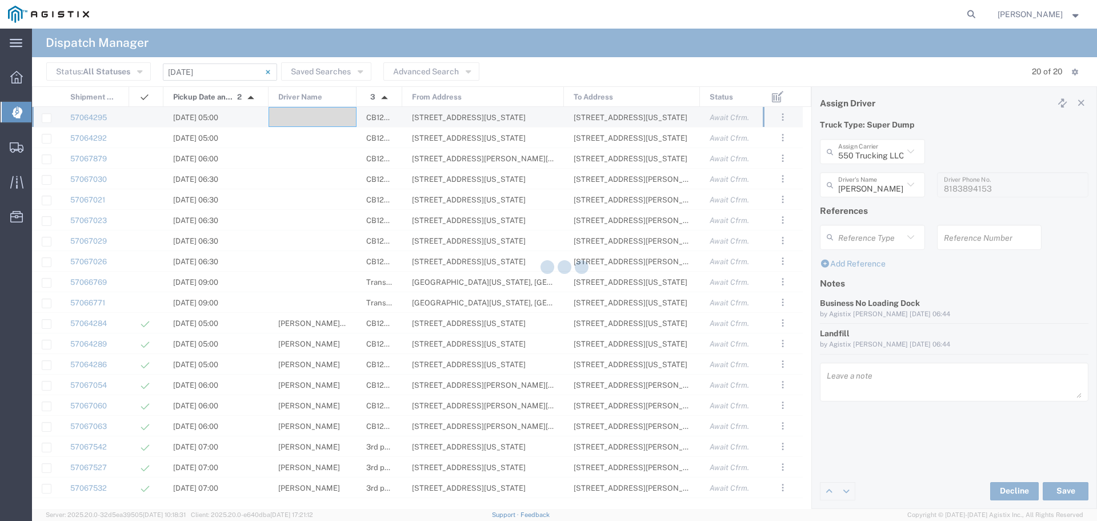
type input "Eddie Sanchez"
type input "550 Trucking LLC"
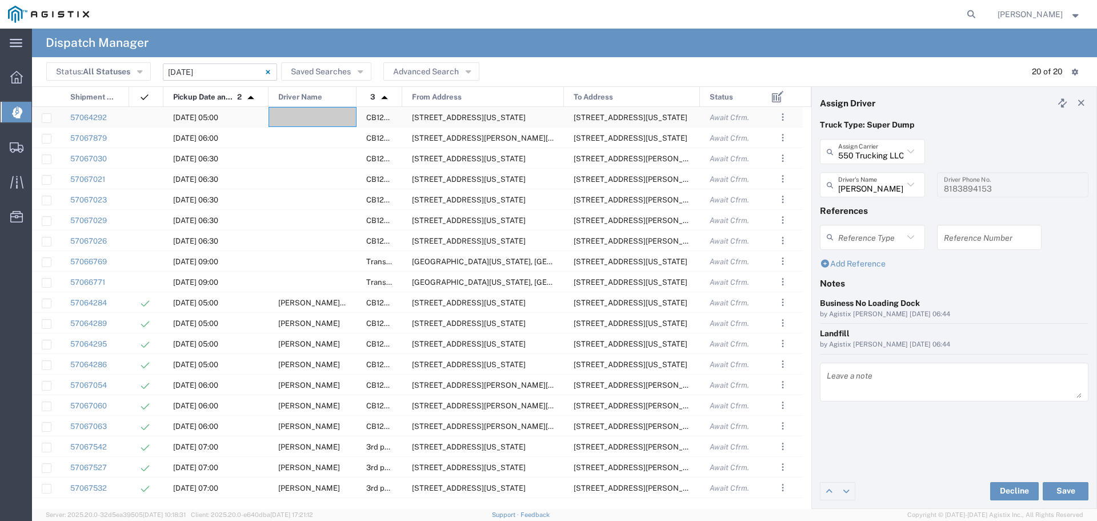
click at [301, 117] on div at bounding box center [313, 117] width 88 height 20
click at [301, 117] on agx-block-ui "Dispatch Manager Status: All Statuses All Statuses Awaiting Assignment Declined…" at bounding box center [564, 269] width 1065 height 480
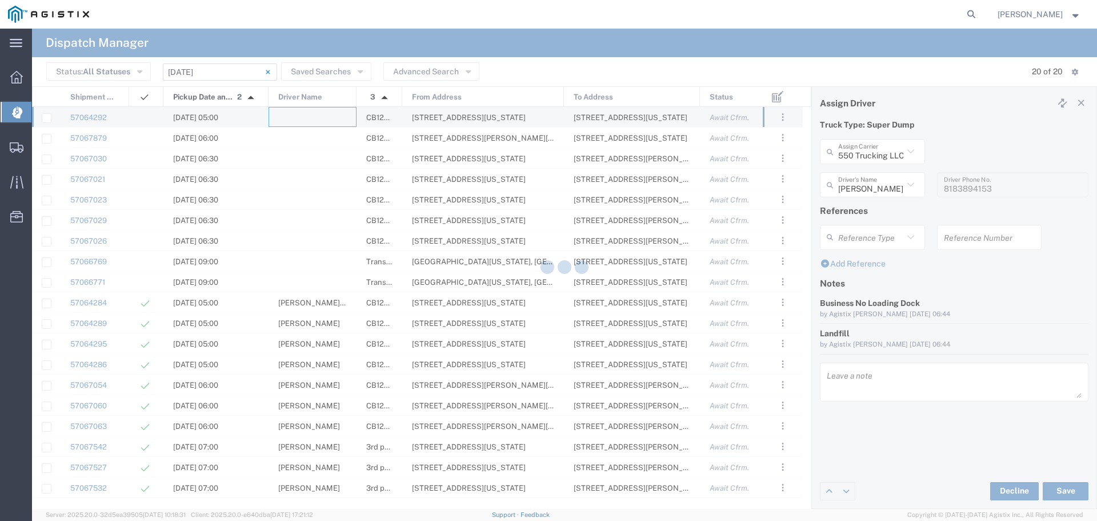
type input "North Coast Trucking"
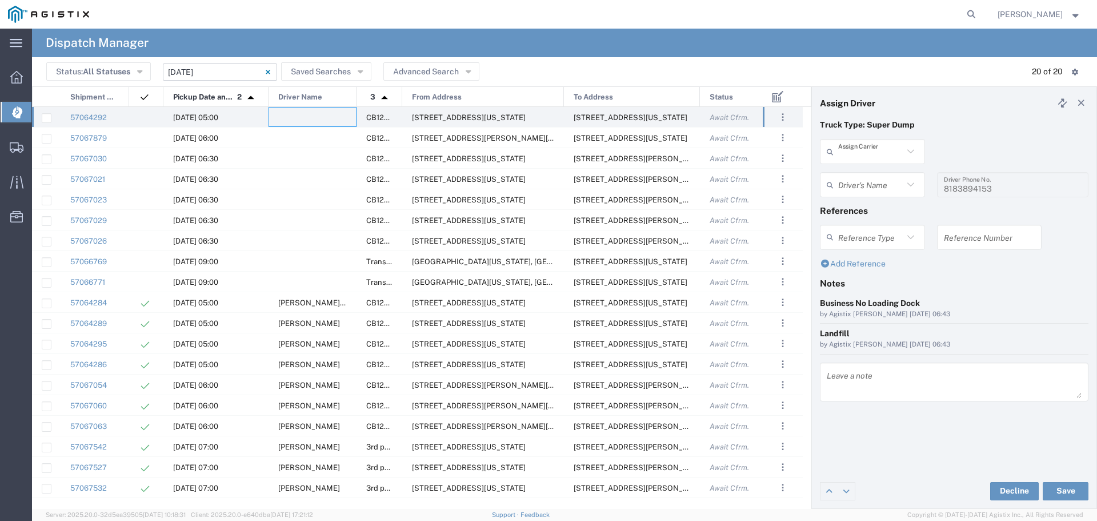
click at [889, 149] on input "text" at bounding box center [870, 152] width 65 height 20
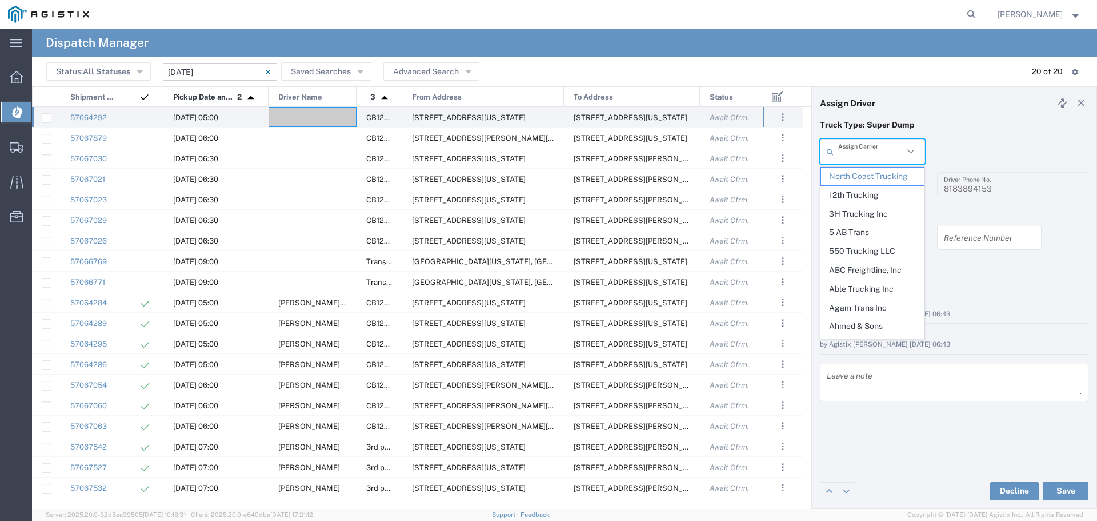
click at [889, 149] on input "text" at bounding box center [870, 152] width 65 height 20
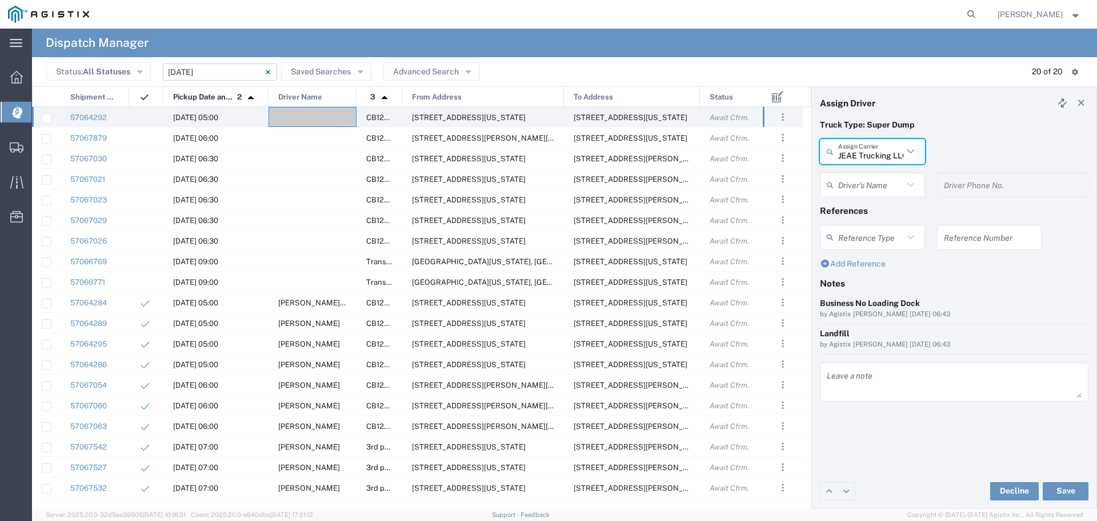
type input "JEAE Trucking LLC"
click at [872, 195] on div "Driver's Name" at bounding box center [872, 184] width 105 height 25
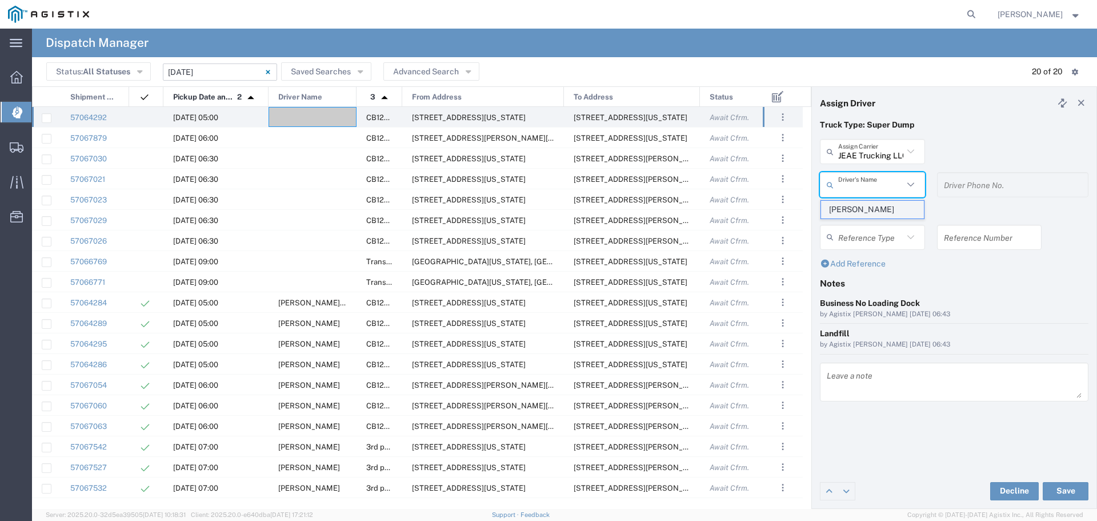
click at [871, 213] on span "Hector Velasquez" at bounding box center [872, 210] width 103 height 18
click at [1078, 494] on button "Save" at bounding box center [1066, 491] width 46 height 18
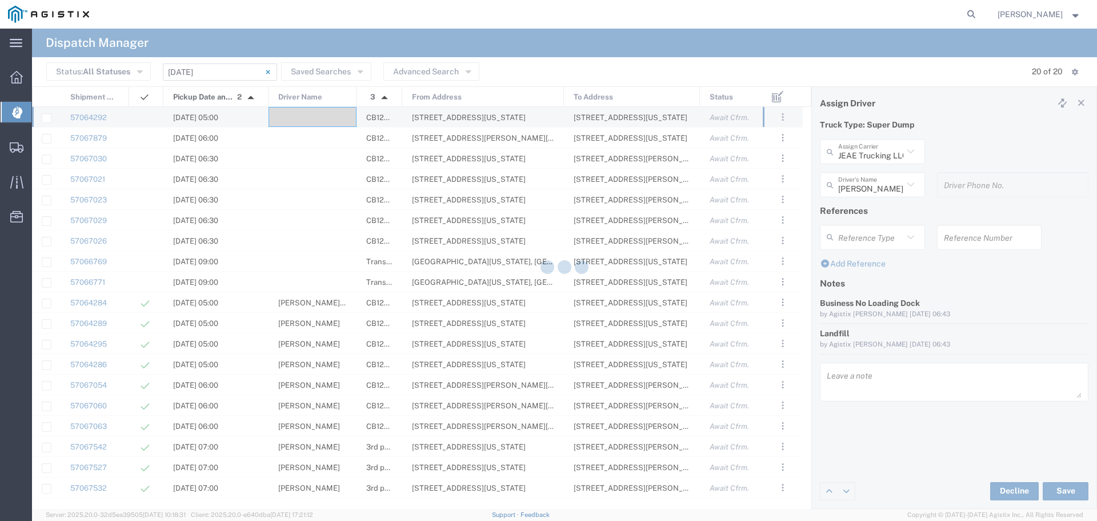
type input "Hector Velasquez"
type input "JEAE Trucking LLC"
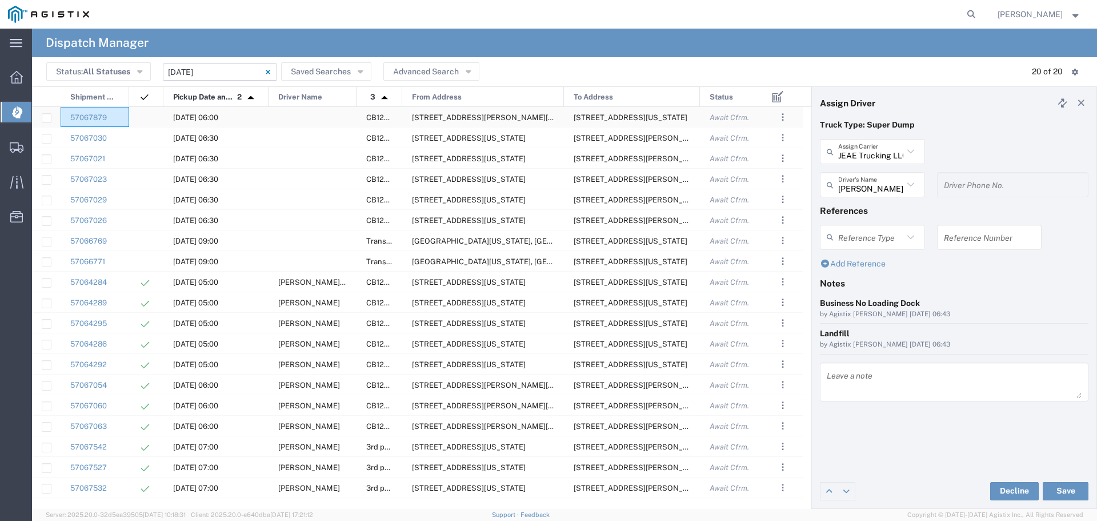
click at [125, 134] on div "57067030" at bounding box center [95, 137] width 69 height 20
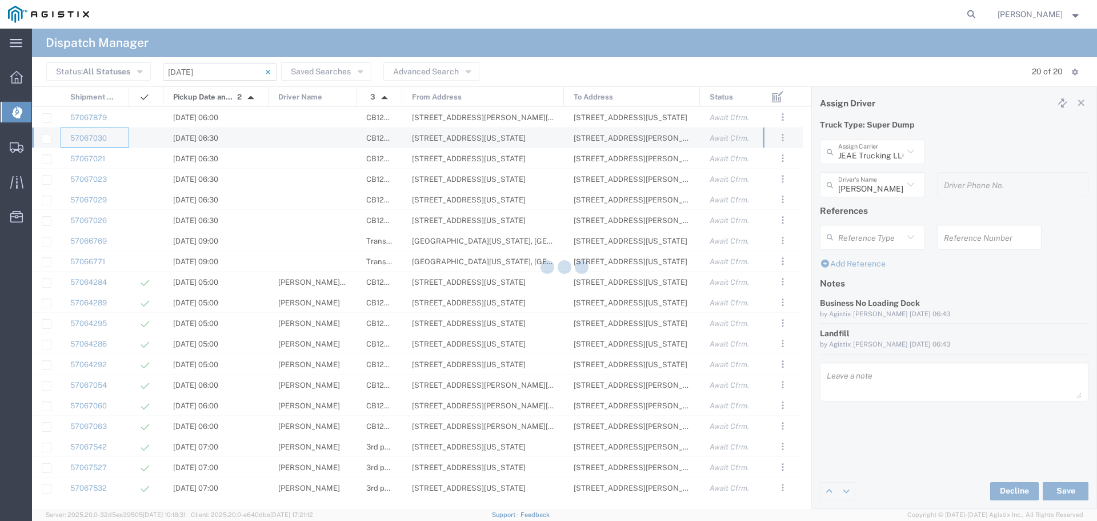
type input "North Coast Trucking"
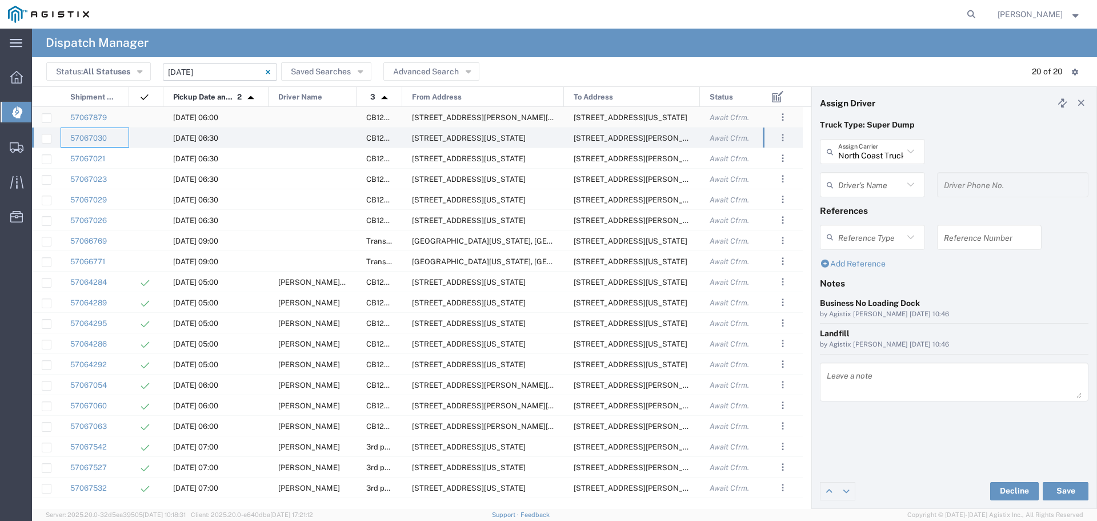
click at [290, 117] on div at bounding box center [313, 117] width 88 height 20
click at [290, 117] on agx-block-ui "Dispatch Manager Status: All Statuses All Statuses Awaiting Assignment Declined…" at bounding box center [564, 269] width 1065 height 480
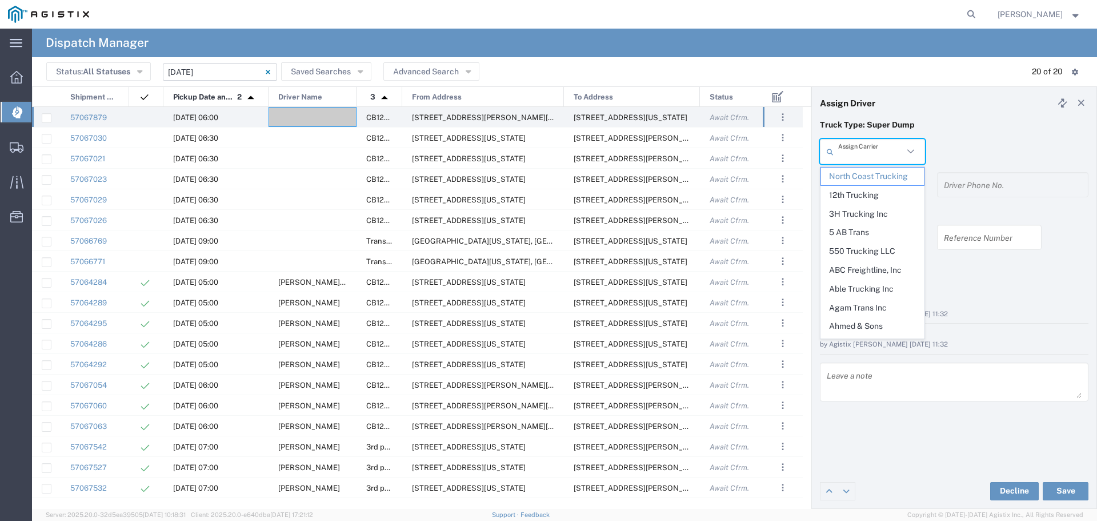
click at [856, 150] on input "text" at bounding box center [870, 152] width 65 height 20
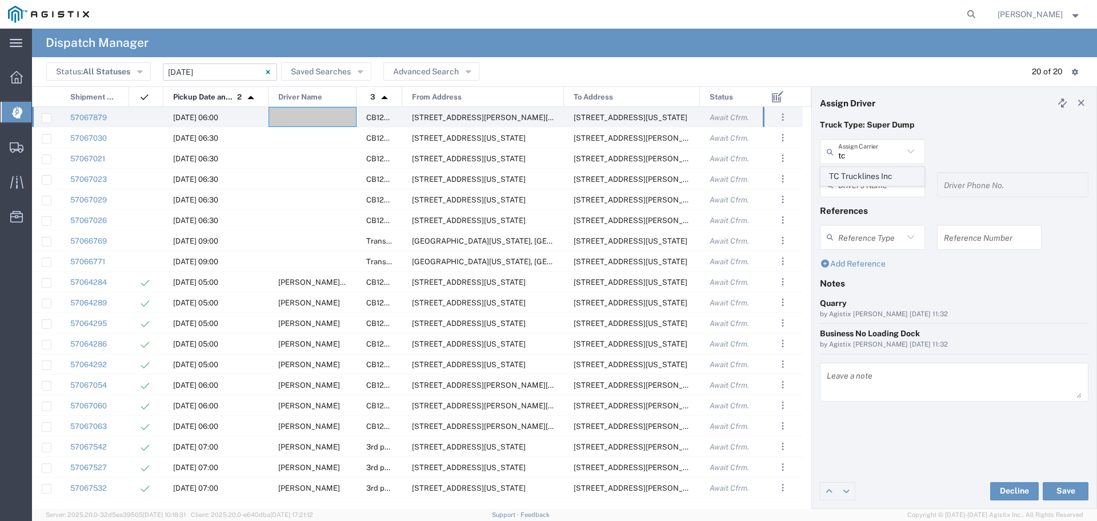
click at [862, 176] on span "TC Trucklines Inc" at bounding box center [872, 176] width 103 height 18
type input "TC Trucklines Inc"
click at [862, 176] on input "text" at bounding box center [870, 185] width 65 height 20
click at [858, 204] on span "Taranbir Chhina" at bounding box center [872, 210] width 103 height 18
type input "Taranbir Chhina"
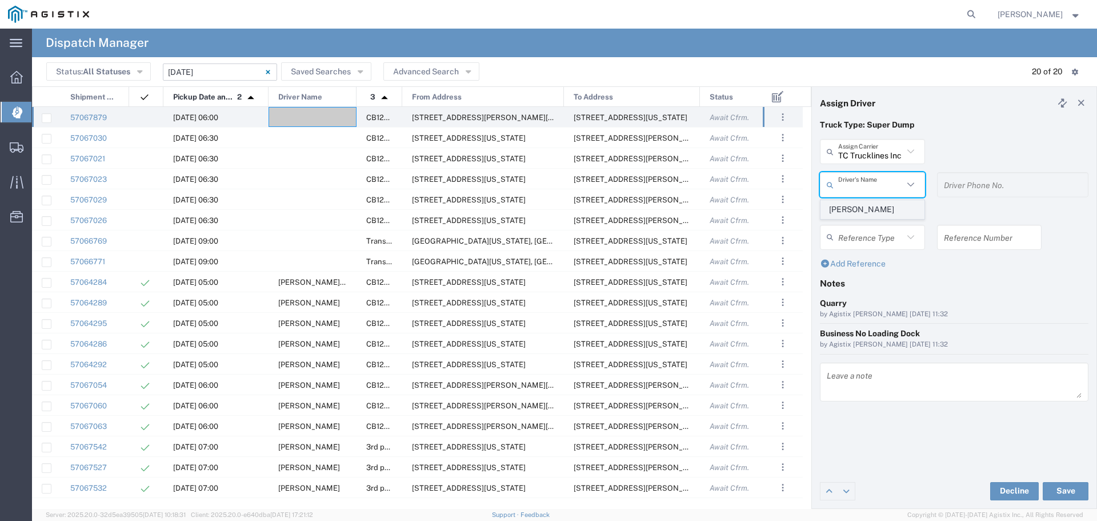
type input "5593756728"
click at [1063, 490] on button "Save" at bounding box center [1066, 491] width 46 height 18
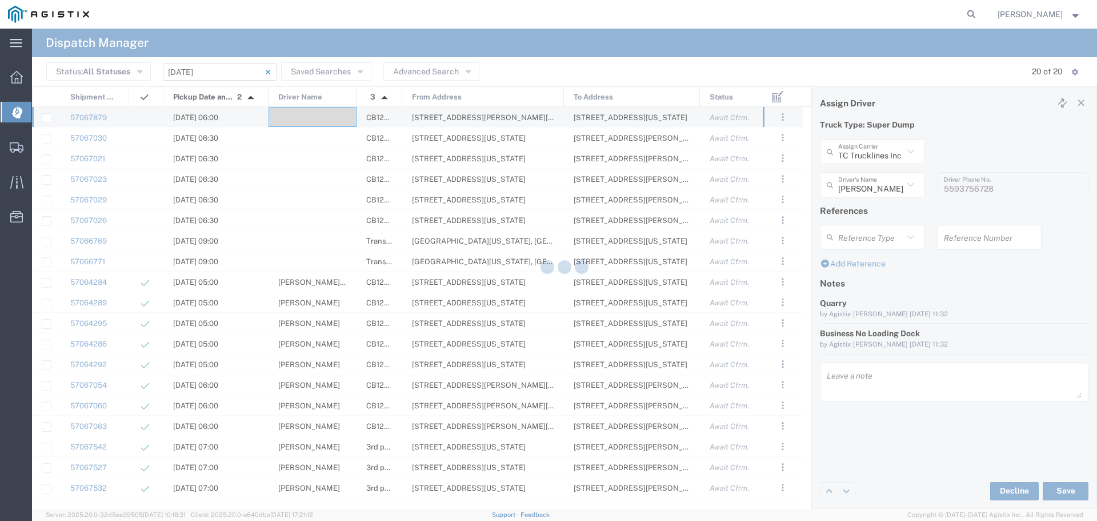
type input "Taranbir Chhina"
type input "TC Trucklines Inc"
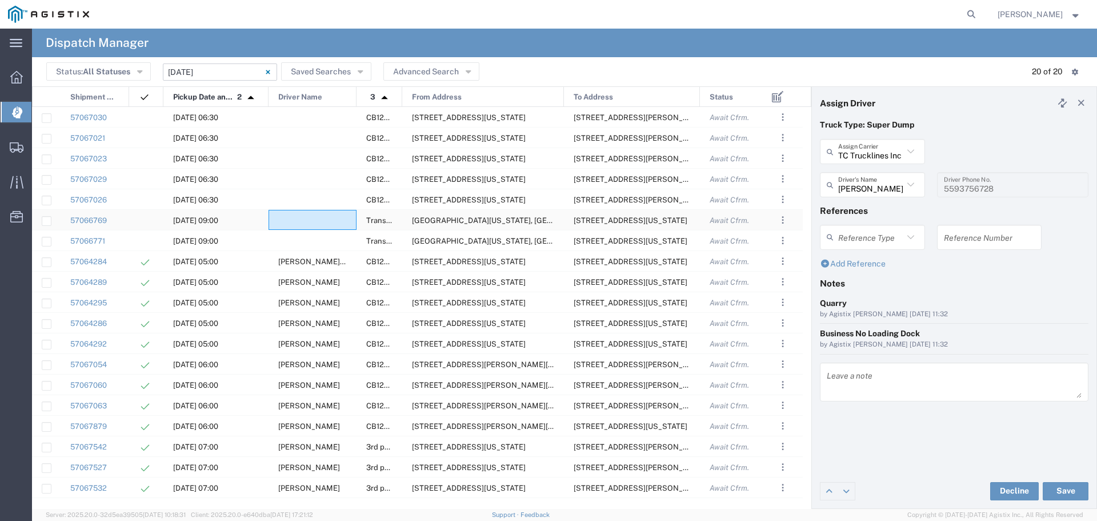
click at [298, 219] on div at bounding box center [313, 220] width 88 height 20
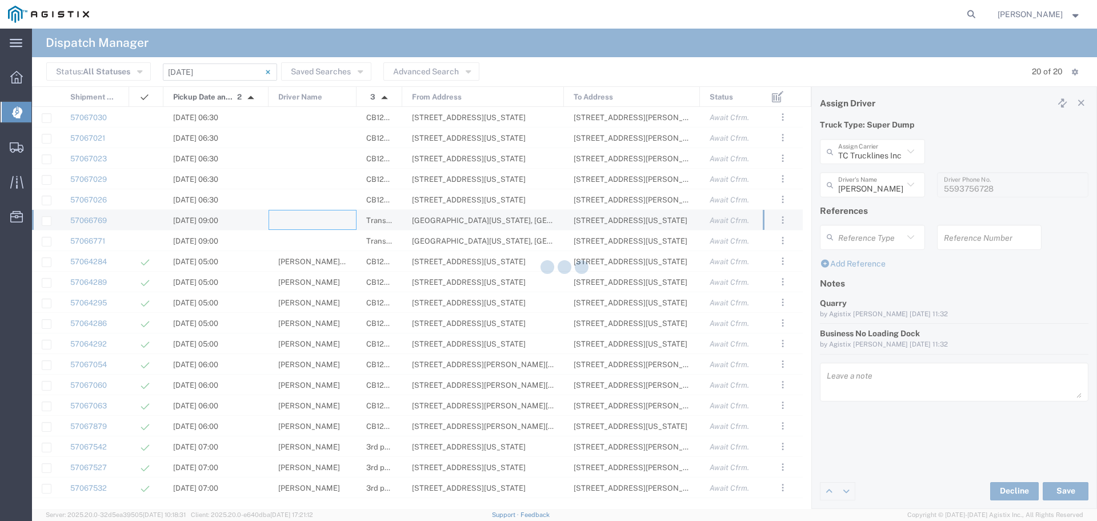
type input "North Coast Trucking"
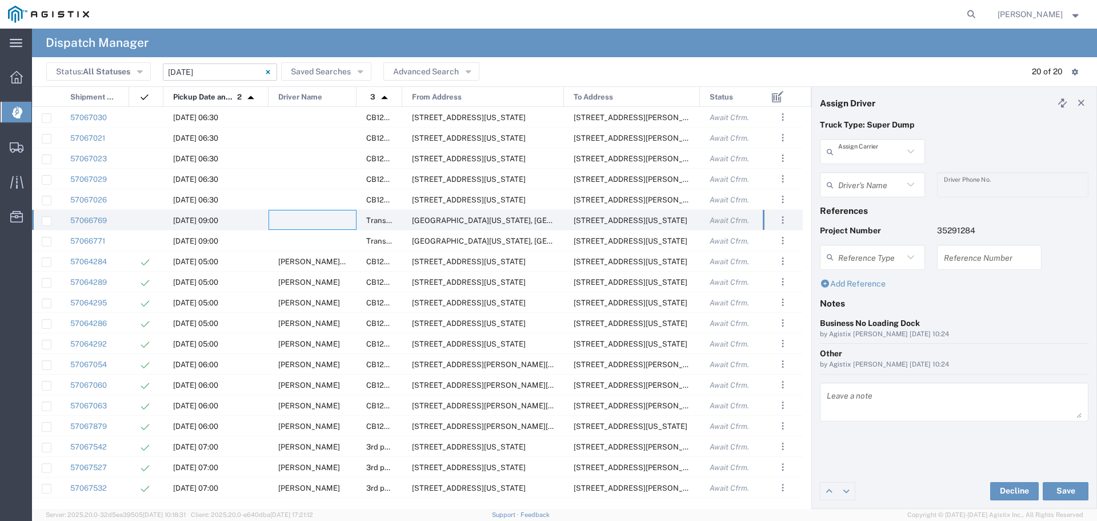
click at [872, 158] on input "text" at bounding box center [870, 152] width 65 height 20
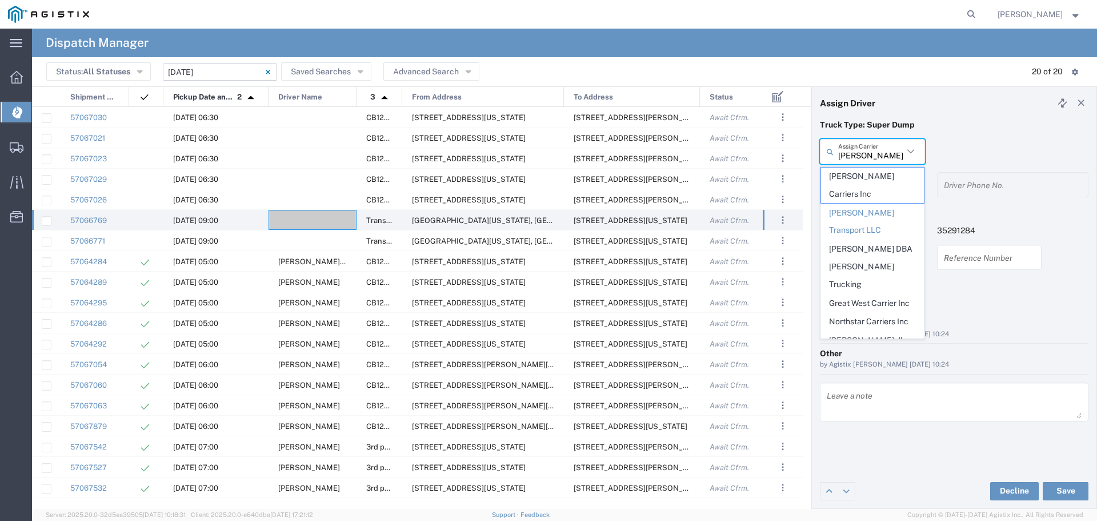
type input "Carreno Transport LLC"
click at [973, 162] on div "Carreno Transport LLC Assign Carrier Atwal Carriers Inc Carreno Transport LLC F…" at bounding box center [954, 155] width 281 height 33
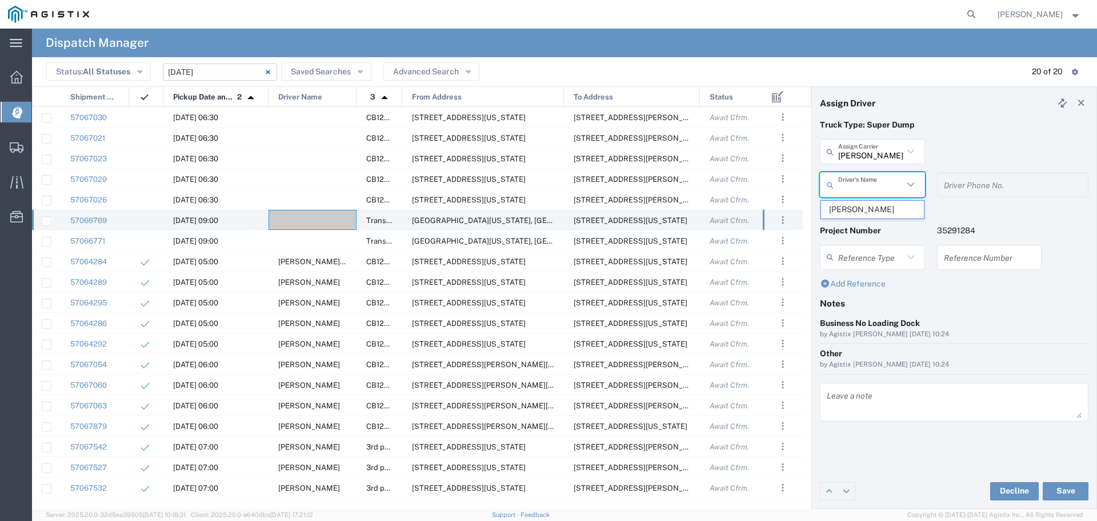
click at [881, 193] on input "text" at bounding box center [870, 185] width 65 height 20
click at [868, 203] on span "Jorge Carreno" at bounding box center [872, 210] width 103 height 18
type input "Jorge Carreno"
type input "6619785339"
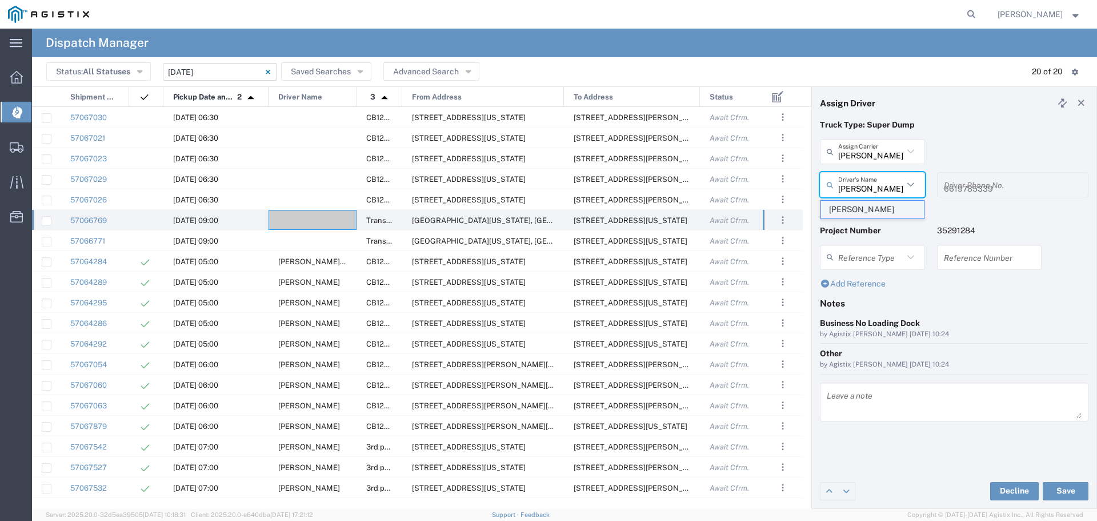
click at [868, 203] on div "Jorge Carreno Driver's Name Jorge Carreno" at bounding box center [872, 188] width 117 height 33
click at [1068, 488] on button "Save" at bounding box center [1066, 491] width 46 height 18
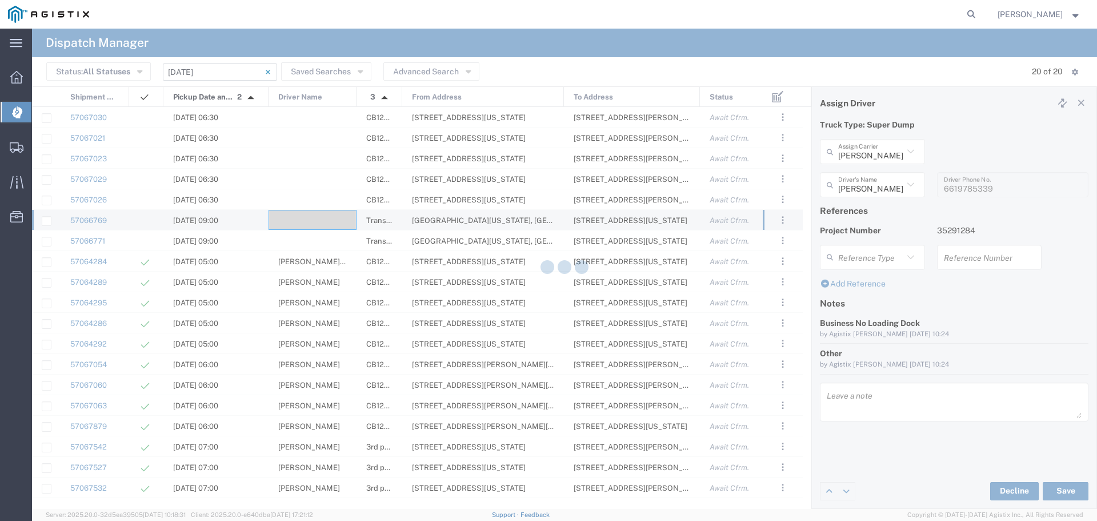
type input "Jorge Carreno"
type input "Carreno Transport LLC"
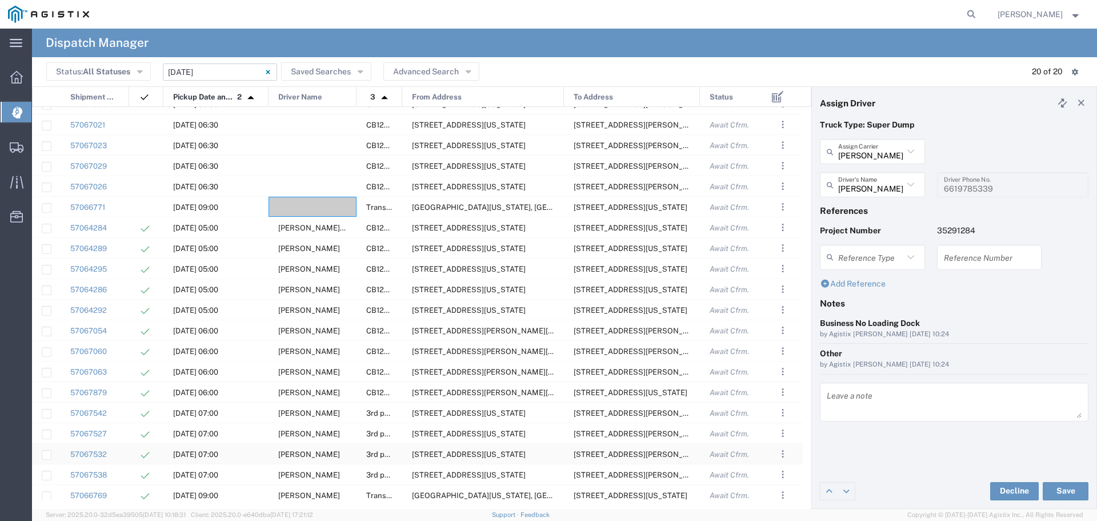
scroll to position [18, 0]
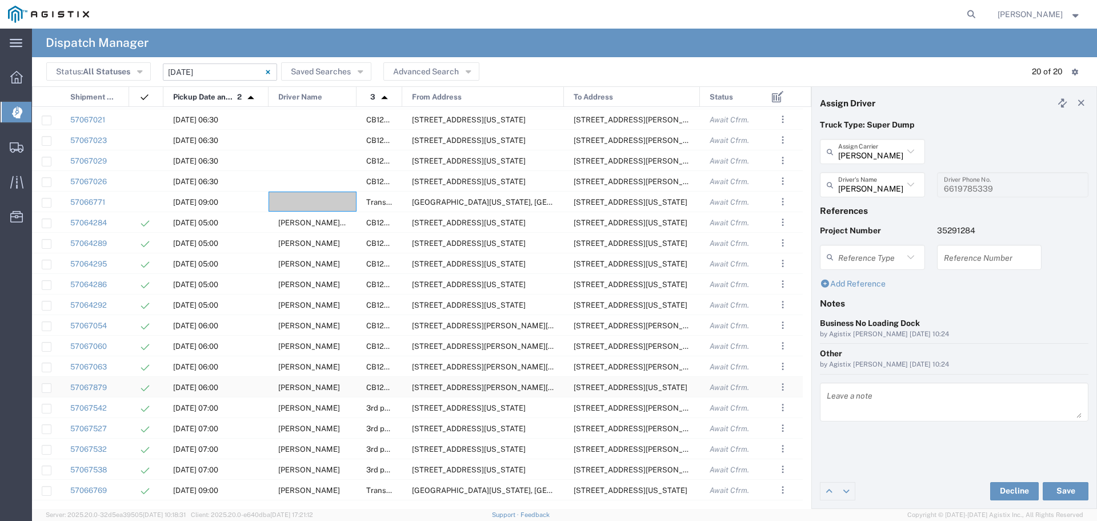
click at [350, 391] on div "Taranbir Chhina" at bounding box center [313, 387] width 88 height 20
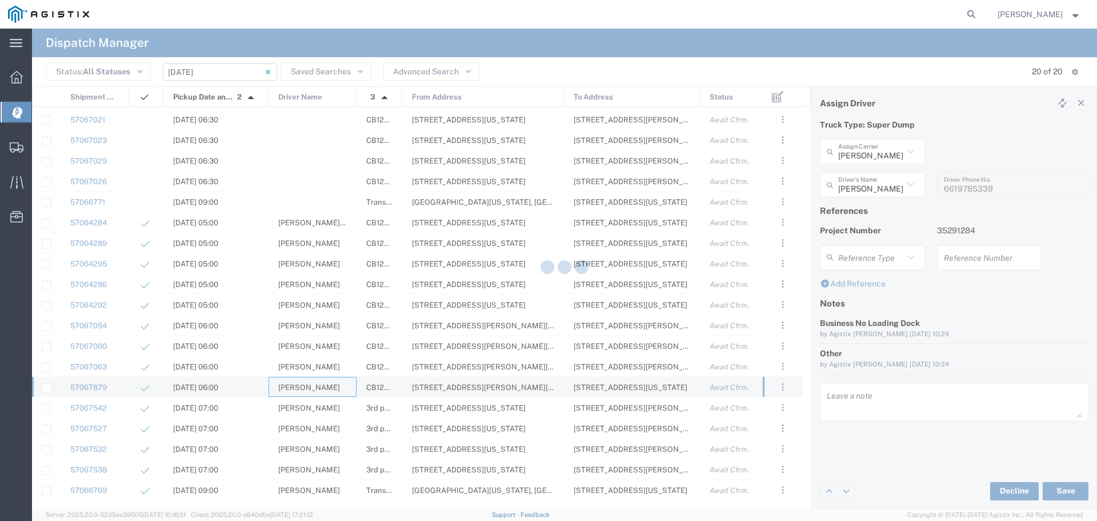
type input "TC Trucklines Inc"
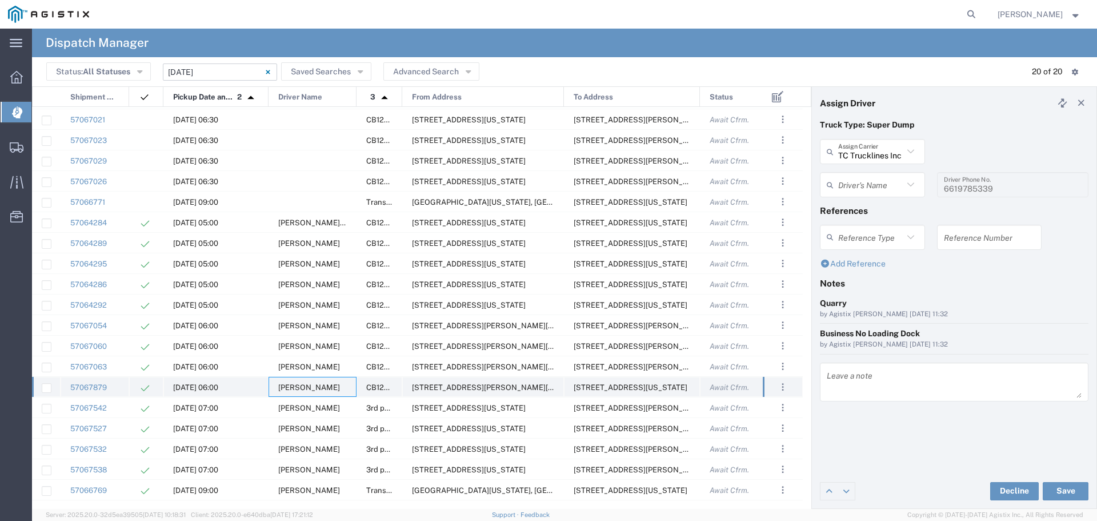
type input "Taranbir Chhina"
type input "5593756728"
click at [292, 487] on span "Jorge Carreno" at bounding box center [309, 490] width 62 height 9
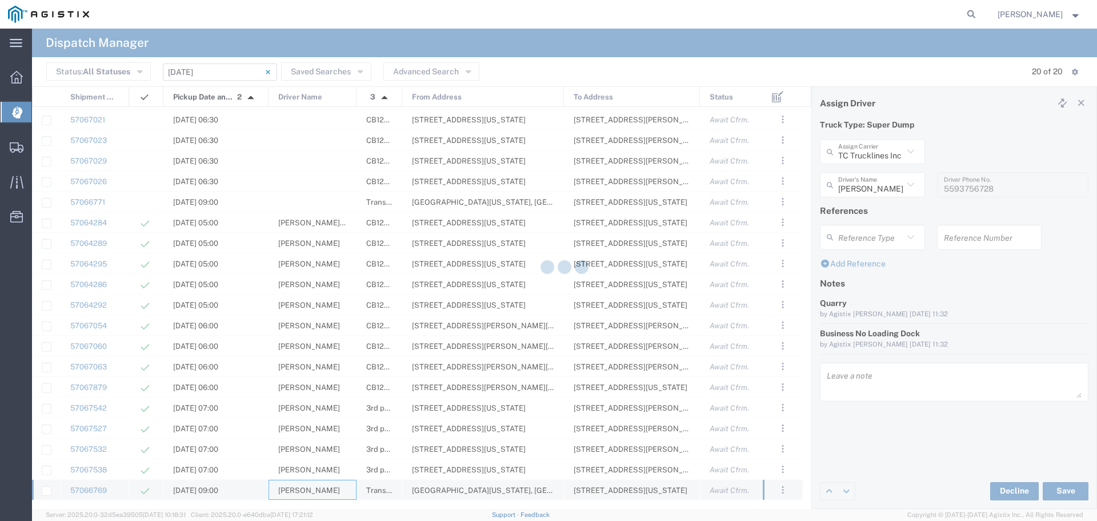
click at [292, 487] on agx-block-ui "Dispatch Manager Status: All Statuses All Statuses Awaiting Assignment Declined…" at bounding box center [564, 269] width 1065 height 480
type input "Carreno Transport LLC"
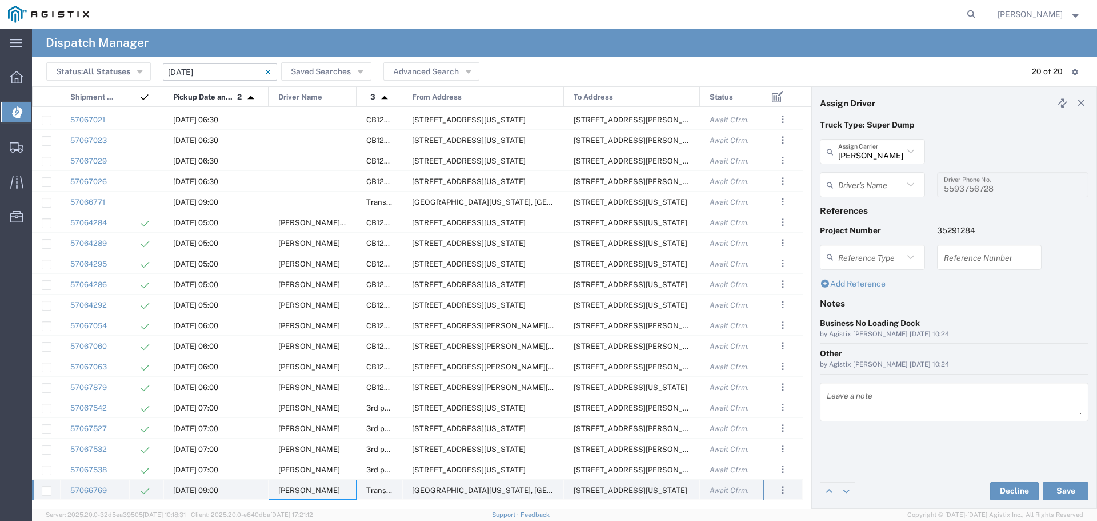
type input "Jorge Carreno"
type input "6619785339"
click at [308, 202] on div at bounding box center [313, 201] width 88 height 20
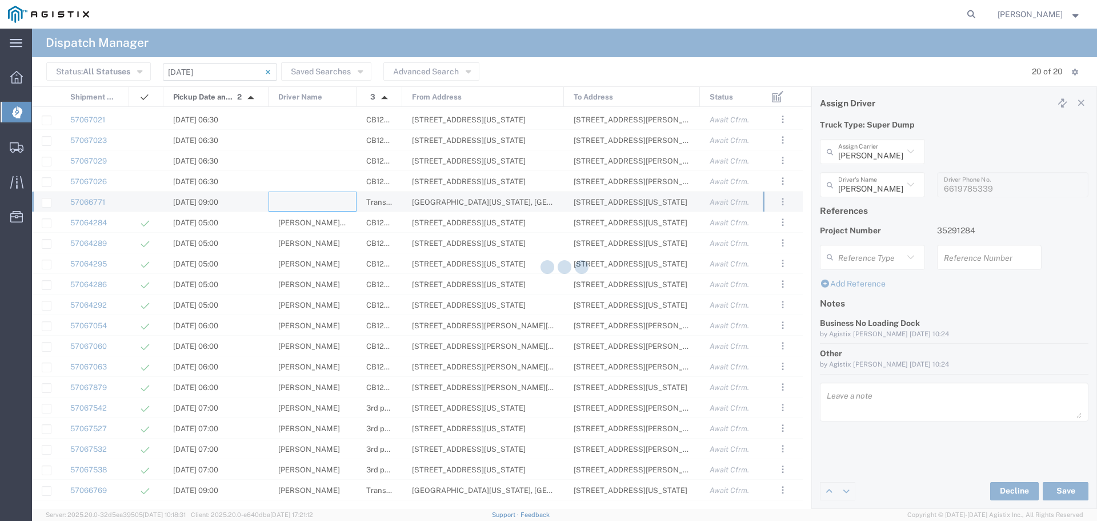
type input "North Coast Trucking"
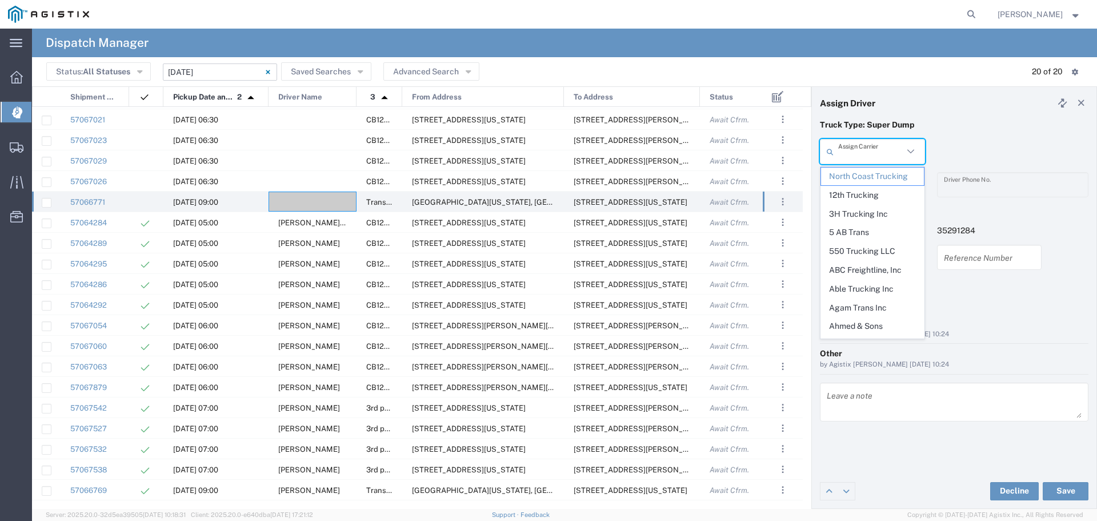
click at [880, 157] on input "text" at bounding box center [870, 152] width 65 height 20
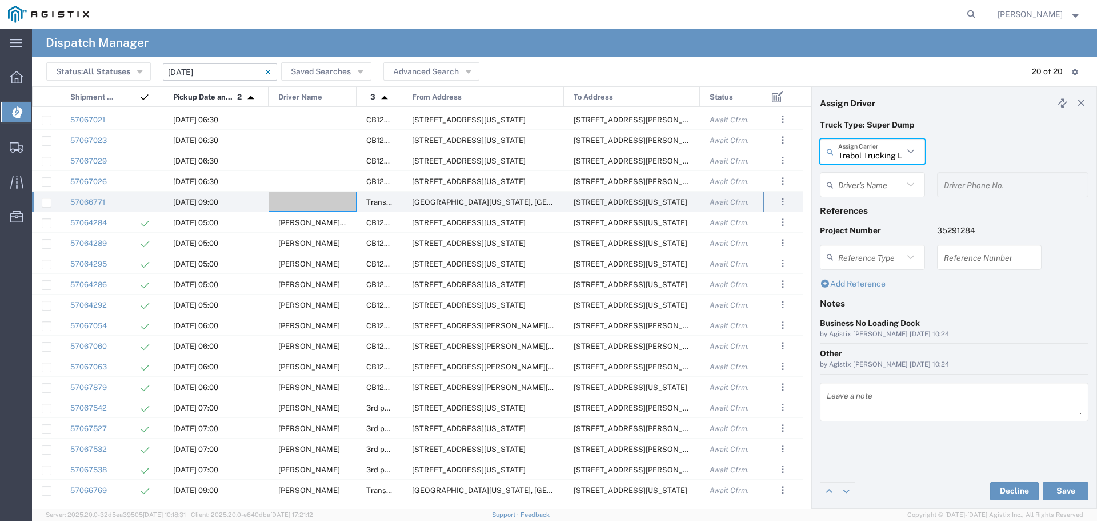
type input "Trebol Trucking LLC"
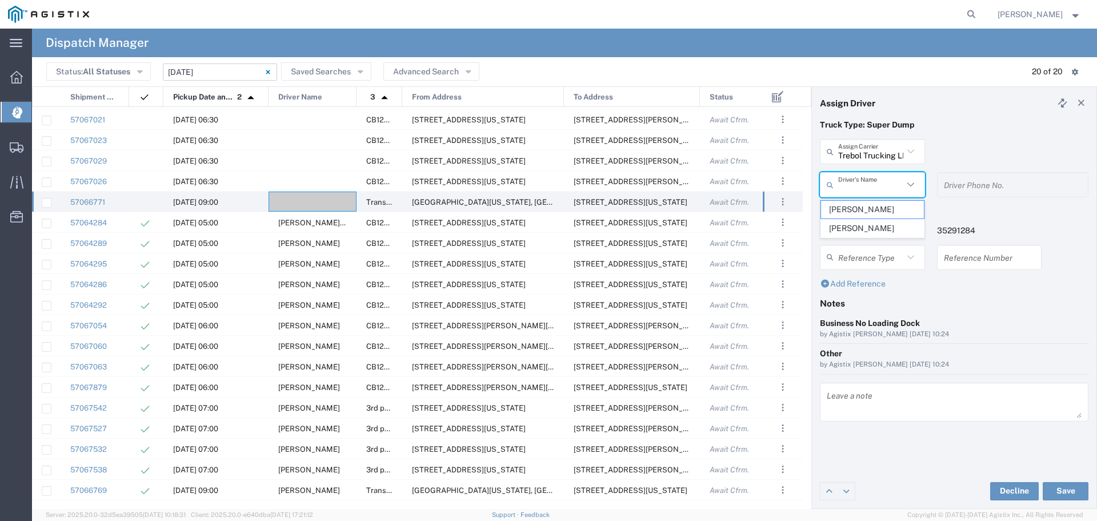
click at [858, 186] on input "text" at bounding box center [870, 185] width 65 height 20
click at [874, 213] on span "Gustavo Esparza" at bounding box center [872, 210] width 103 height 18
type input "Gustavo Esparza"
type input "559-631-6547"
click at [874, 213] on h4 "References" at bounding box center [954, 210] width 269 height 10
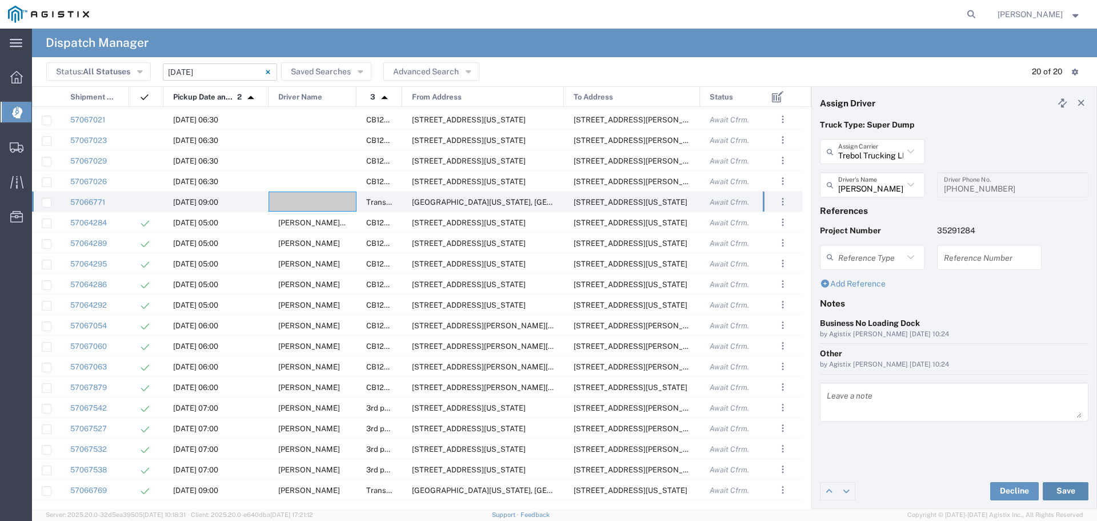
click at [1070, 492] on button "Save" at bounding box center [1066, 491] width 46 height 18
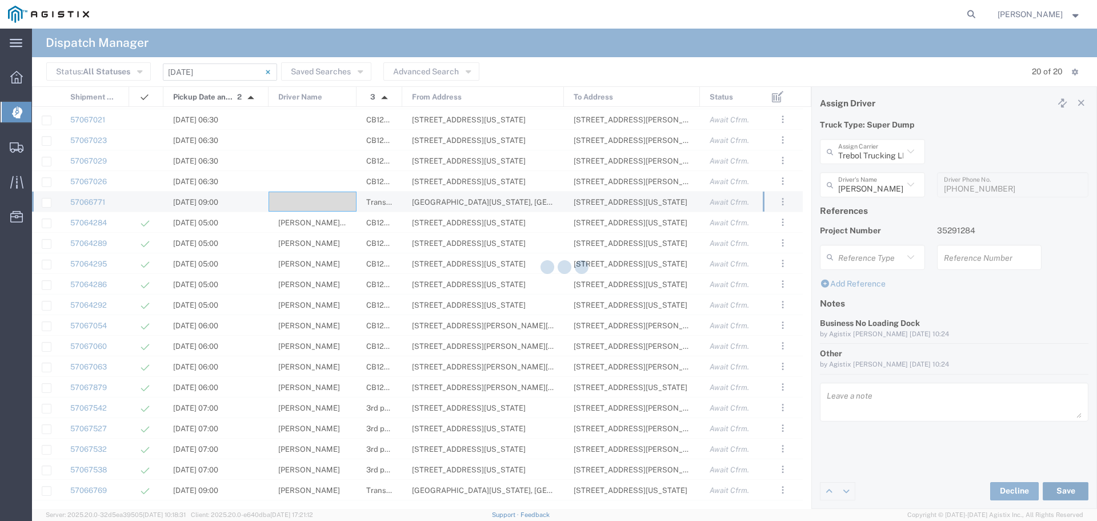
click at [1070, 492] on div at bounding box center [564, 269] width 1065 height 480
type input "Gustavo Esparza"
type input "Trebol Trucking LLC"
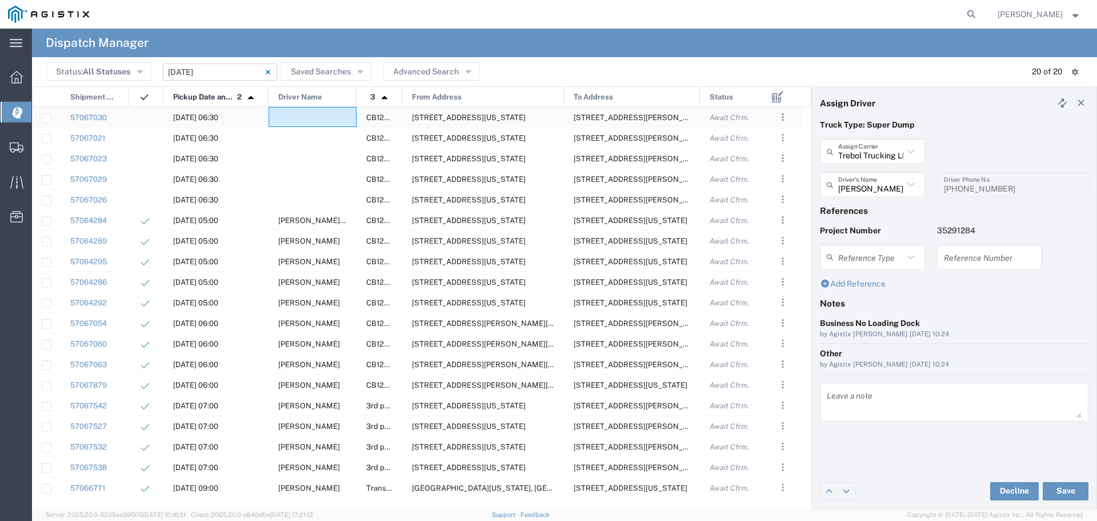
click at [322, 118] on div at bounding box center [313, 117] width 88 height 20
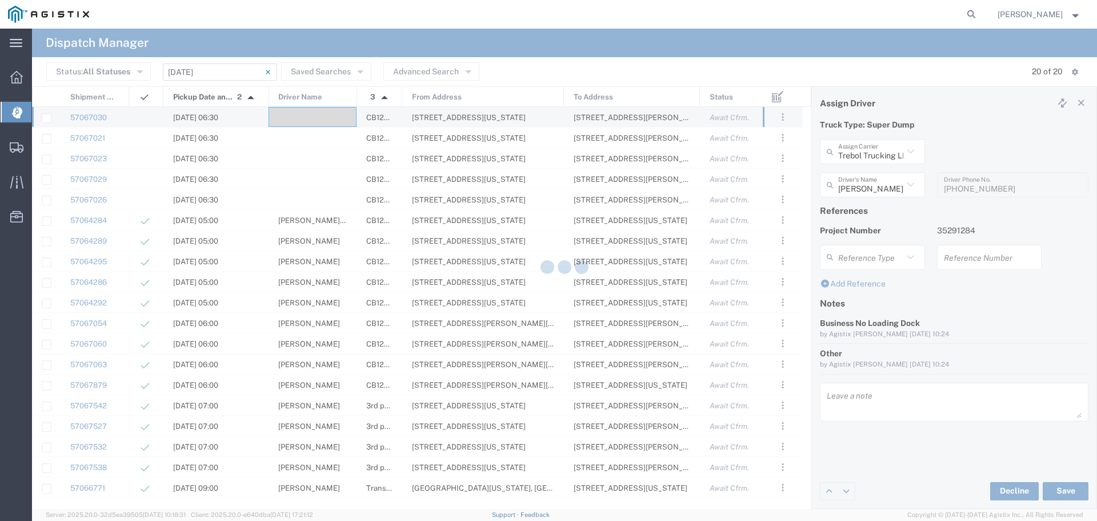
type input "North Coast Trucking"
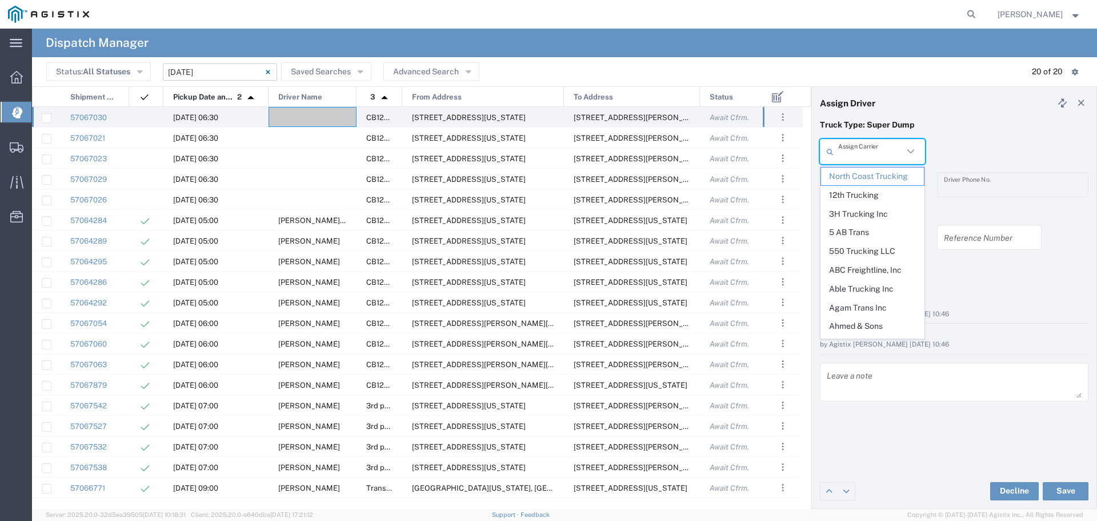
click at [873, 156] on input "text" at bounding box center [870, 152] width 65 height 20
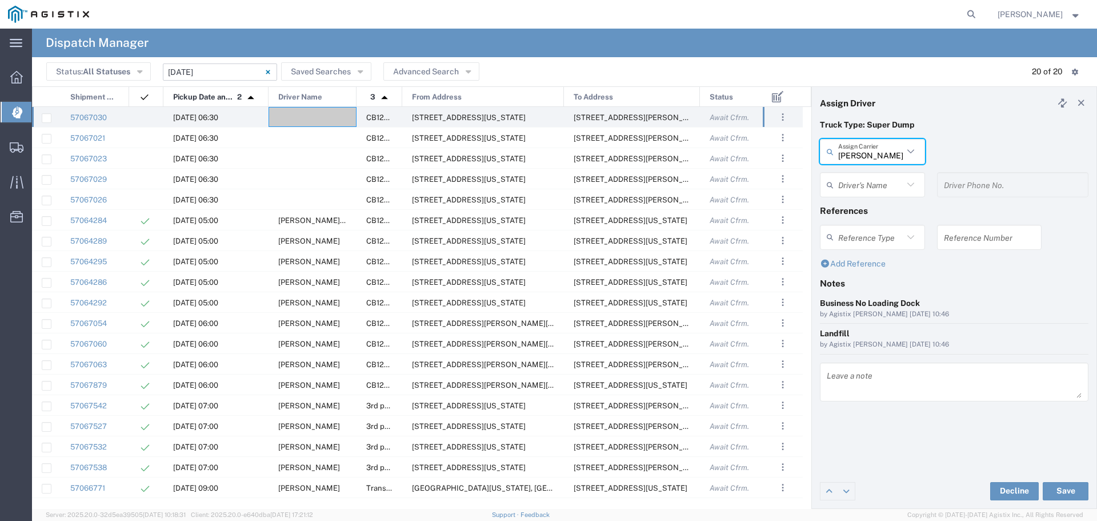
type input "Wampler Solutions LLC"
click at [888, 190] on input "text" at bounding box center [870, 185] width 65 height 20
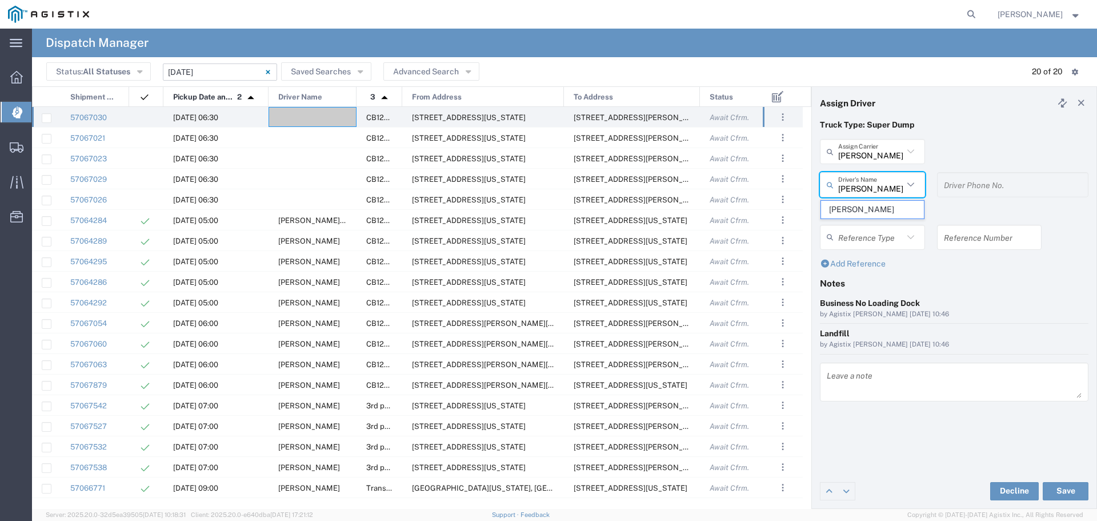
type input "Randy Streiff"
type input "530-262-9331"
click at [1066, 487] on button "Save" at bounding box center [1066, 491] width 46 height 18
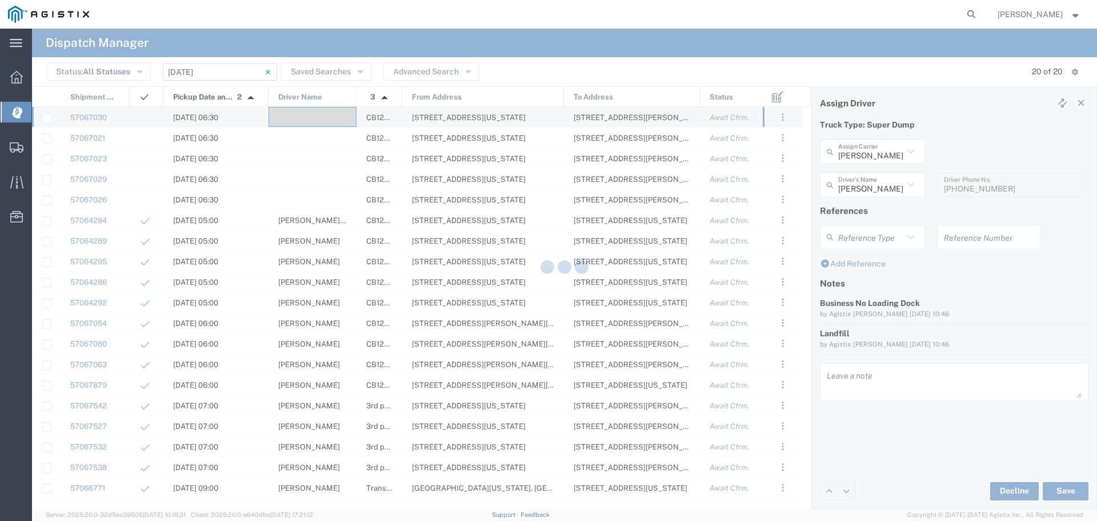
type input "Randy Streiff"
type input "Wampler Solutions LLC"
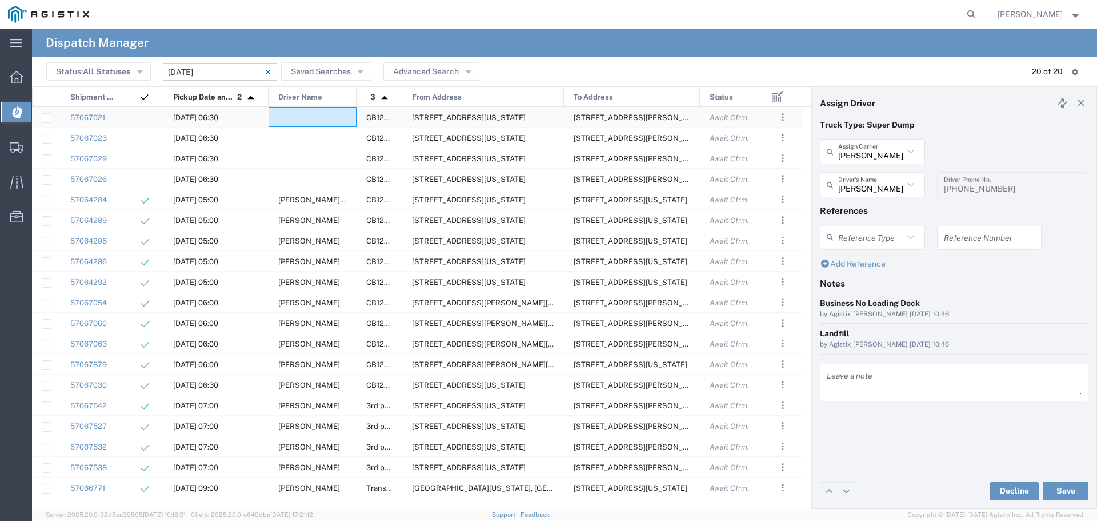
click at [331, 114] on div at bounding box center [313, 117] width 88 height 20
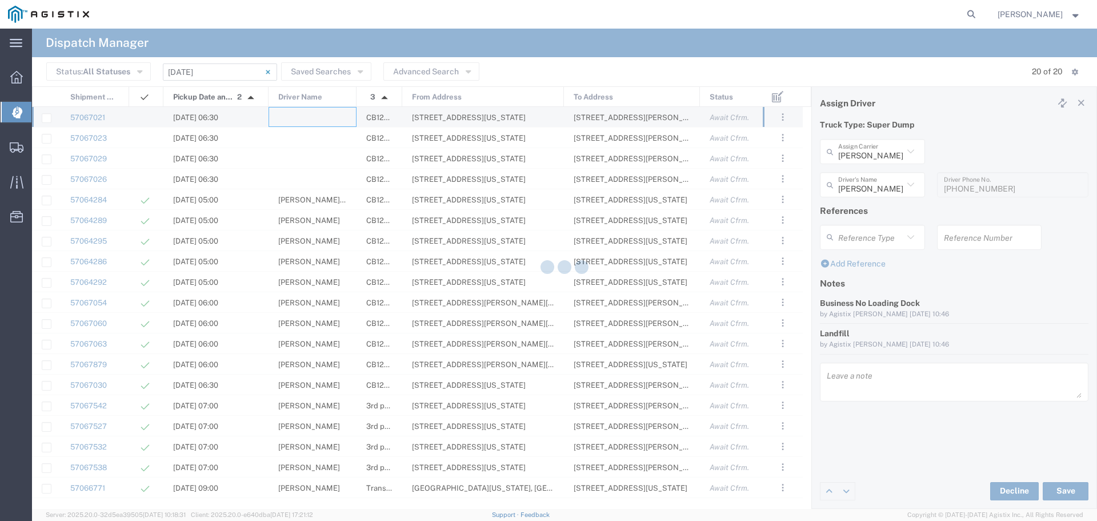
type input "North Coast Trucking"
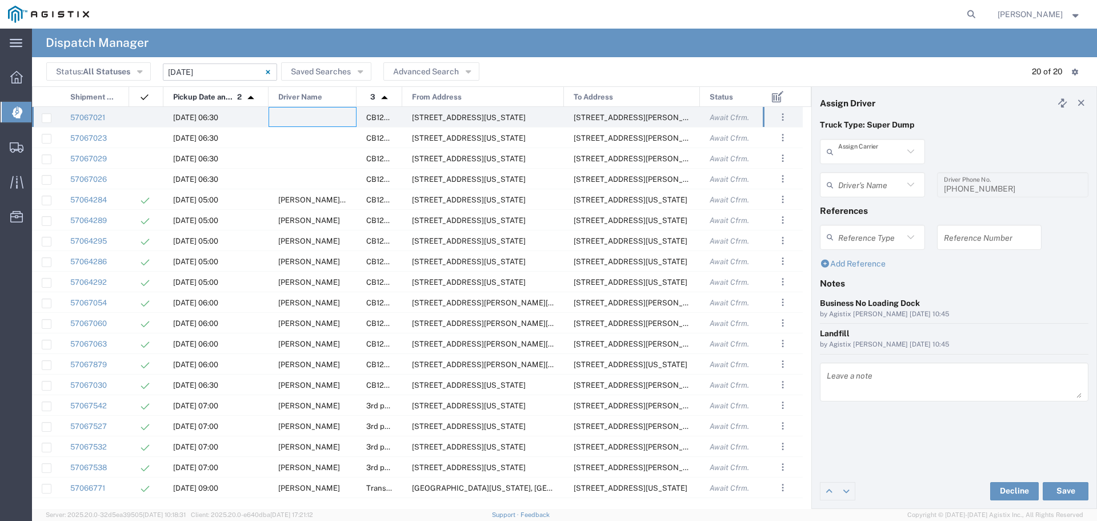
click at [890, 154] on input "text" at bounding box center [870, 152] width 65 height 20
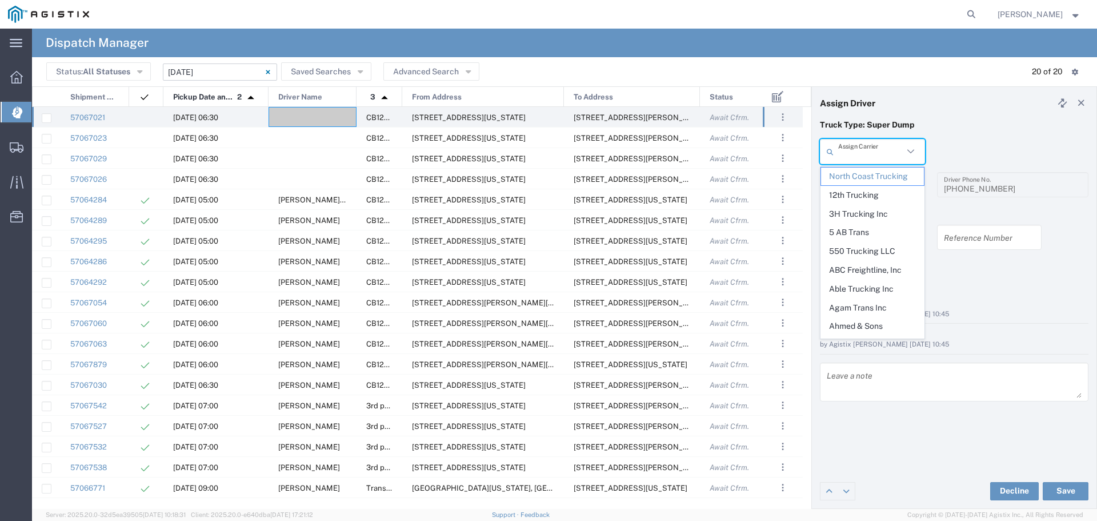
click at [890, 154] on input "text" at bounding box center [870, 152] width 65 height 20
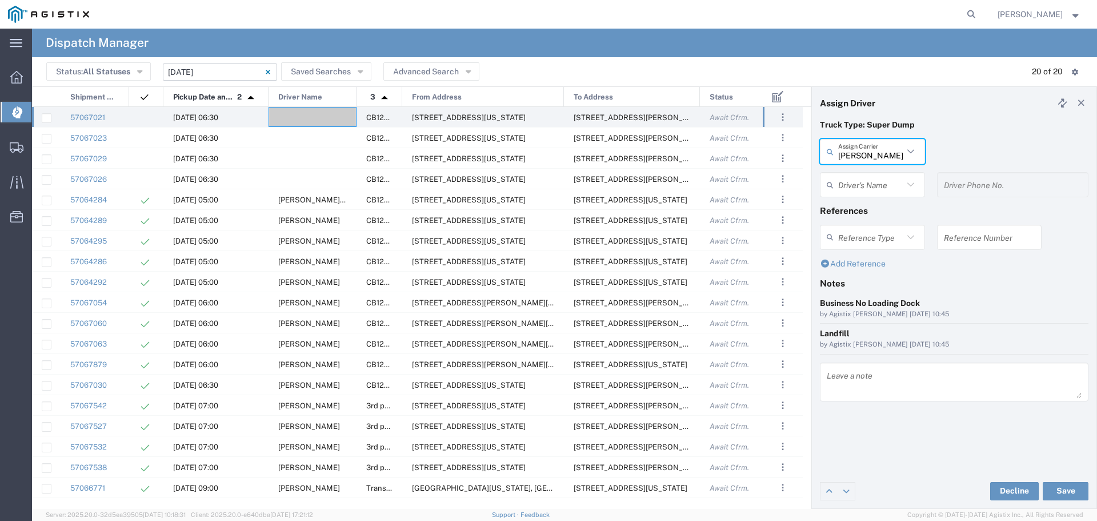
type input "Wampler Solutions LLC"
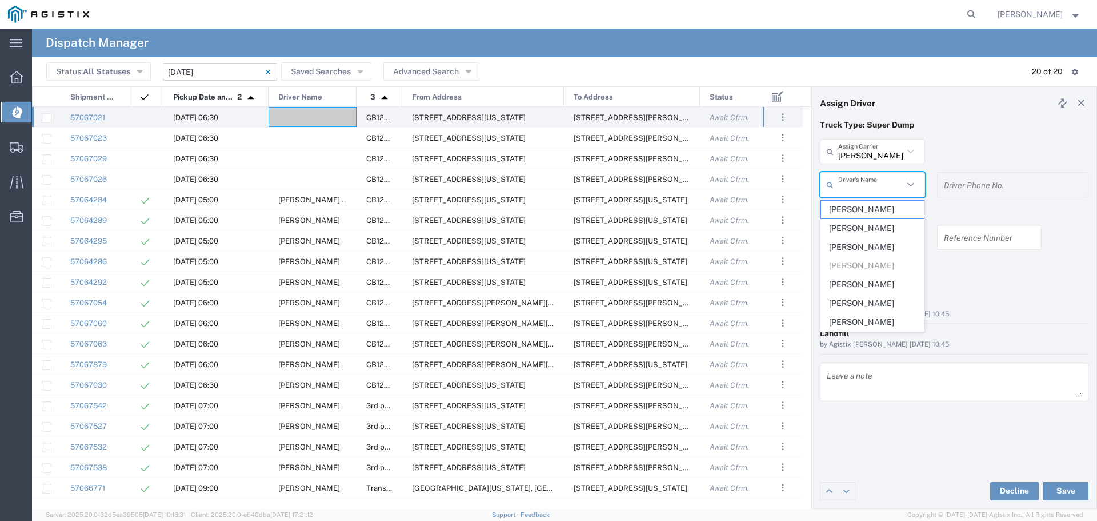
click at [898, 182] on input "text" at bounding box center [870, 185] width 65 height 20
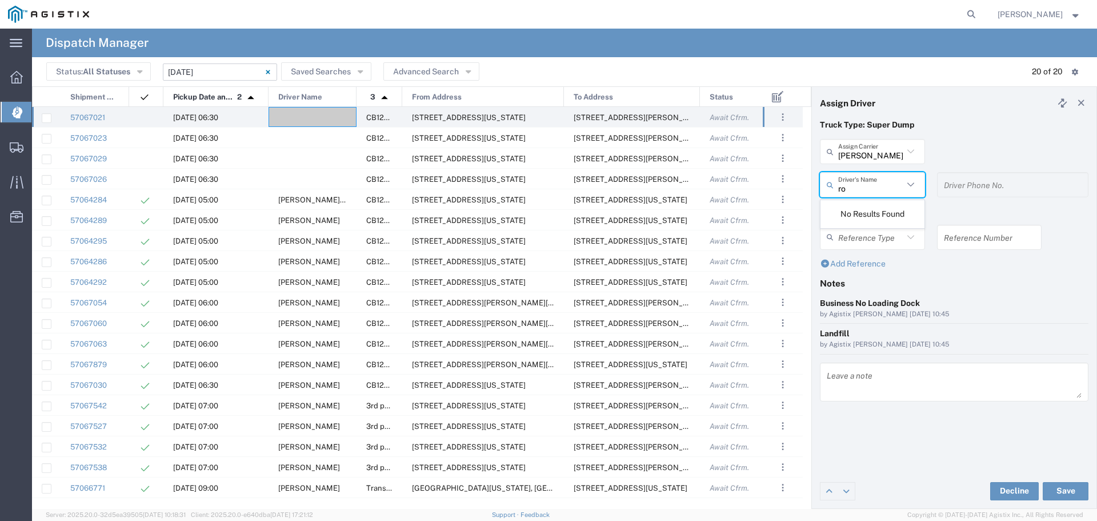
type input "r"
click at [881, 150] on input "Wampler Solutions LLC" at bounding box center [870, 152] width 65 height 20
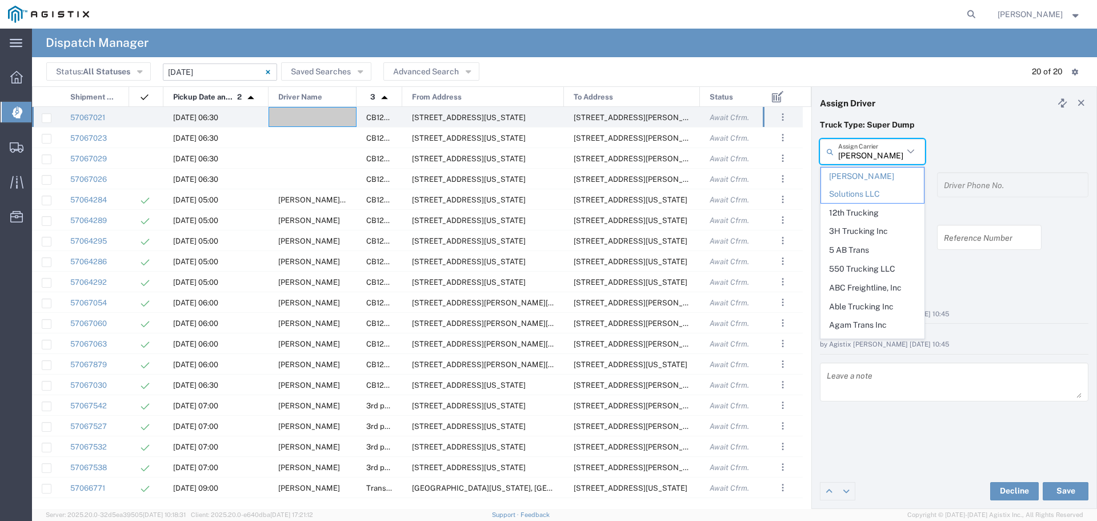
click at [881, 150] on input "Wampler Solutions LLC" at bounding box center [870, 152] width 65 height 20
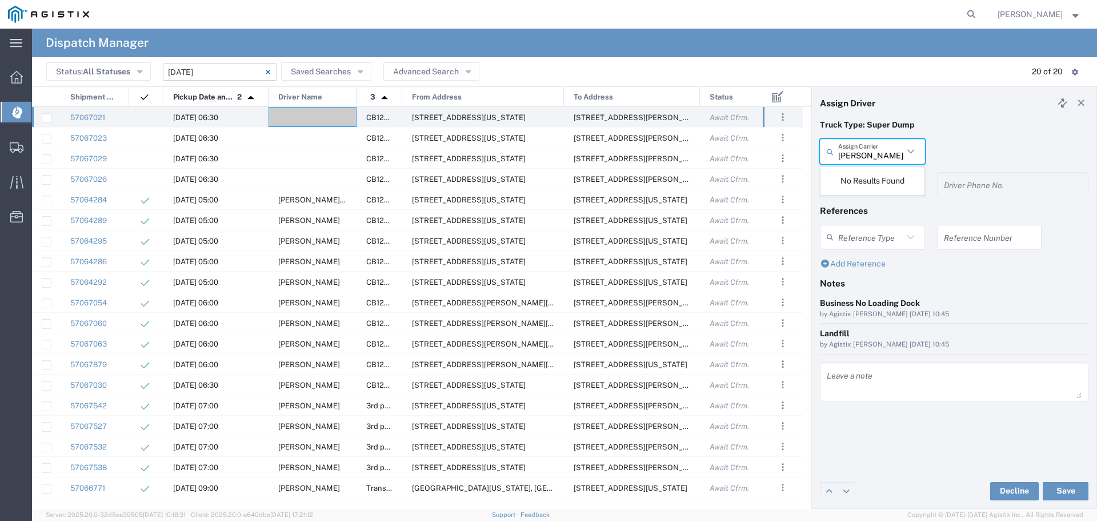
type input "Wampler"
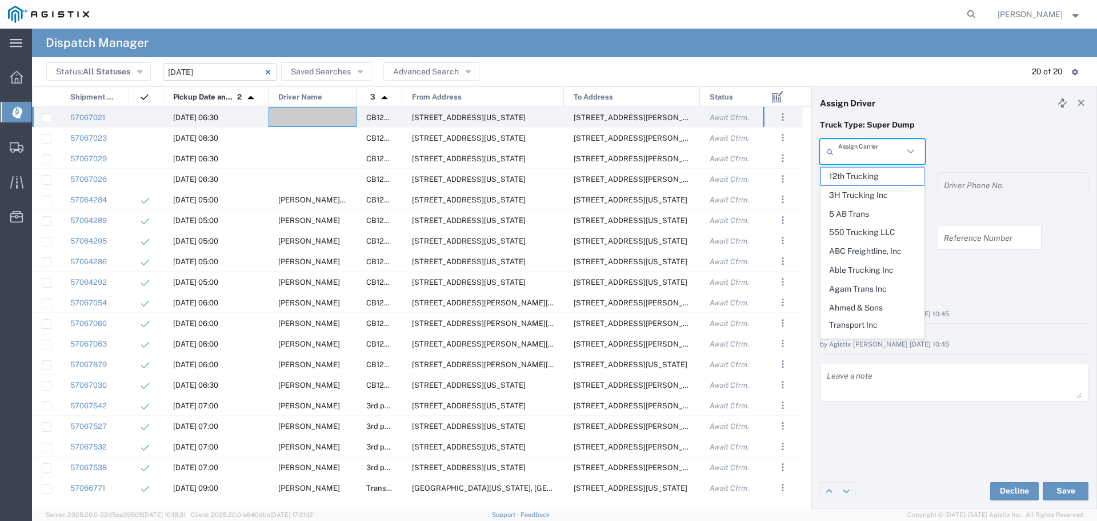
click at [862, 144] on input "text" at bounding box center [870, 152] width 65 height 20
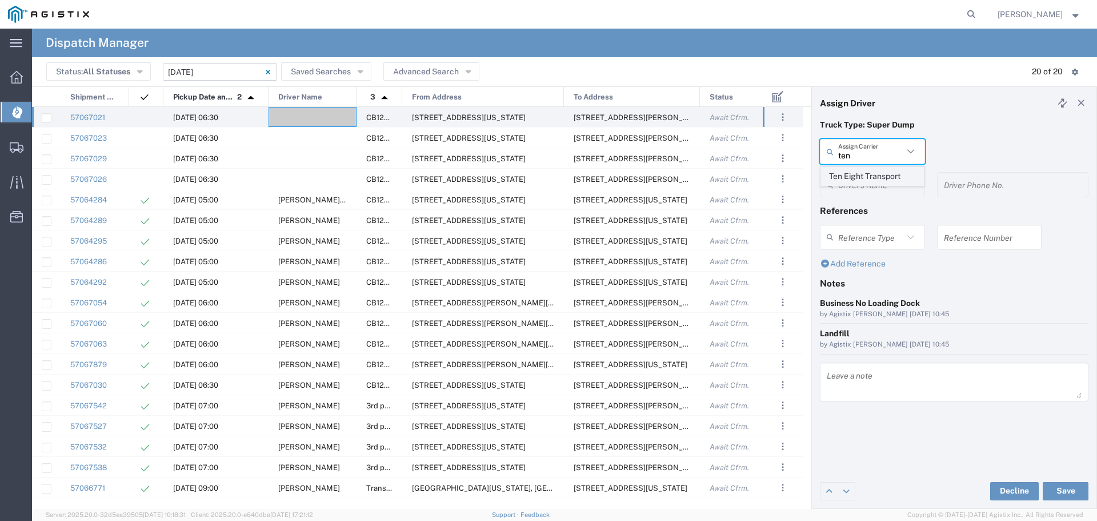
click at [864, 179] on span "Ten Eight Transport" at bounding box center [872, 176] width 103 height 18
type input "Ten Eight Transport"
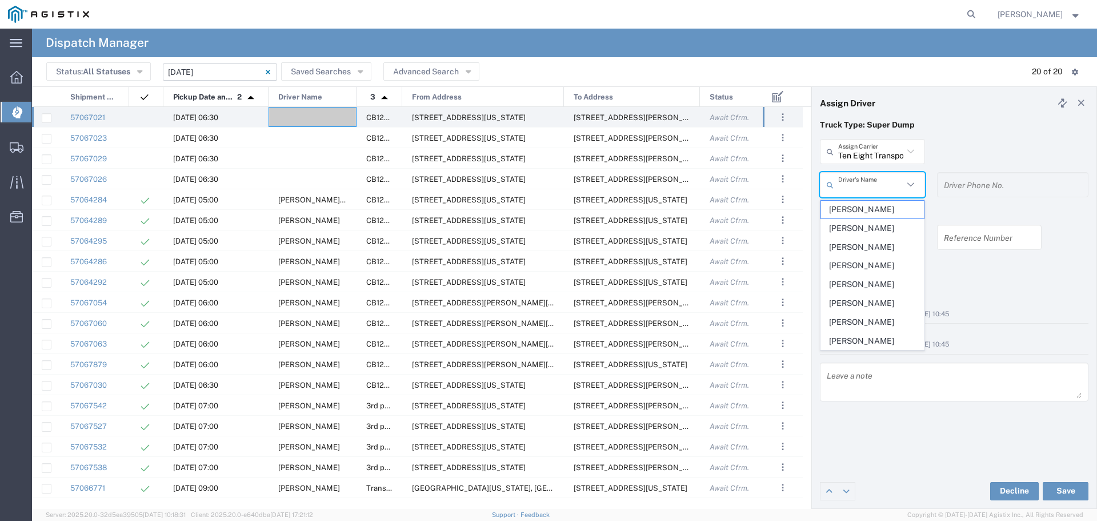
click at [864, 179] on input "text" at bounding box center [870, 185] width 65 height 20
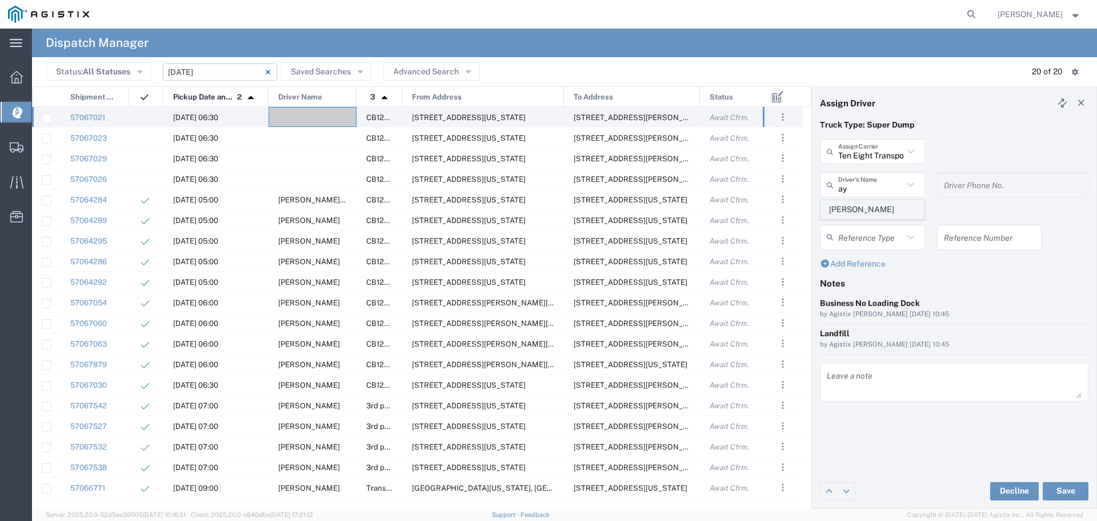
click at [898, 203] on span "Aysia Lazo" at bounding box center [872, 210] width 103 height 18
type input "Aysia Lazo"
type input "5305154949"
click at [898, 203] on div "Aysia Lazo Driver's Name Aysia Lazo" at bounding box center [872, 188] width 117 height 33
click at [1067, 489] on button "Save" at bounding box center [1066, 491] width 46 height 18
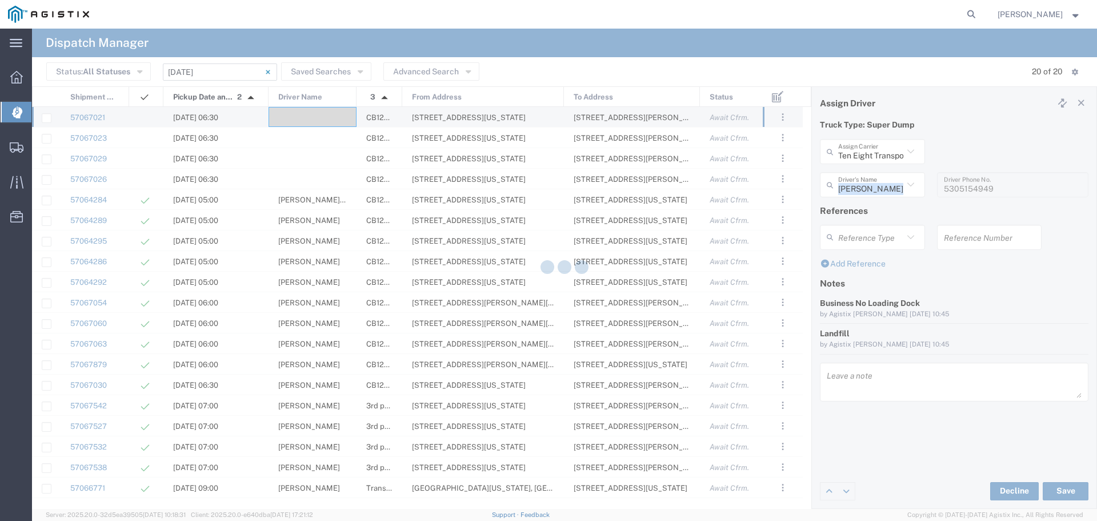
type input "Aysia Lazo"
type input "Ten Eight Transport"
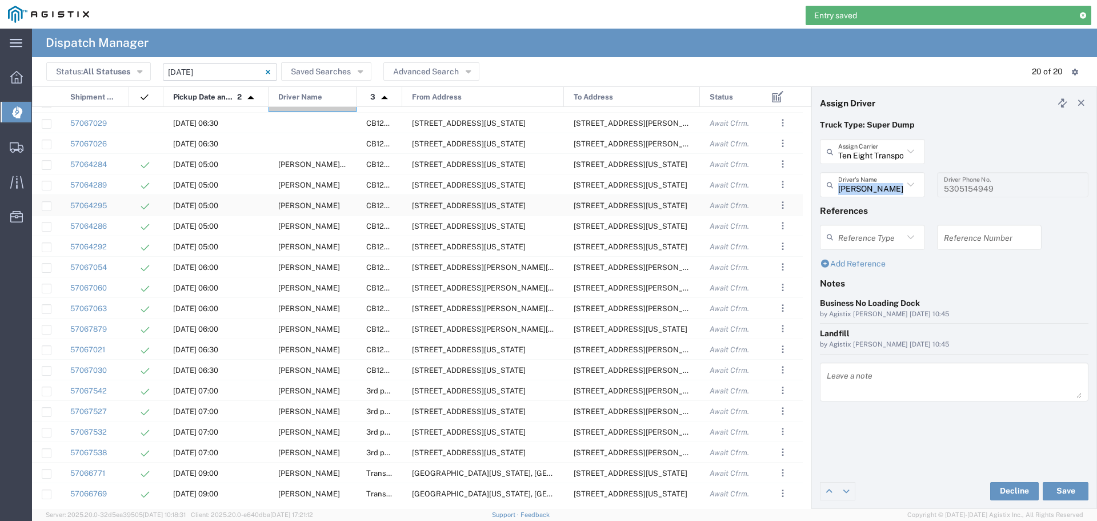
scroll to position [18, 0]
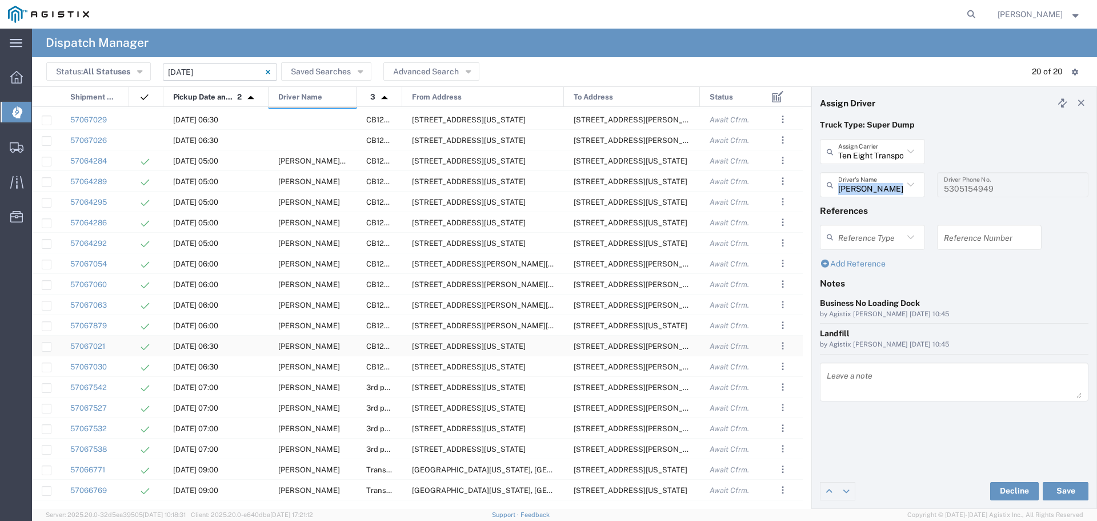
click at [297, 346] on span "Aysia Lazo" at bounding box center [309, 346] width 62 height 9
click at [856, 151] on input "text" at bounding box center [870, 152] width 65 height 20
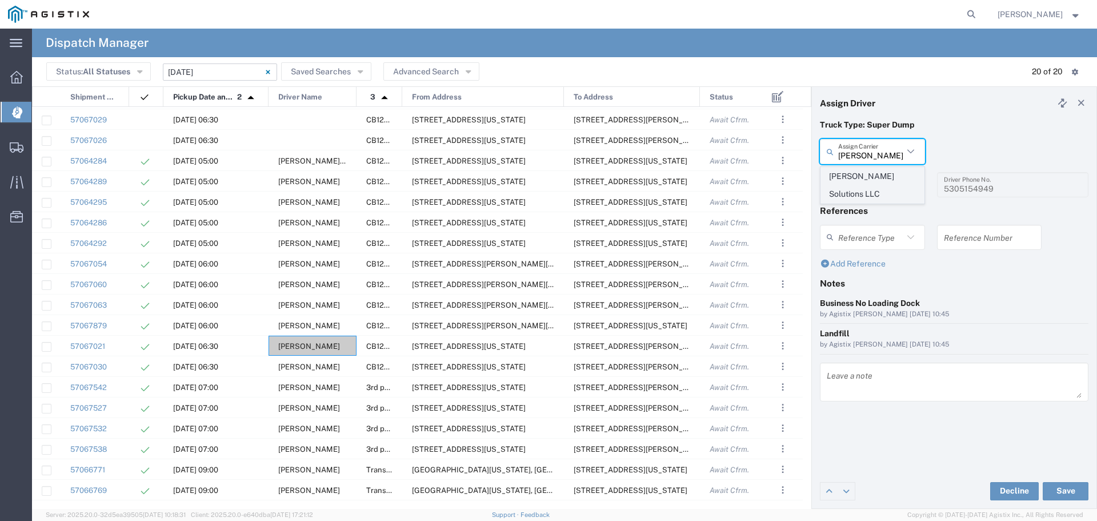
click at [881, 187] on span "Wampler Solutions LLC" at bounding box center [872, 184] width 103 height 35
type input "Wampler Solutions LLC"
click at [1066, 488] on button "Save" at bounding box center [1066, 491] width 46 height 18
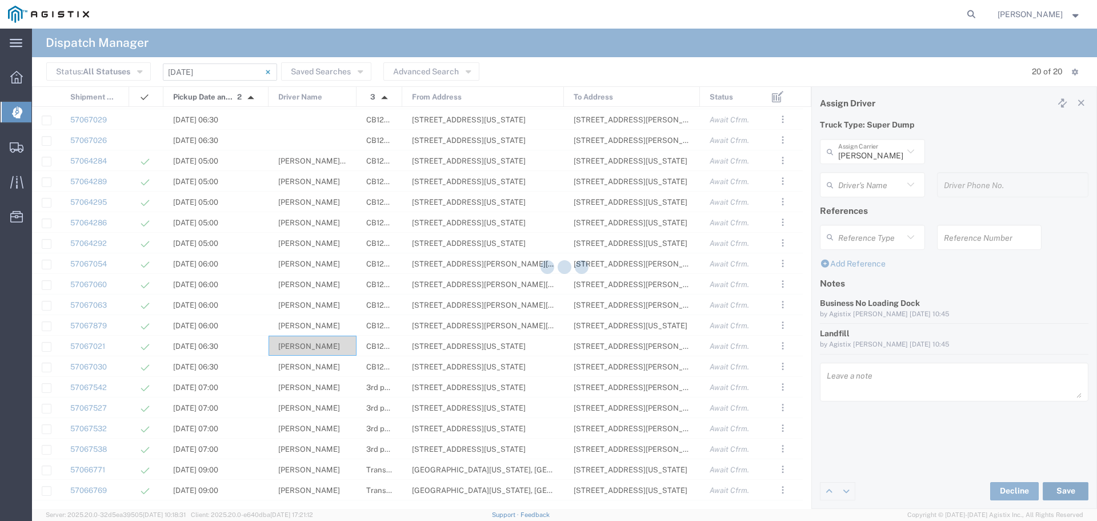
type input "Wampler Solutions LLC"
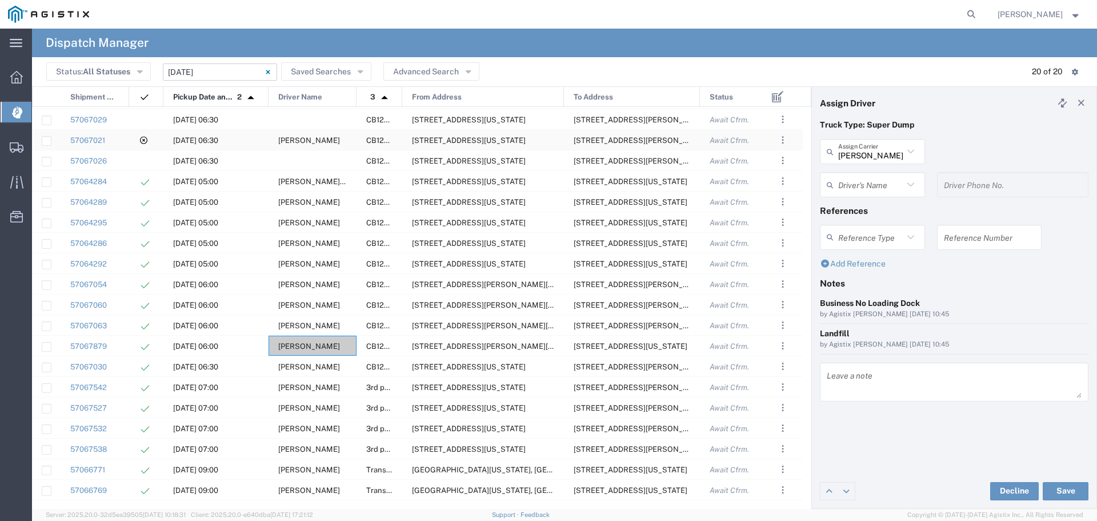
click at [306, 140] on span "Aysia Lazo" at bounding box center [309, 140] width 62 height 9
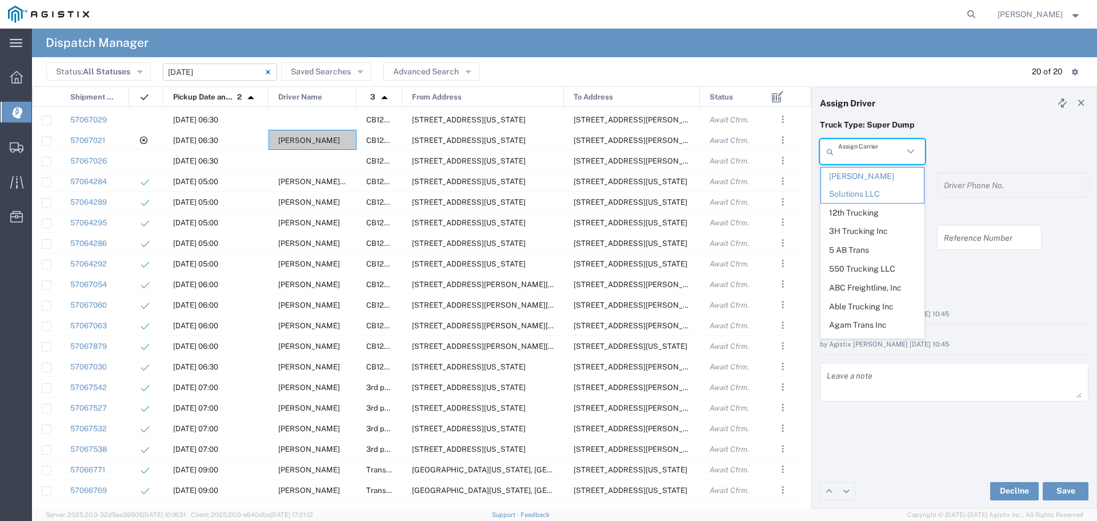
click at [884, 157] on input "text" at bounding box center [870, 152] width 65 height 20
click at [864, 179] on span "Wampler Solutions LLC" at bounding box center [872, 184] width 103 height 35
click at [878, 157] on input "text" at bounding box center [870, 152] width 65 height 20
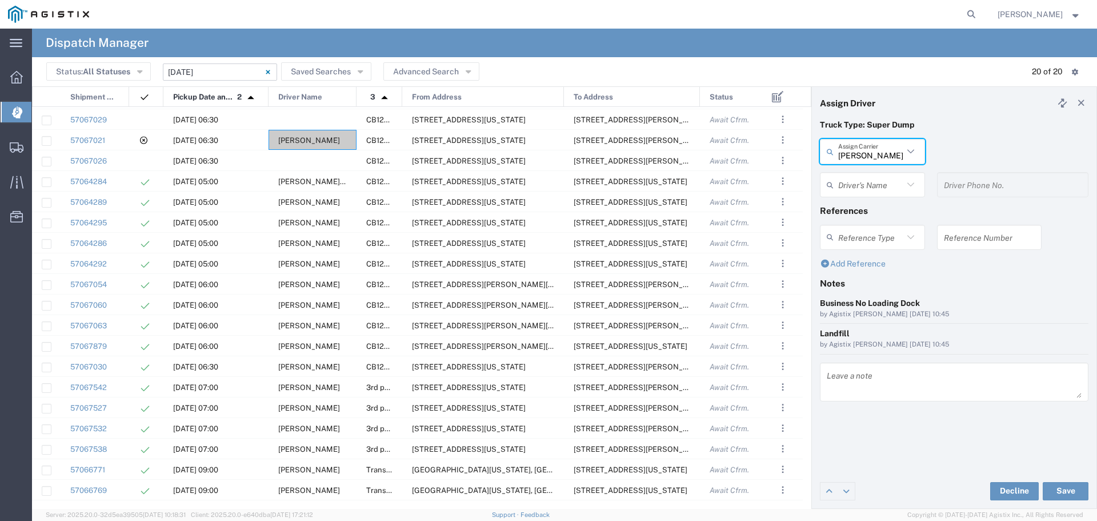
type input "Wampler Solutions LLC"
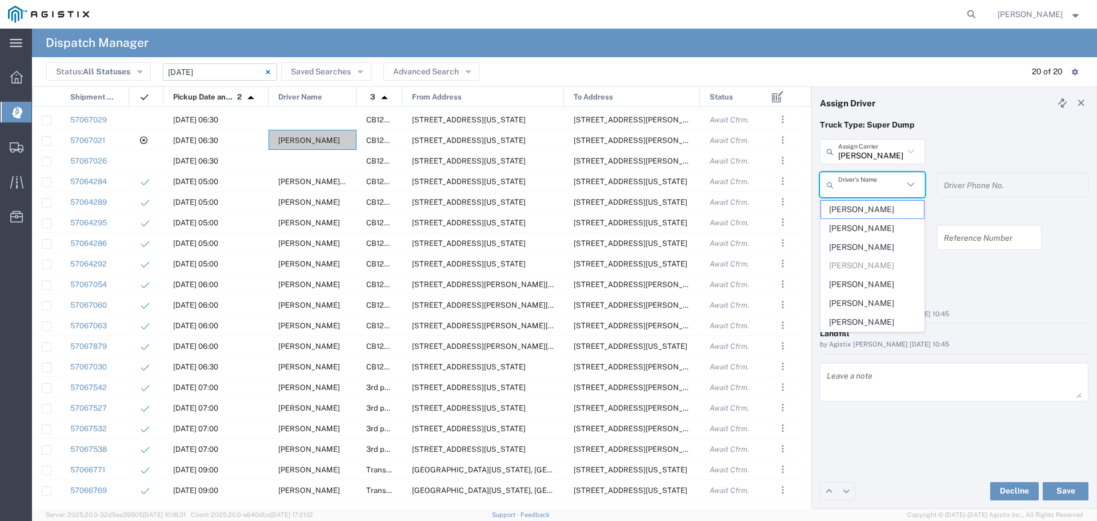
click at [871, 178] on input "text" at bounding box center [870, 185] width 65 height 20
click at [877, 209] on span "James McClung" at bounding box center [872, 210] width 103 height 18
type input "James McClung"
type input "530-351-5982"
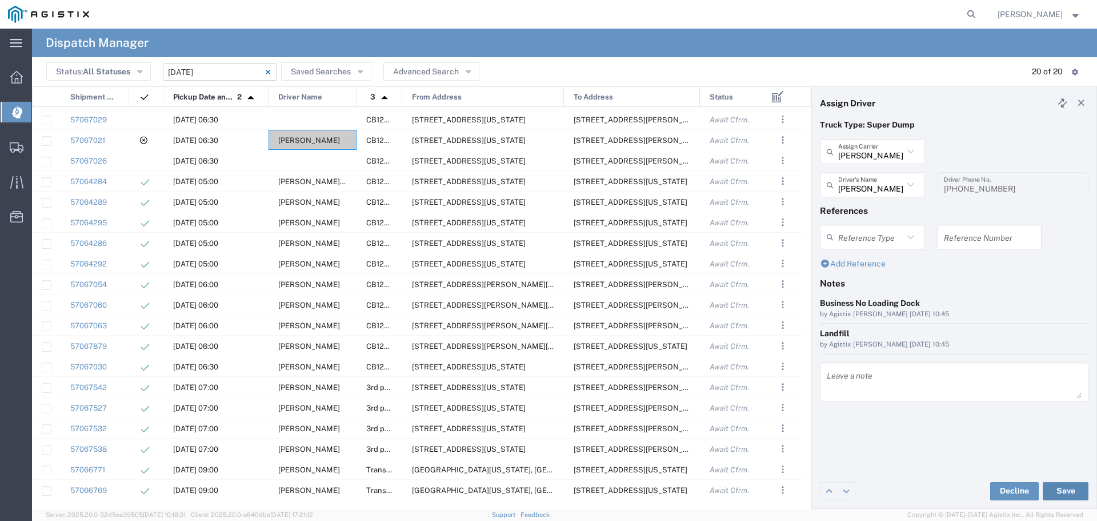
click at [1066, 488] on button "Save" at bounding box center [1066, 491] width 46 height 18
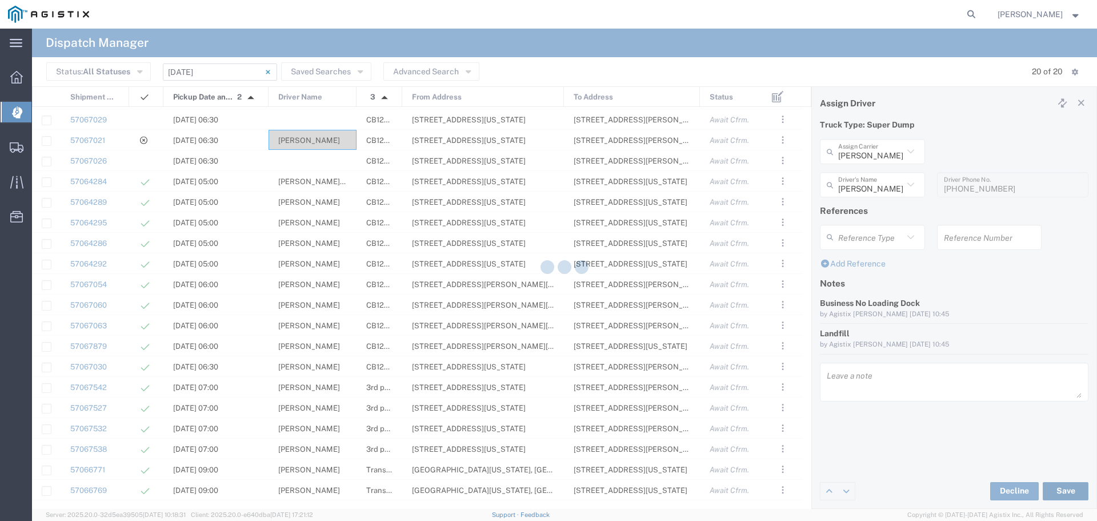
type input "James McClung"
type input "Wampler Solutions LLC"
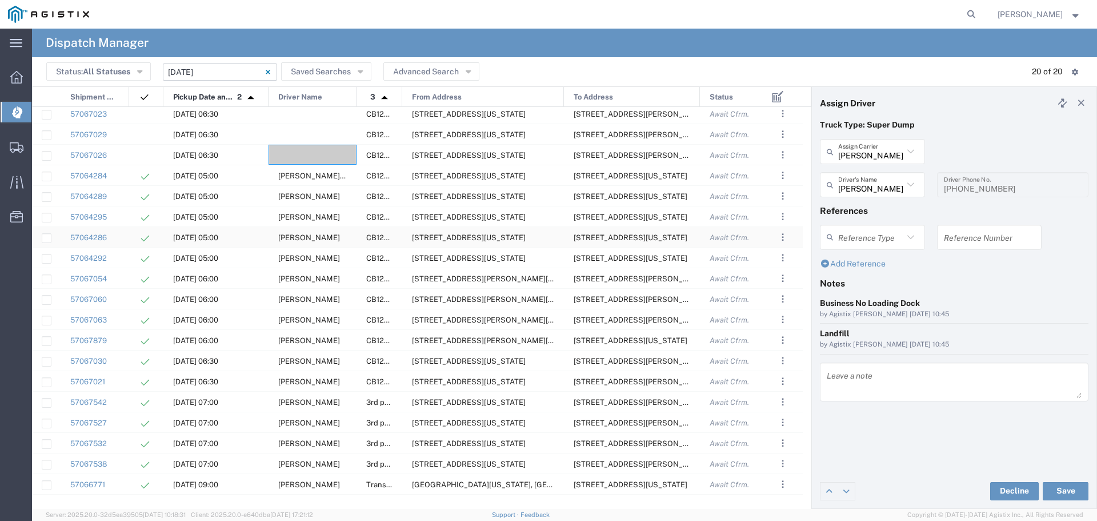
scroll to position [0, 0]
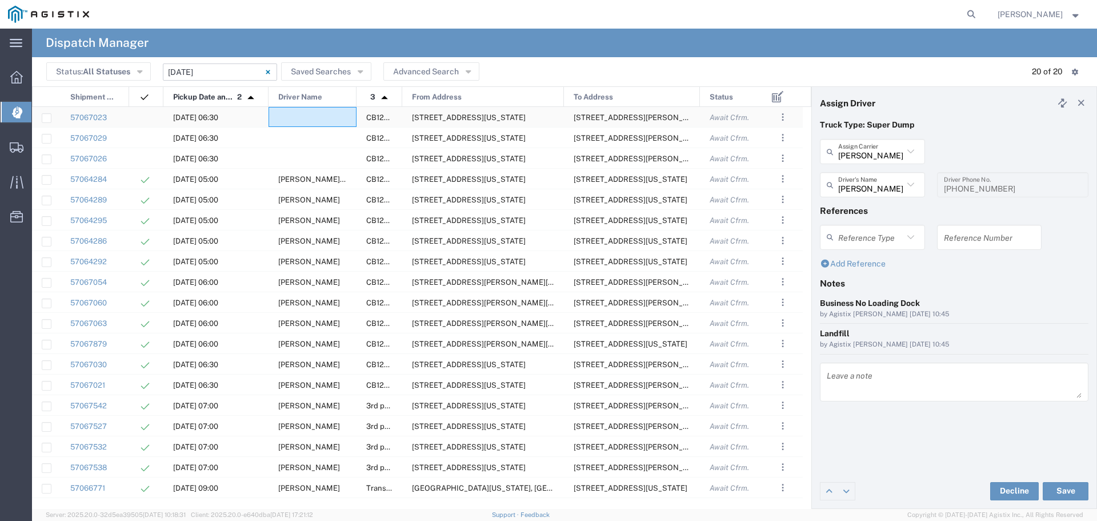
click at [301, 122] on div at bounding box center [313, 117] width 88 height 20
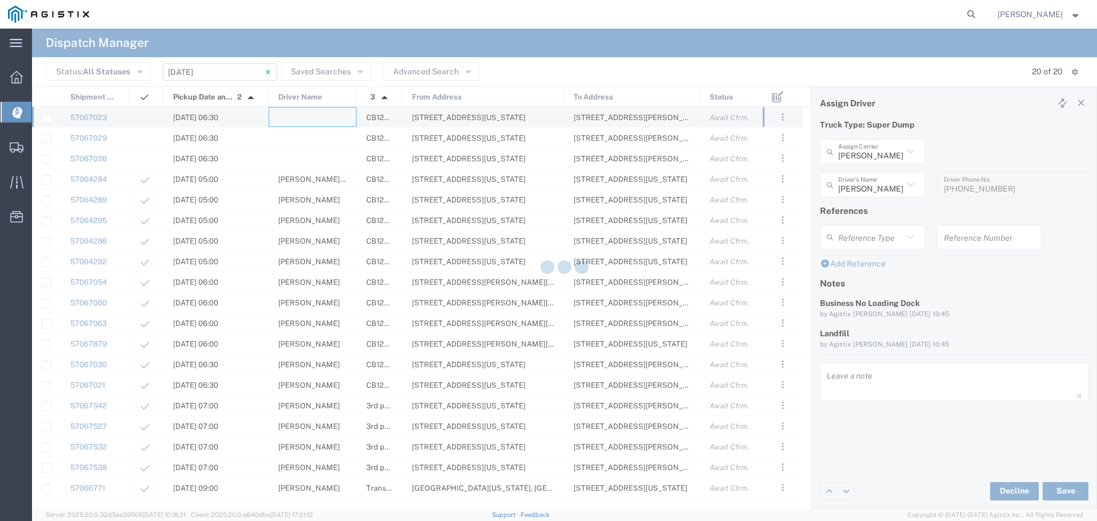
type input "North Coast Trucking"
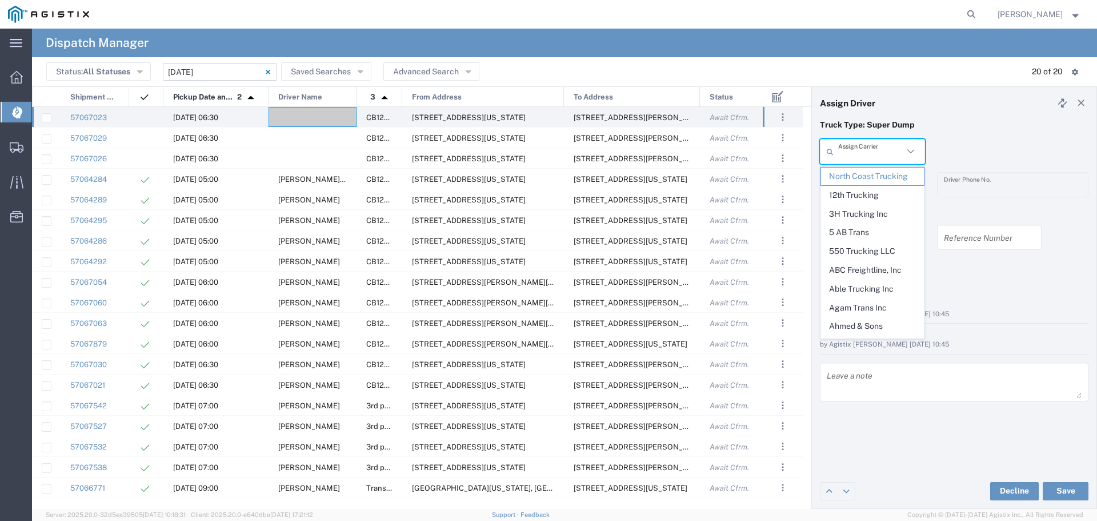
click at [856, 155] on input "text" at bounding box center [870, 152] width 65 height 20
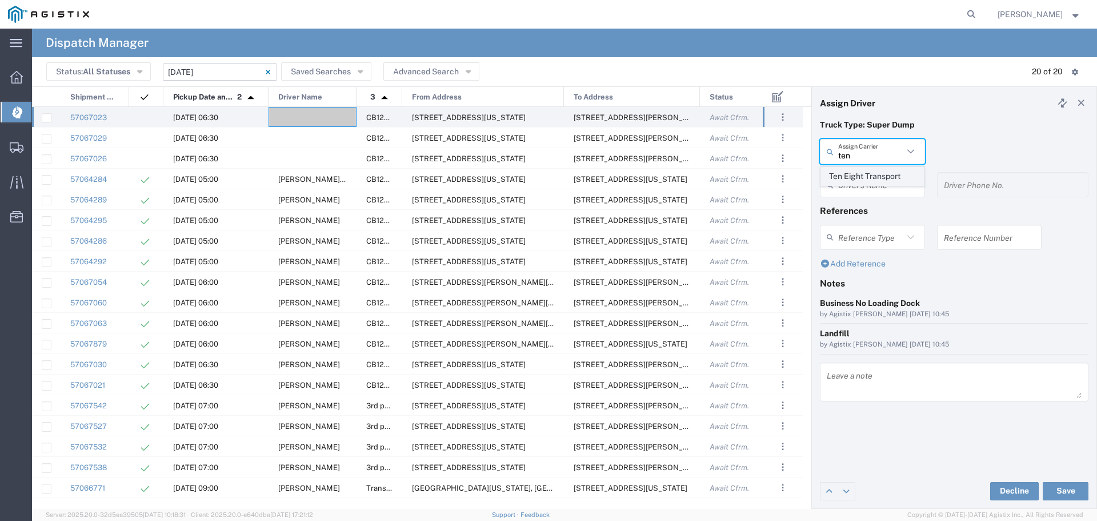
click at [872, 174] on span "Ten Eight Transport" at bounding box center [872, 176] width 103 height 18
type input "Ten Eight Transport"
click at [872, 174] on div "Driver's Name" at bounding box center [872, 184] width 105 height 25
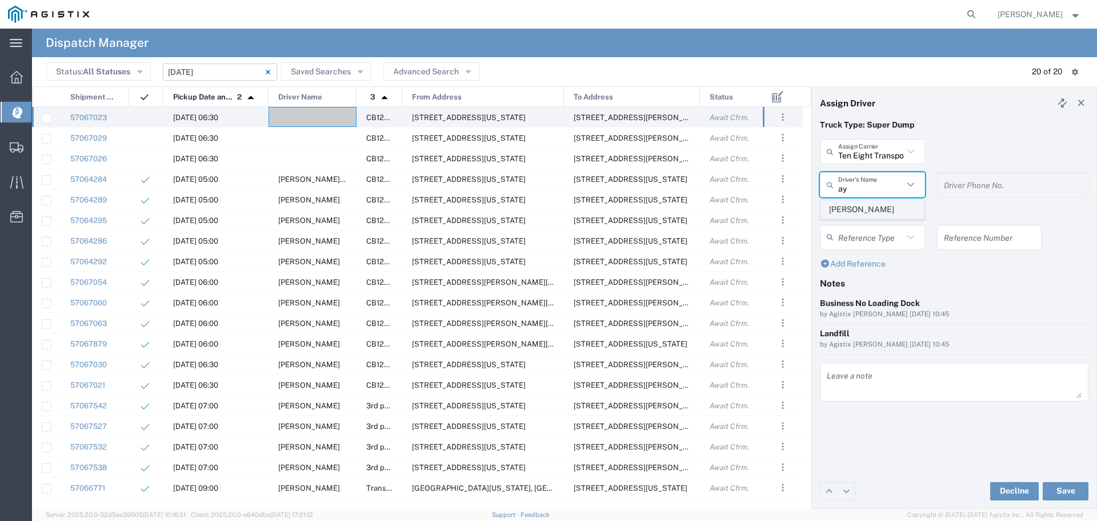
click at [862, 211] on span "Aysia Lazo" at bounding box center [872, 210] width 103 height 18
type input "Aysia Lazo"
type input "5305154949"
click at [862, 211] on h4 "References" at bounding box center [954, 210] width 269 height 10
click at [1062, 487] on button "Save" at bounding box center [1066, 491] width 46 height 18
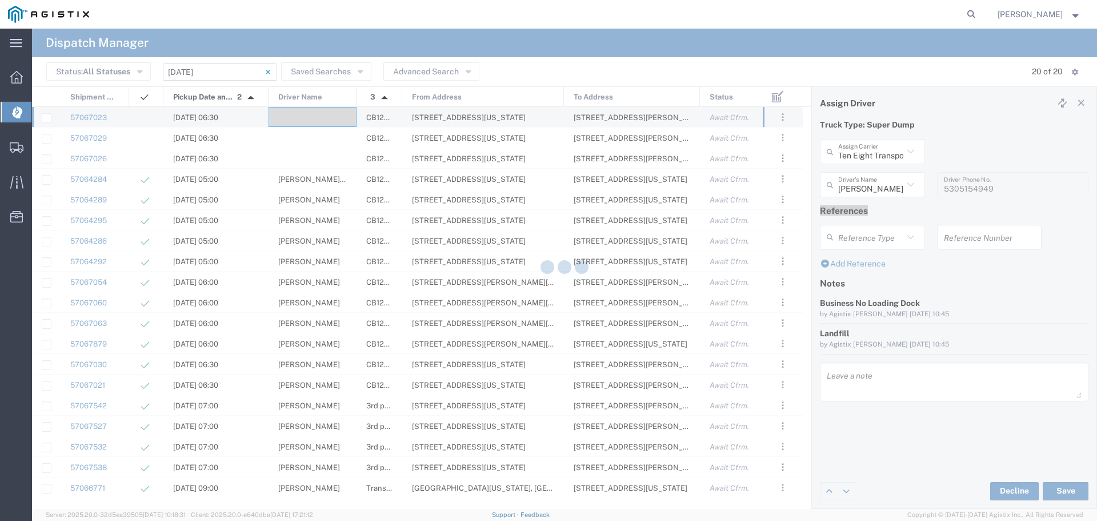
type input "Aysia Lazo"
type input "Ten Eight Transport"
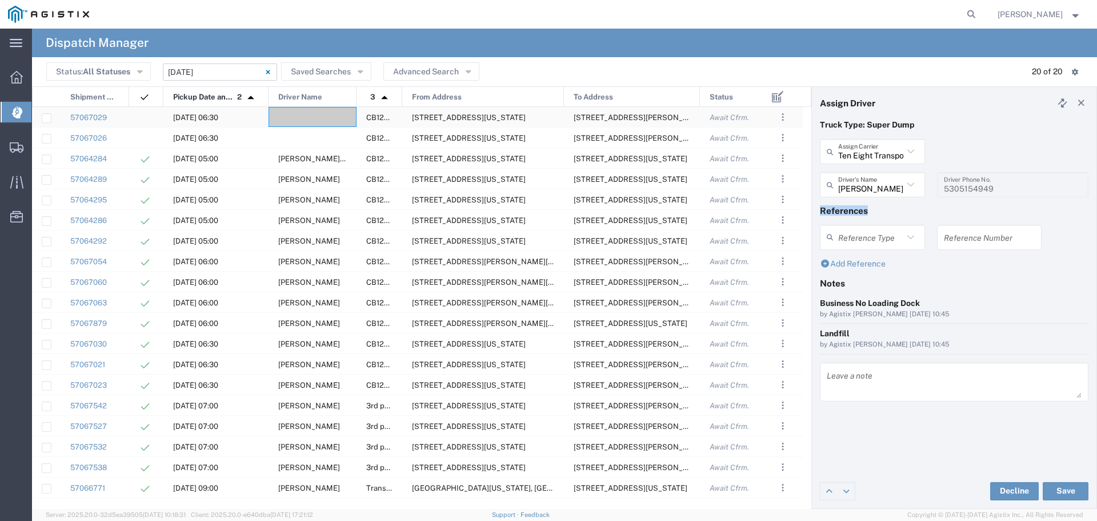
click at [331, 113] on div at bounding box center [313, 117] width 88 height 20
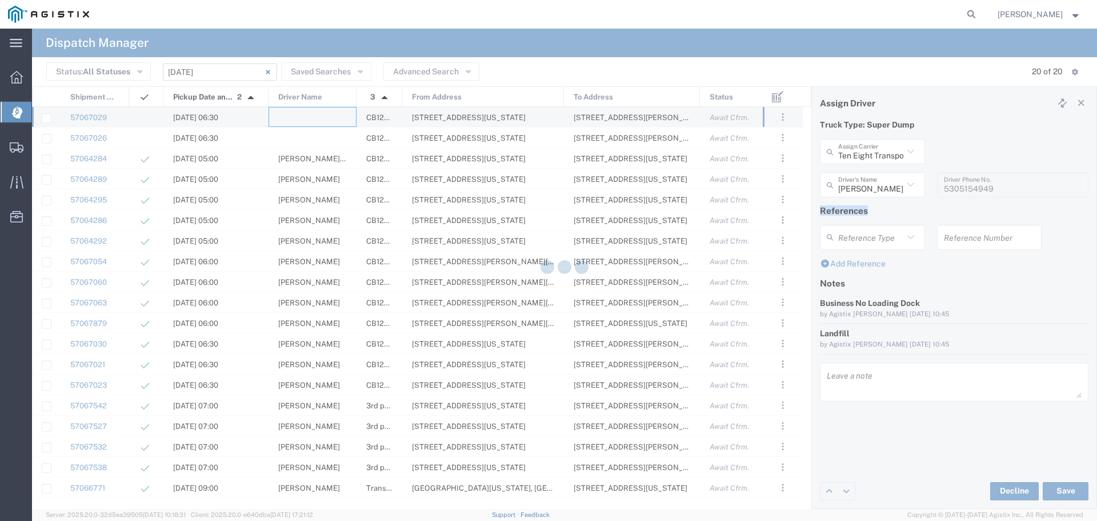
type input "North Coast Trucking"
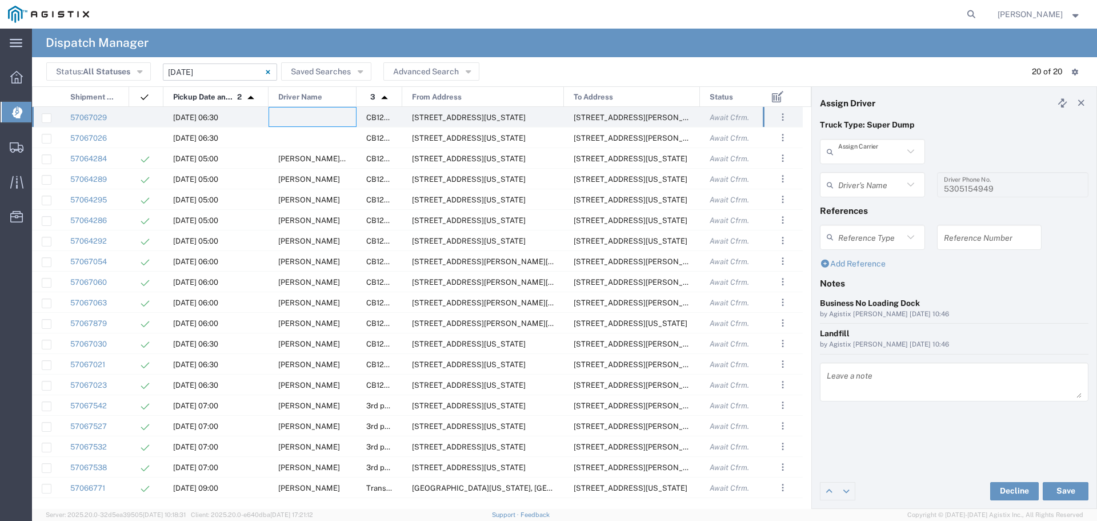
click at [894, 149] on input "text" at bounding box center [870, 152] width 65 height 20
click at [894, 148] on input "text" at bounding box center [870, 152] width 65 height 20
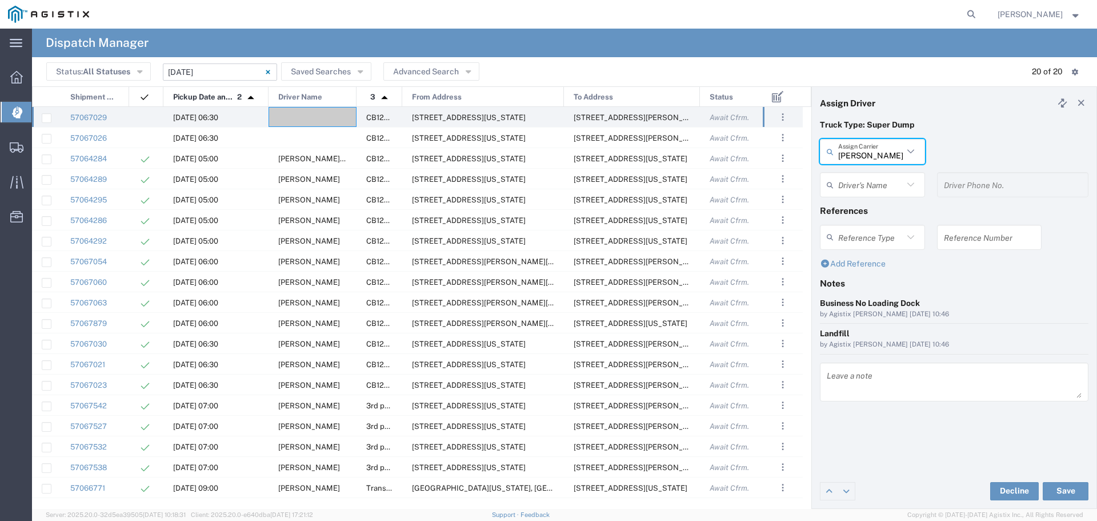
type input "Ortega Trucking Inc"
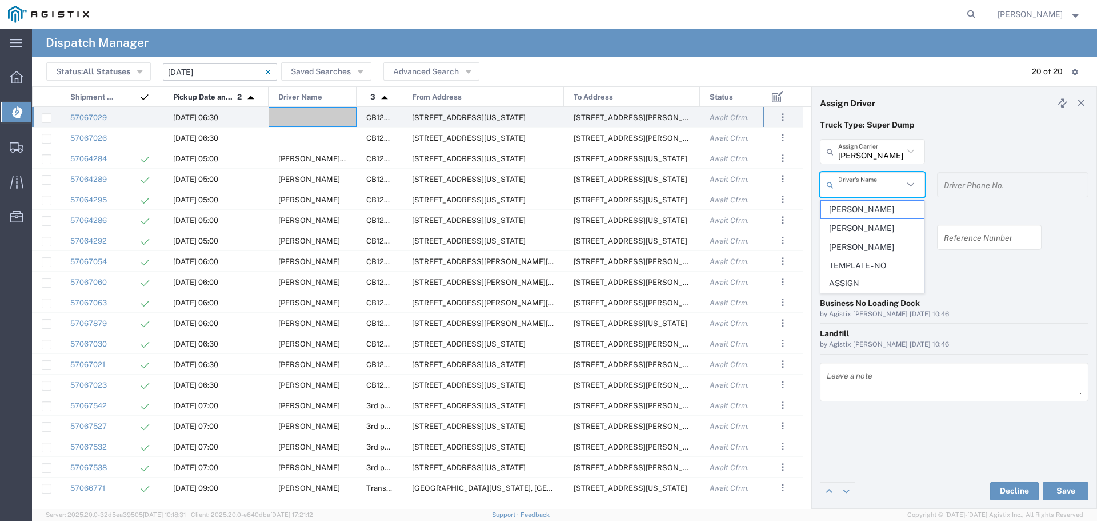
click at [880, 189] on input "text" at bounding box center [870, 185] width 65 height 20
click at [875, 266] on span "TEMPLATE - NO ASSIGN" at bounding box center [872, 274] width 103 height 35
click at [875, 266] on link "Add Reference" at bounding box center [853, 263] width 66 height 9
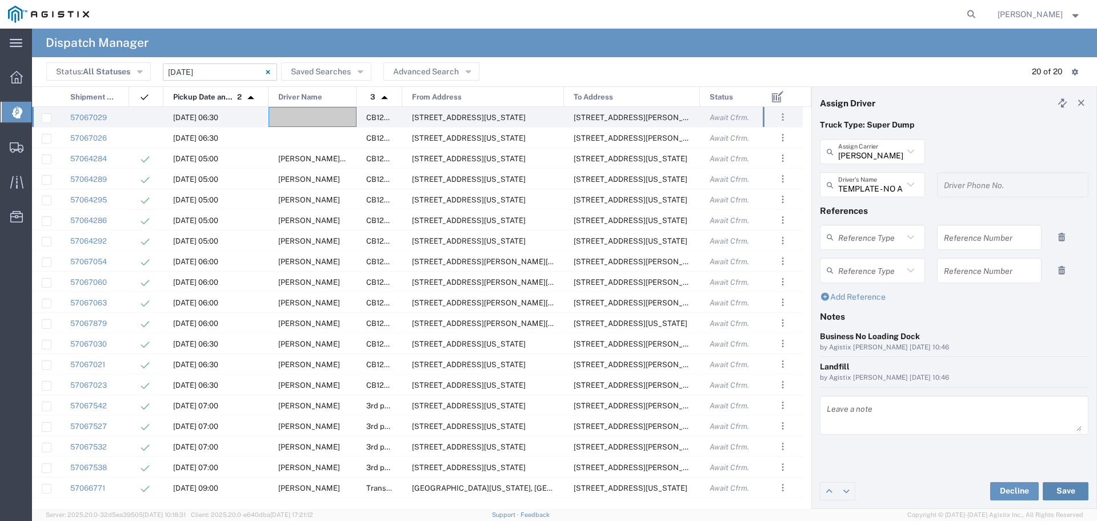
click at [1072, 492] on button "Save" at bounding box center [1066, 491] width 46 height 18
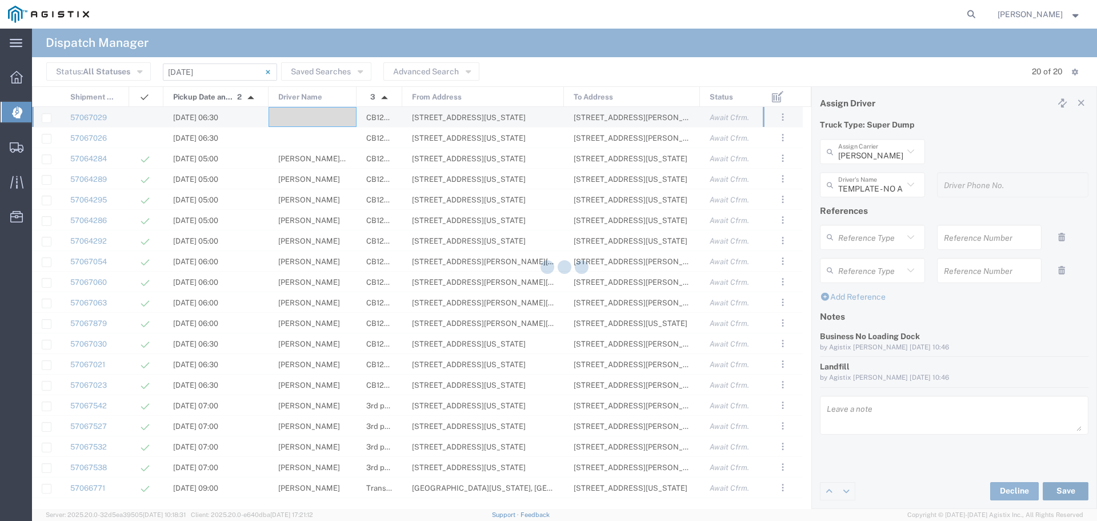
type input "TEMPLATE - NO ASSIGN"
type input "Ortega Trucking Inc"
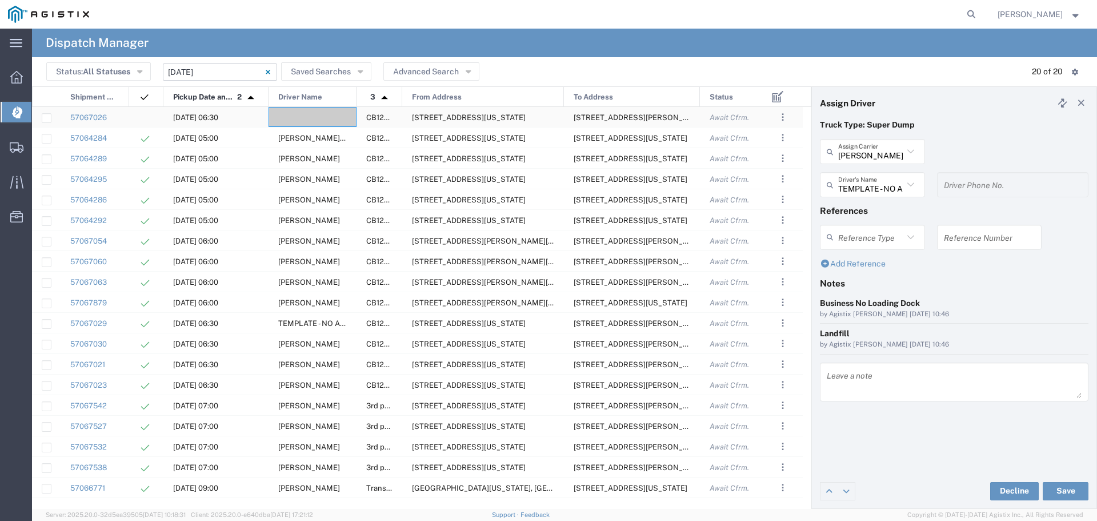
click at [299, 121] on div at bounding box center [313, 117] width 88 height 20
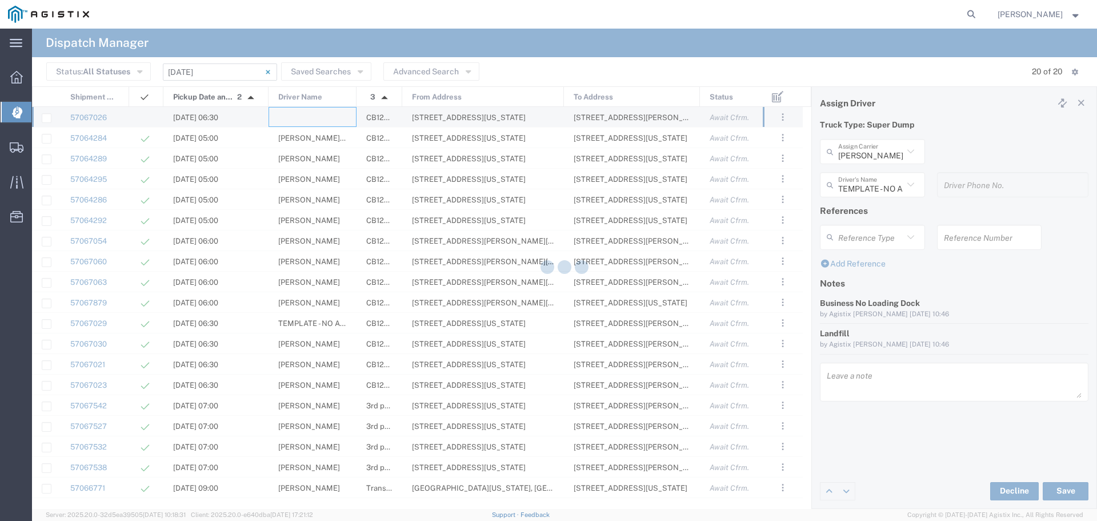
type input "North Coast Trucking"
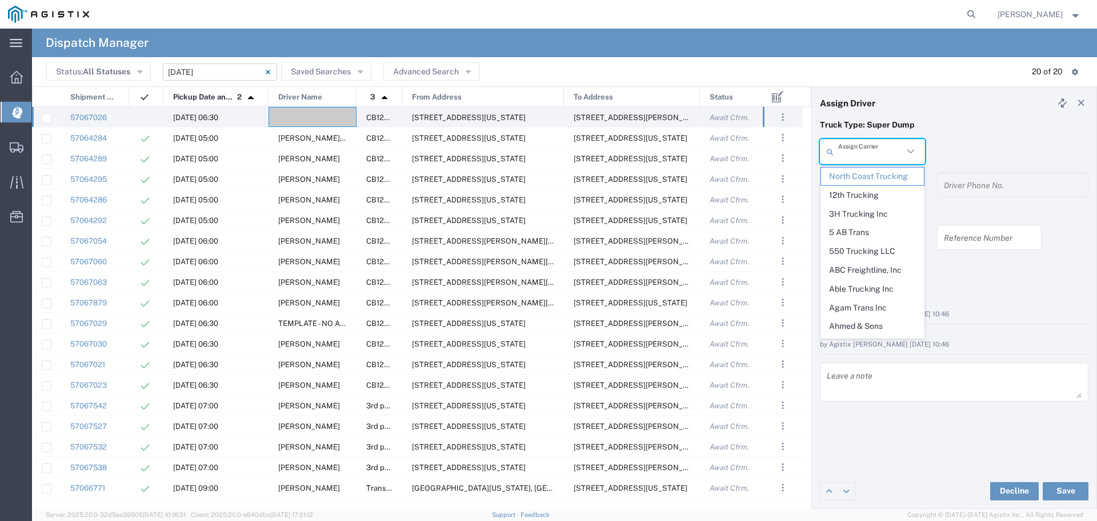
click at [870, 148] on input "text" at bounding box center [870, 152] width 65 height 20
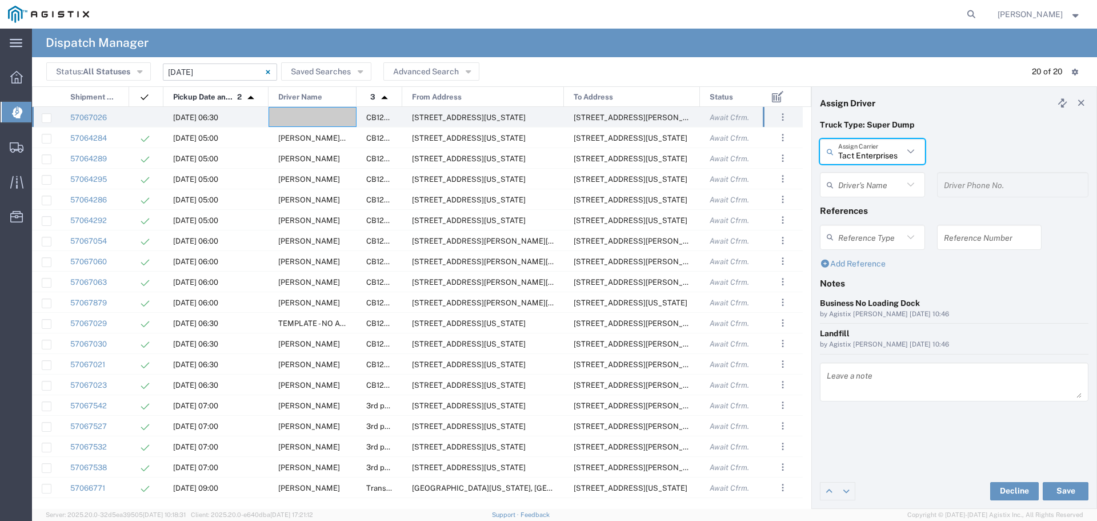
type input "Tact Enterprises"
click at [873, 179] on input "text" at bounding box center [870, 185] width 65 height 20
click at [880, 202] on span "Adam Cretaro" at bounding box center [872, 210] width 103 height 18
click at [1069, 489] on button "Save" at bounding box center [1066, 491] width 46 height 18
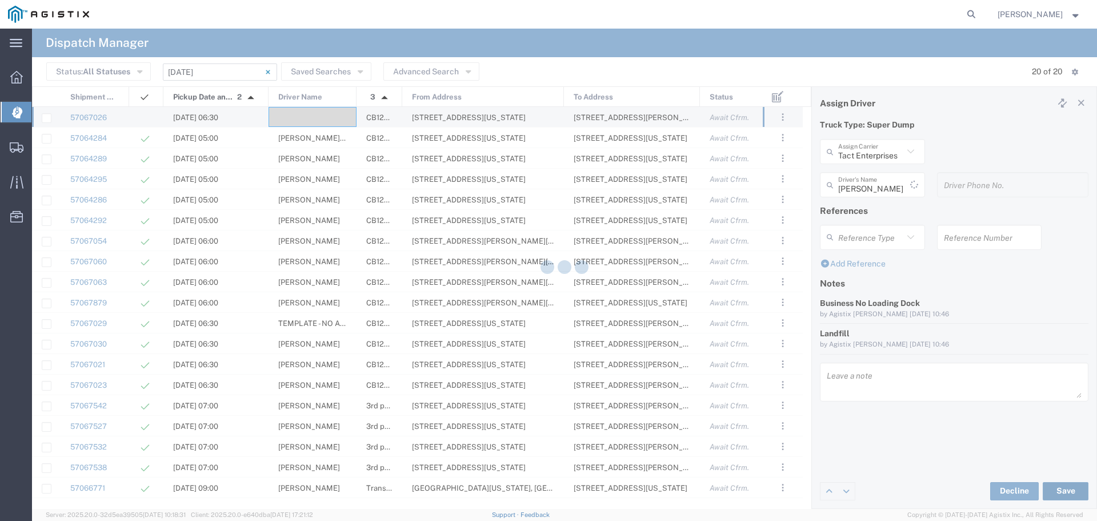
type input "Adam Cretaro"
type input "Tact Enterprises"
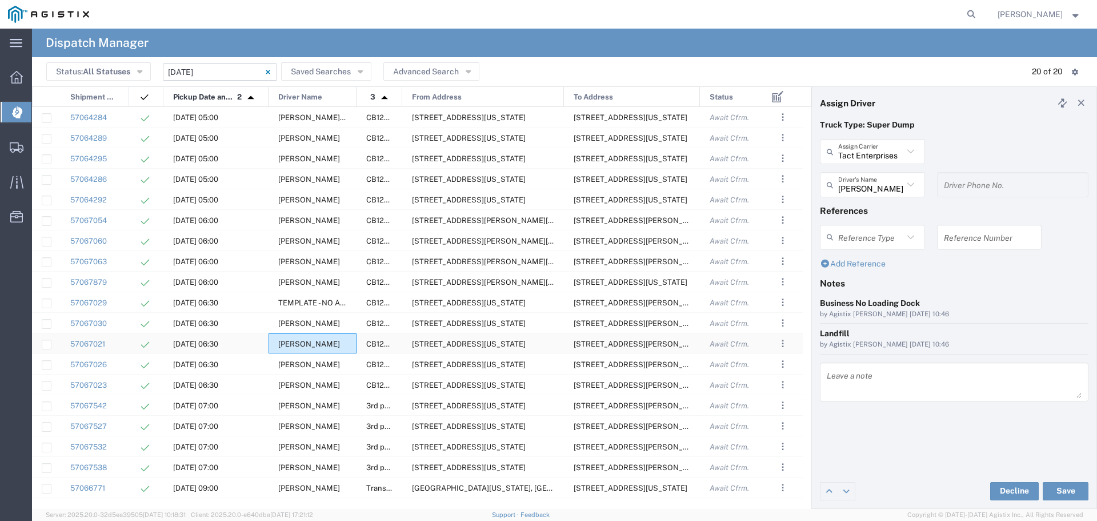
click at [313, 345] on span "James McClung" at bounding box center [309, 343] width 62 height 9
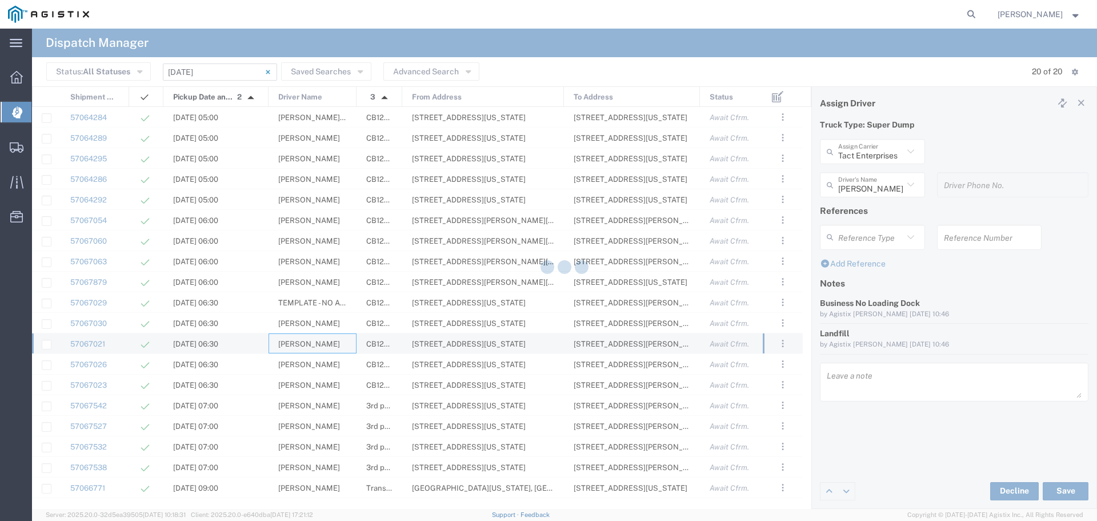
type input "Wampler Solutions LLC"
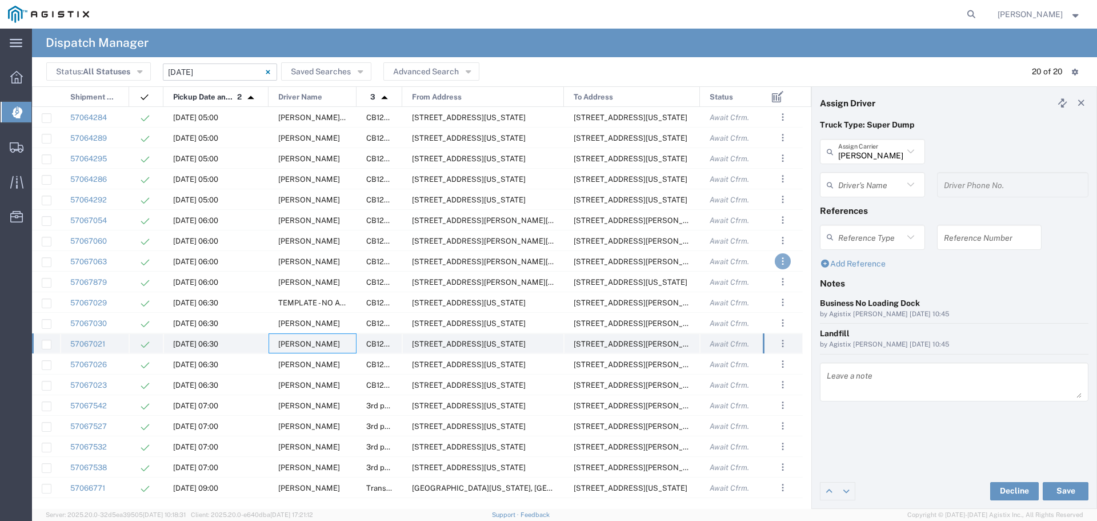
type input "James McClung"
type input "530-351-5982"
click at [907, 183] on icon at bounding box center [911, 184] width 15 height 15
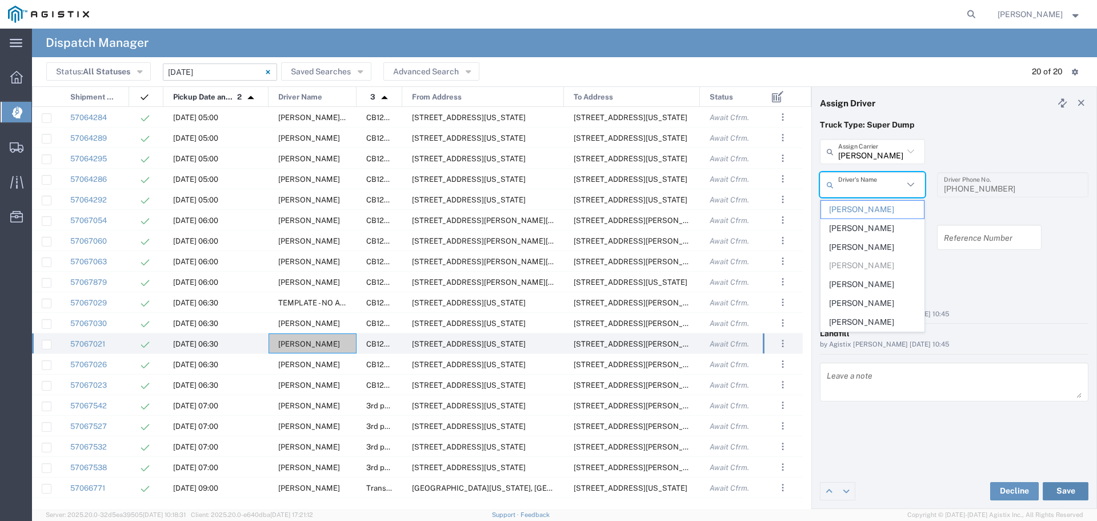
click at [1066, 482] on button "Save" at bounding box center [1066, 491] width 46 height 18
type input "James McClung"
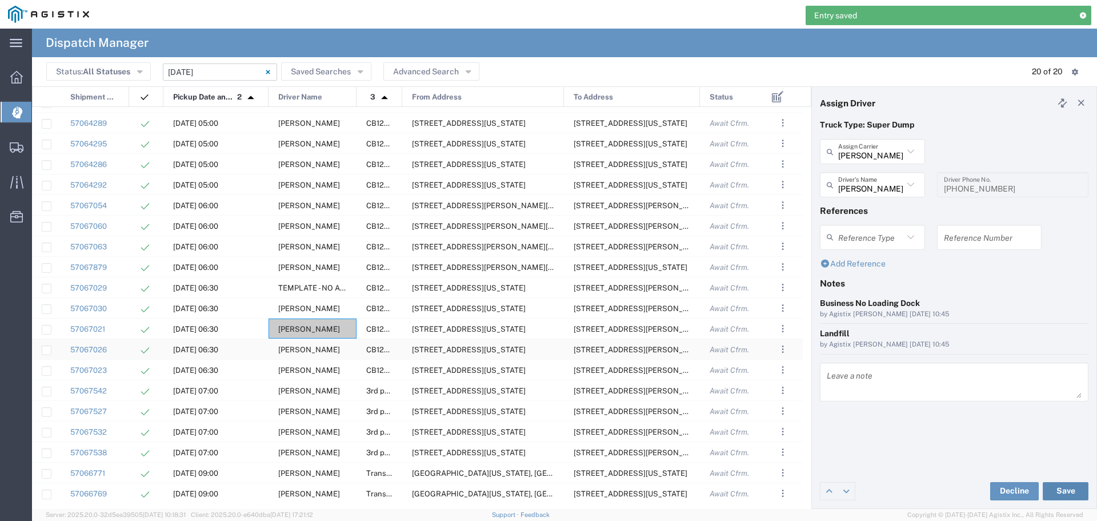
scroll to position [18, 0]
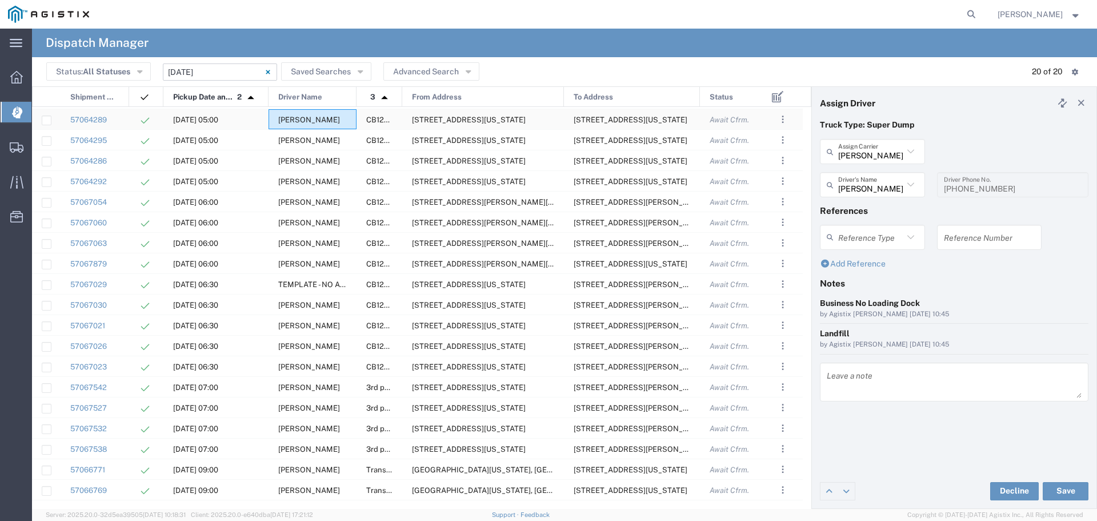
click at [311, 120] on span "Agustin Landeros" at bounding box center [309, 119] width 62 height 9
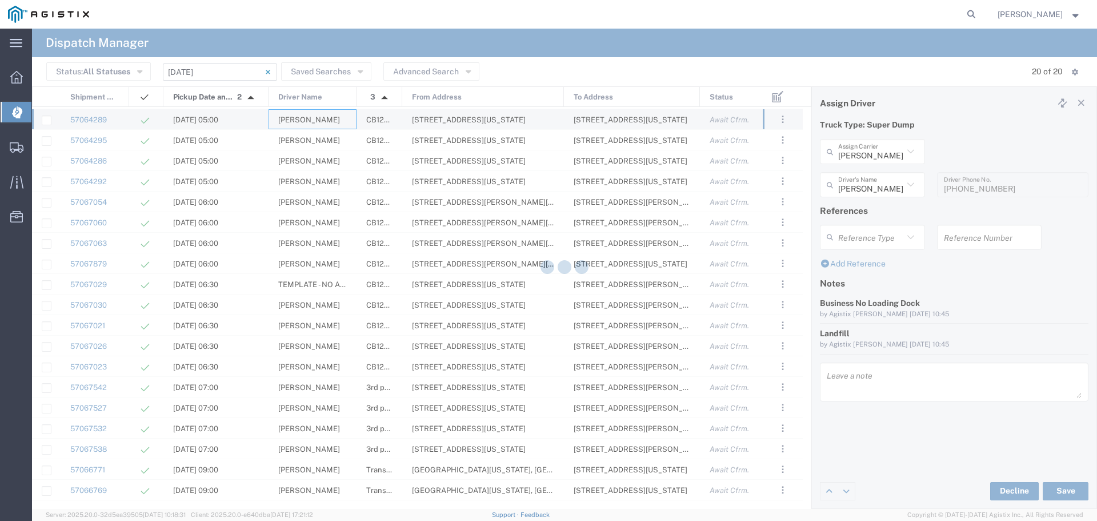
type input "Augies Transportation LLC"
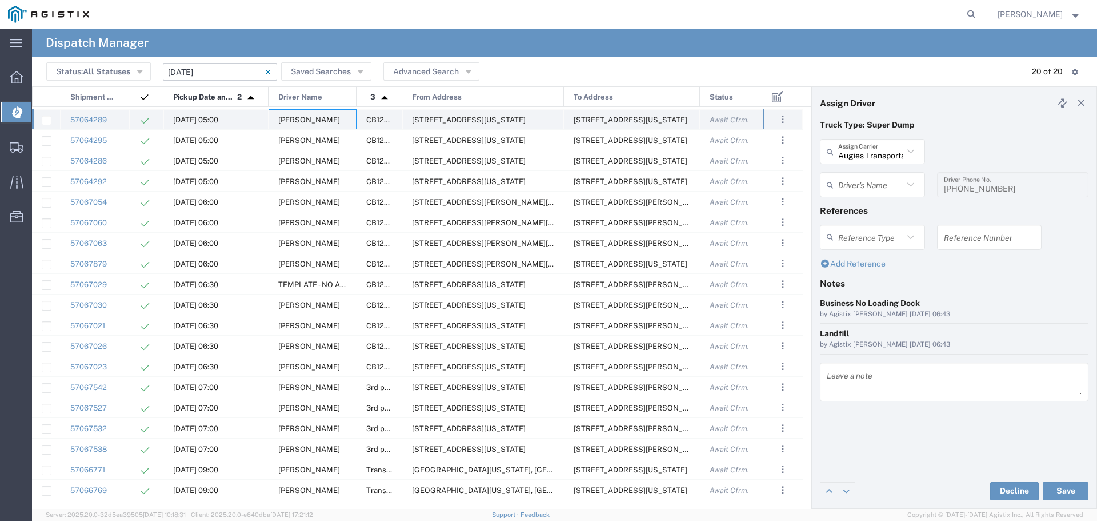
type input "Agustin Landeros"
type input "661-364-2360"
click at [1065, 486] on button "Save" at bounding box center [1066, 491] width 46 height 18
